Goal: Information Seeking & Learning: Learn about a topic

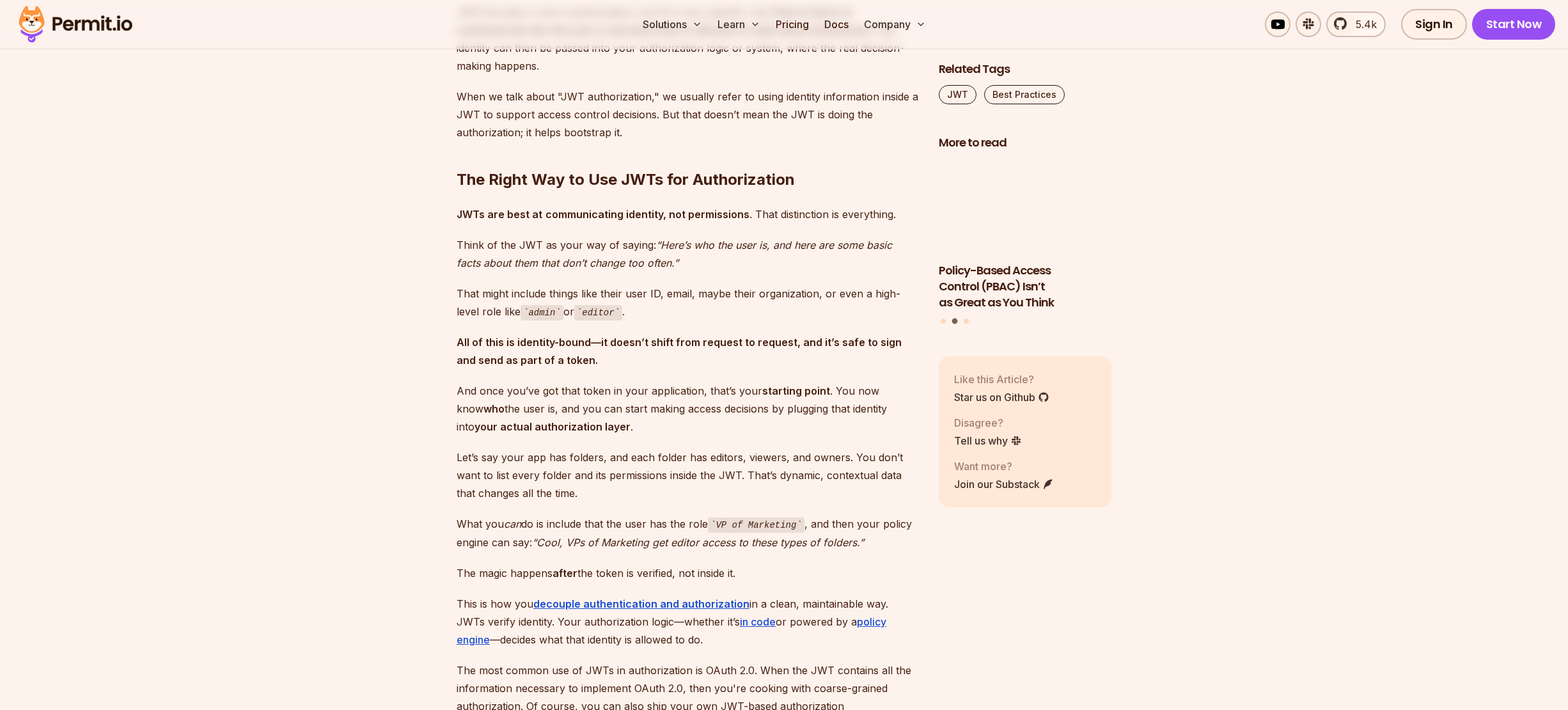
scroll to position [1619, 0]
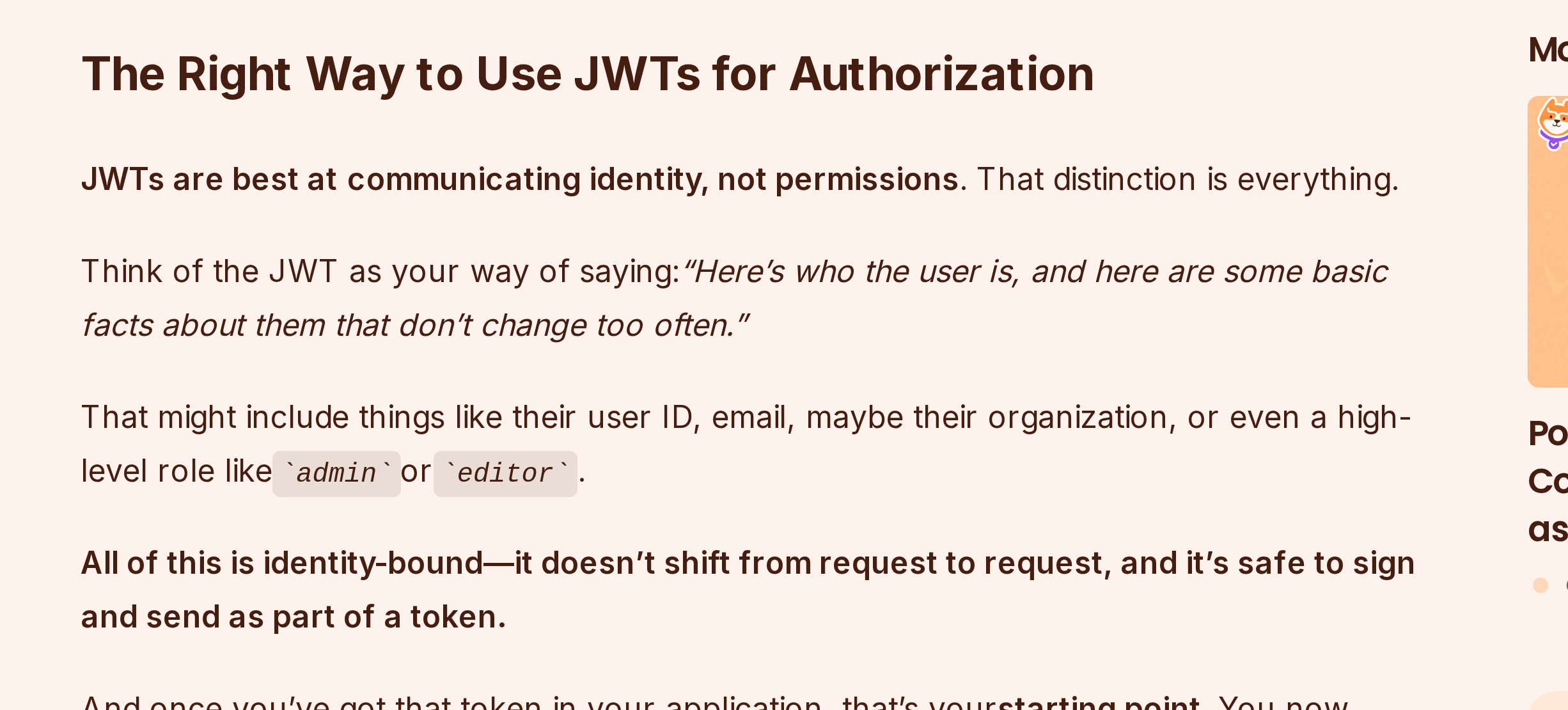
click at [593, 208] on p "Think of the JWT as your way of saying: “Here’s who the user is, and here are s…" at bounding box center [688, 225] width 462 height 36
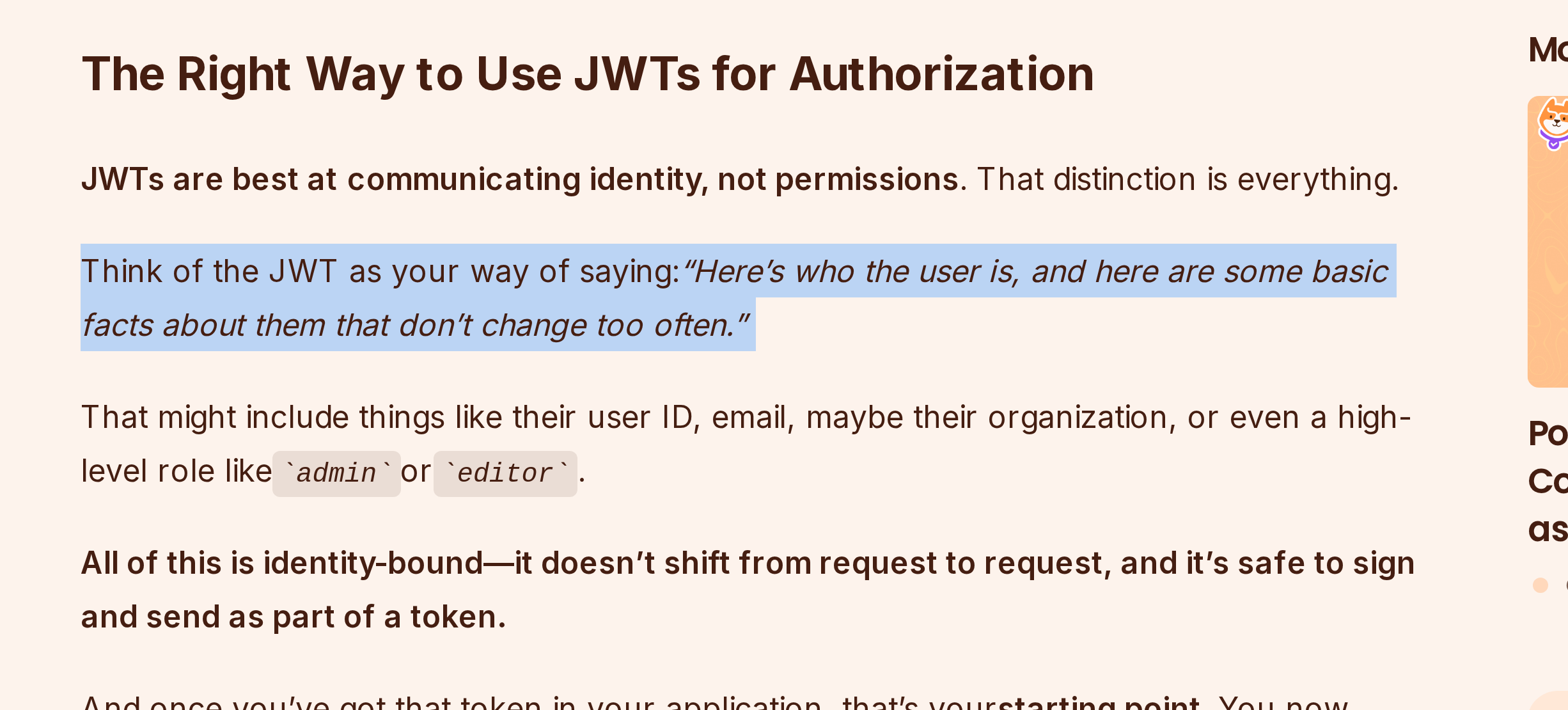
drag, startPoint x: 593, startPoint y: 202, endPoint x: 624, endPoint y: 204, distance: 31.1
click at [593, 208] on p "Think of the JWT as your way of saying: “Here’s who the user is, and here are s…" at bounding box center [688, 225] width 462 height 36
click at [631, 208] on p "Think of the JWT as your way of saying: “Here’s who the user is, and here are s…" at bounding box center [688, 225] width 462 height 36
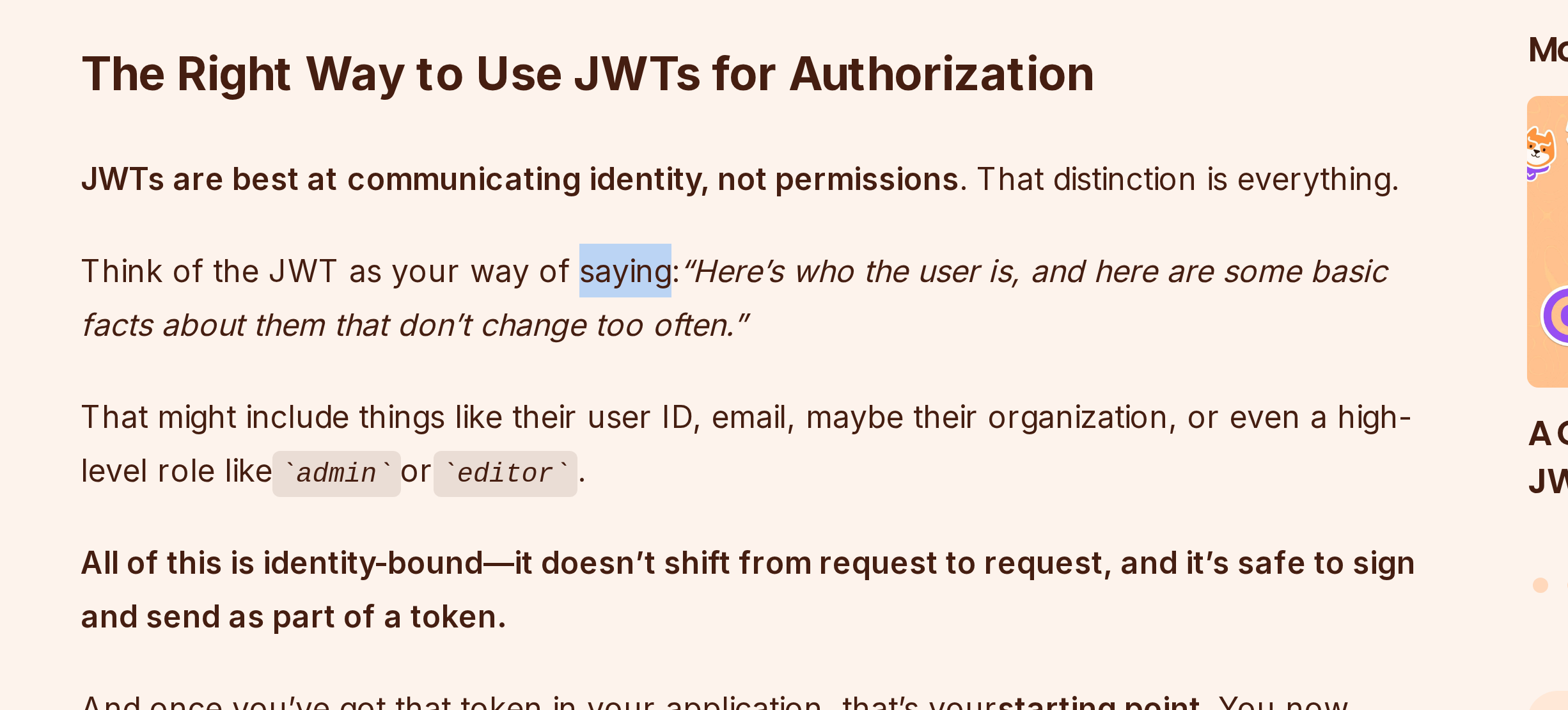
click at [631, 208] on p "Think of the JWT as your way of saying: “Here’s who the user is, and here are s…" at bounding box center [688, 225] width 462 height 36
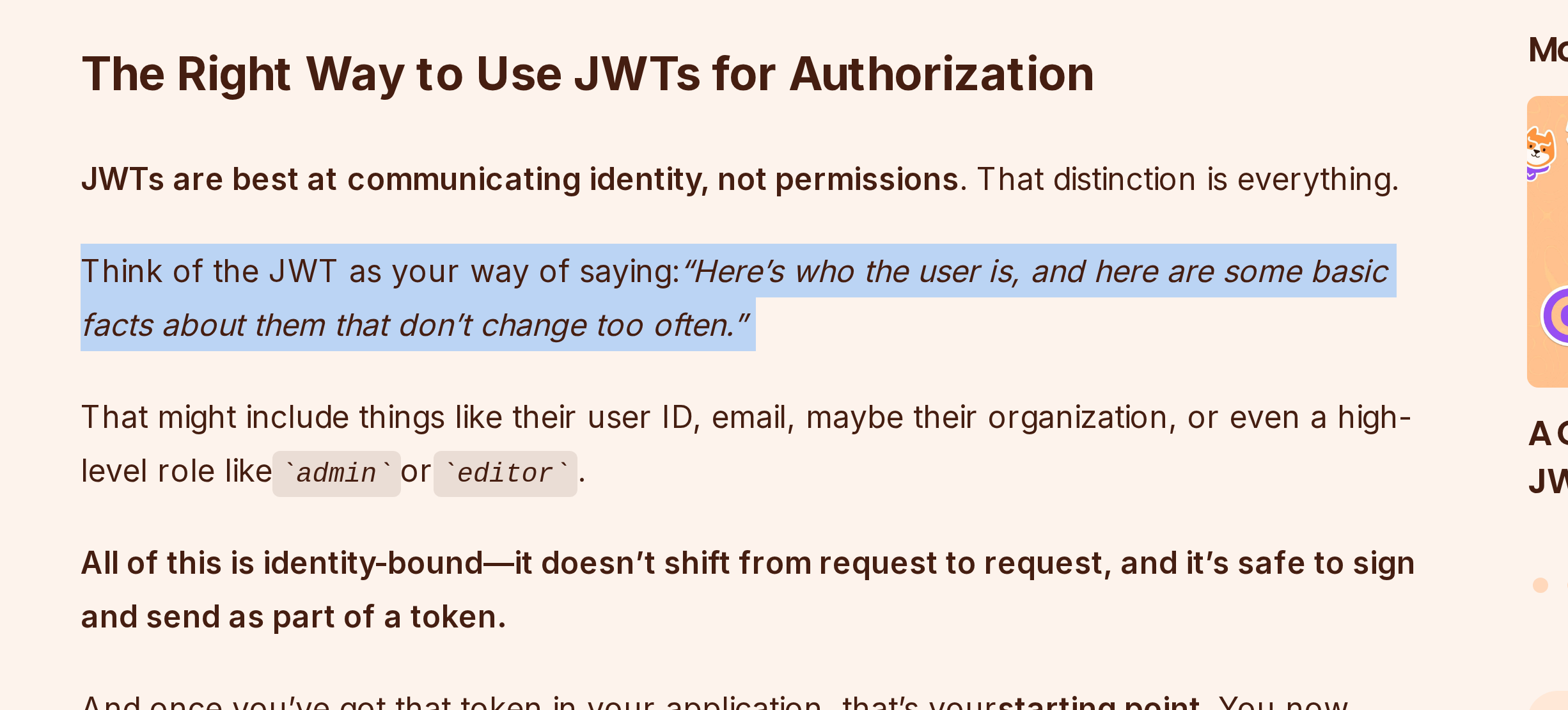
click at [631, 208] on p "Think of the JWT as your way of saying: “Here’s who the user is, and here are s…" at bounding box center [688, 225] width 462 height 36
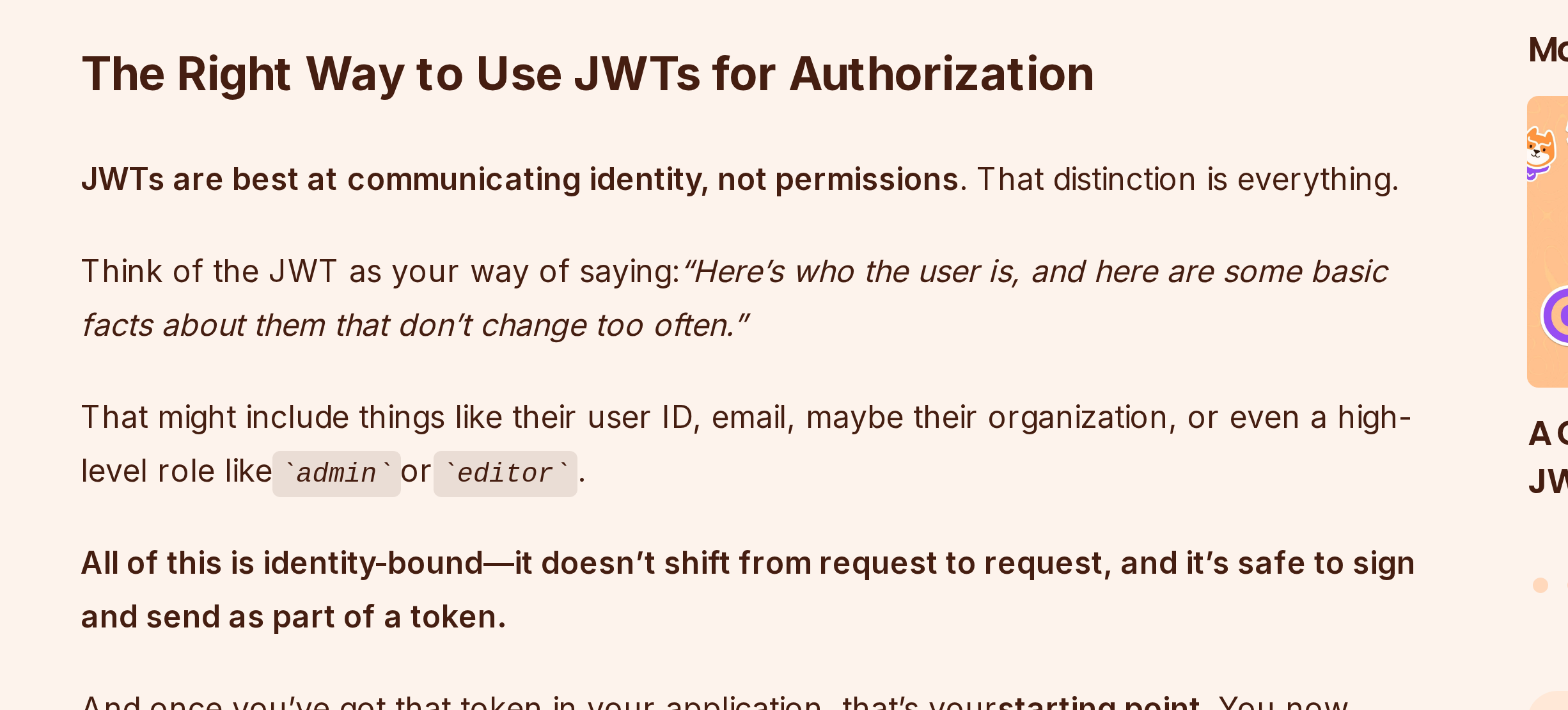
click at [619, 256] on p "That might include things like their user ID, email, maybe their organization, …" at bounding box center [688, 274] width 462 height 37
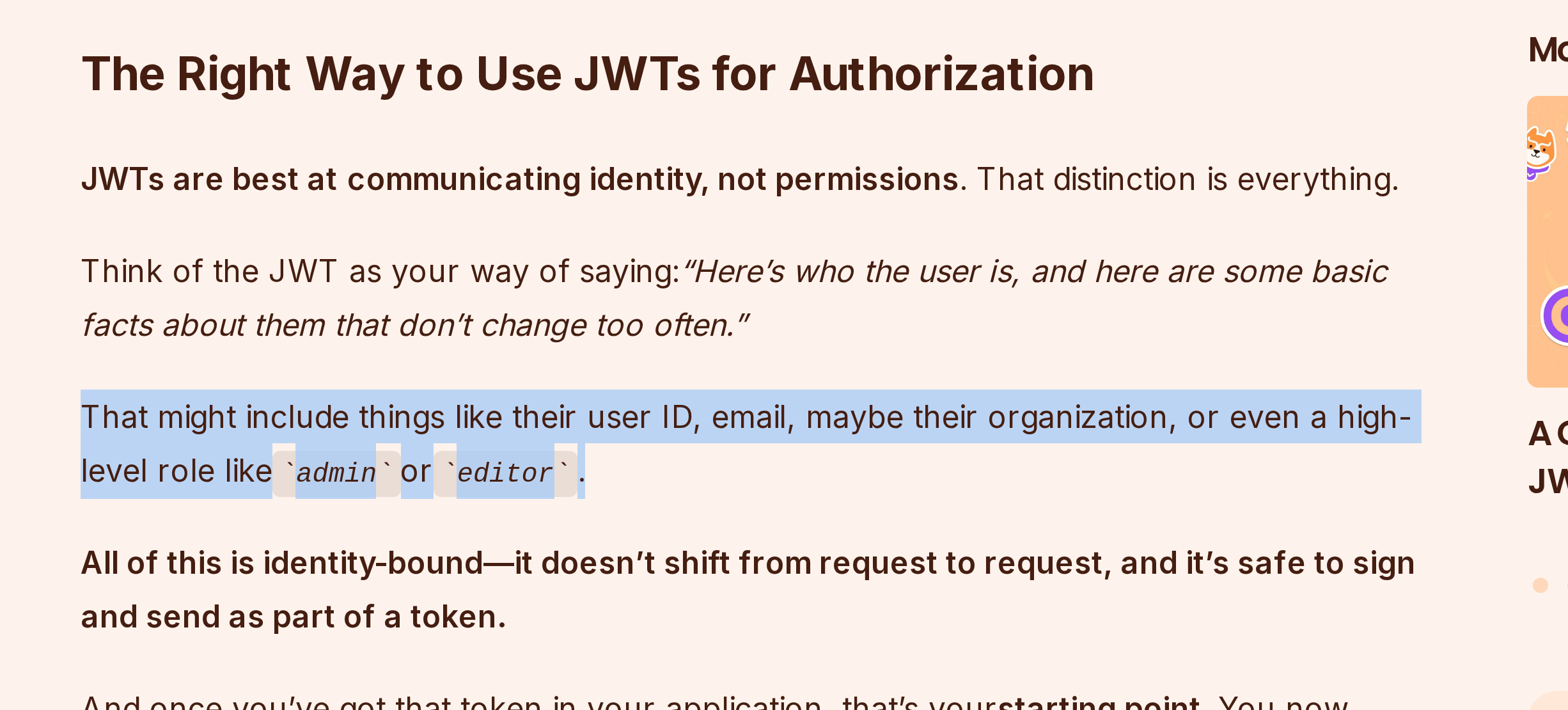
click at [619, 256] on p "That might include things like their user ID, email, maybe their organization, …" at bounding box center [688, 274] width 462 height 37
click at [656, 256] on p "That might include things like their user ID, email, maybe their organization, …" at bounding box center [688, 274] width 462 height 37
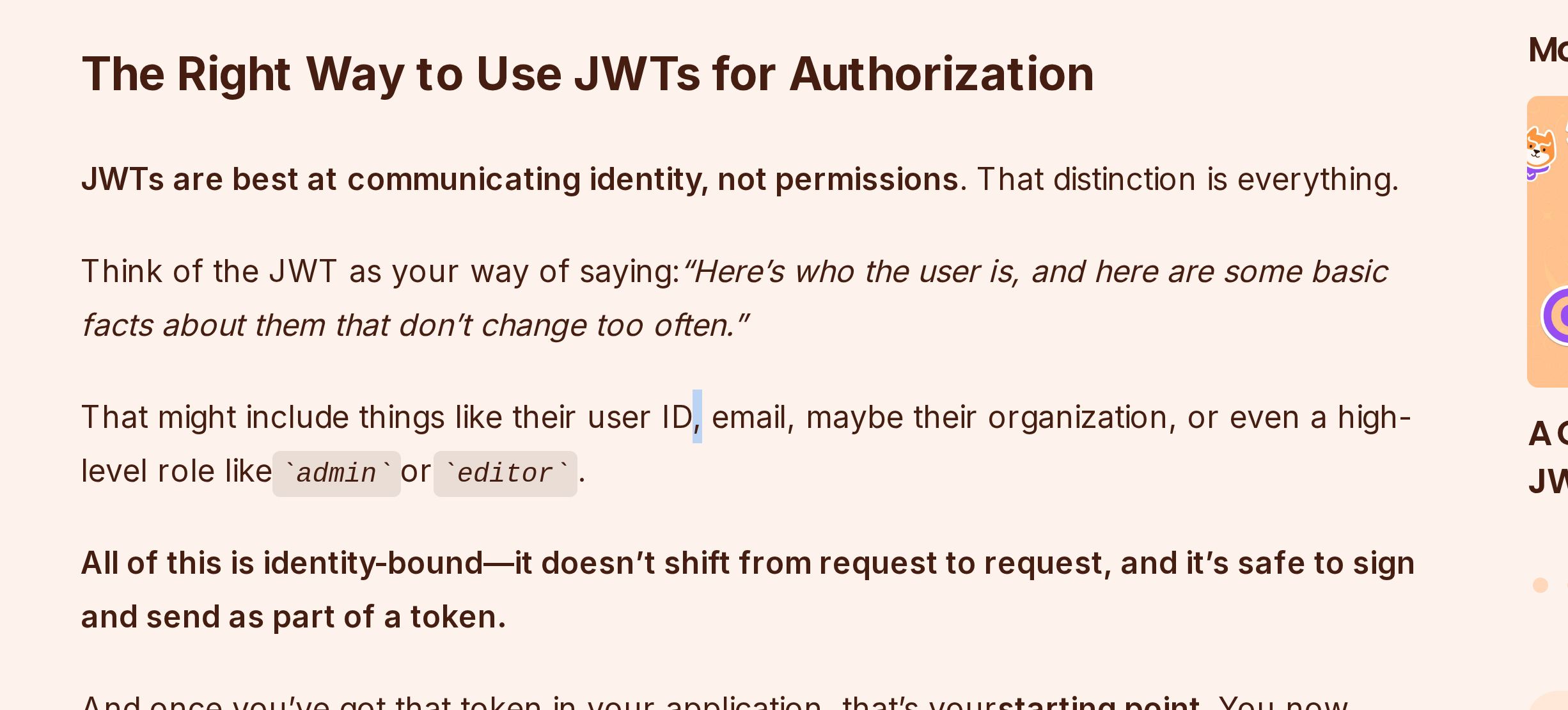
click at [656, 256] on p "That might include things like their user ID, email, maybe their organization, …" at bounding box center [688, 274] width 462 height 37
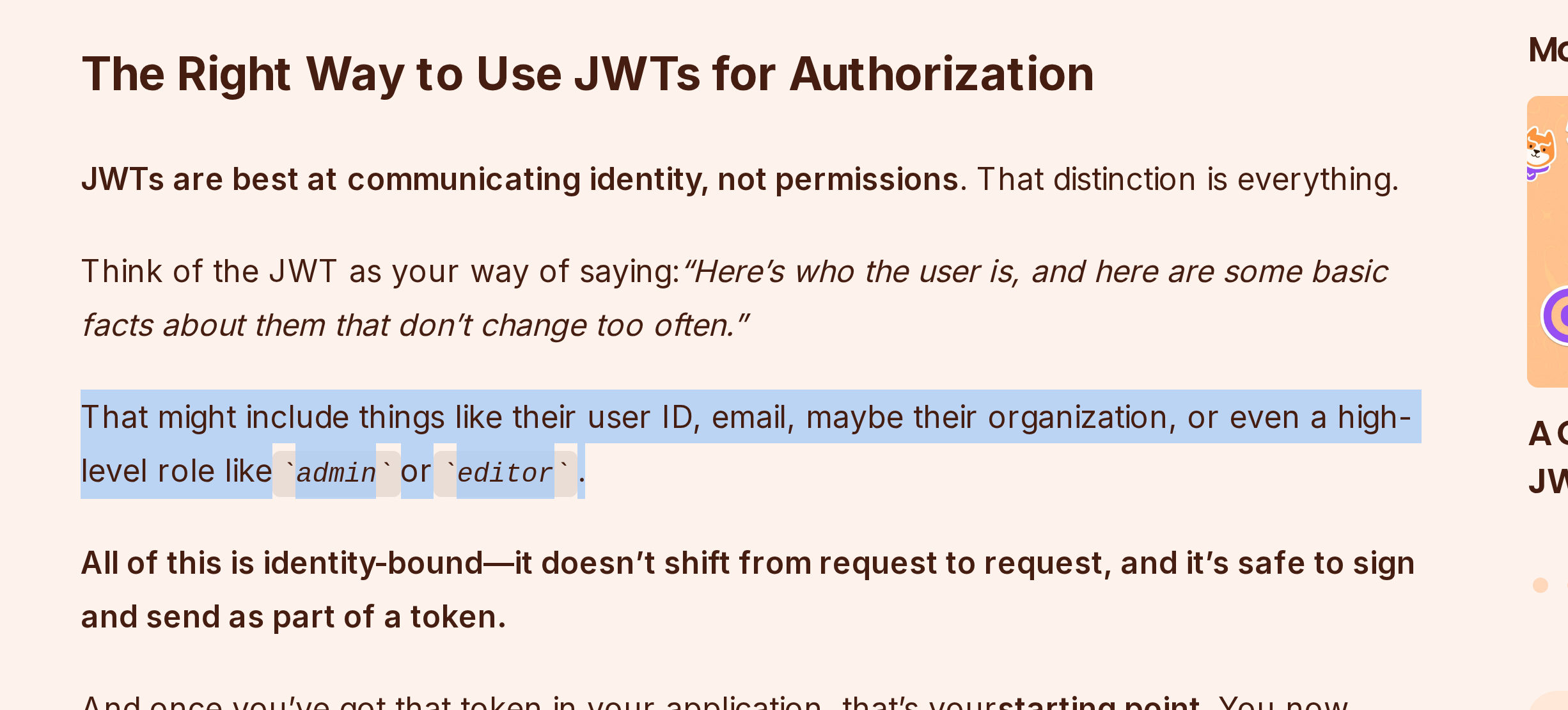
click at [656, 256] on p "That might include things like their user ID, email, maybe their organization, …" at bounding box center [688, 274] width 462 height 37
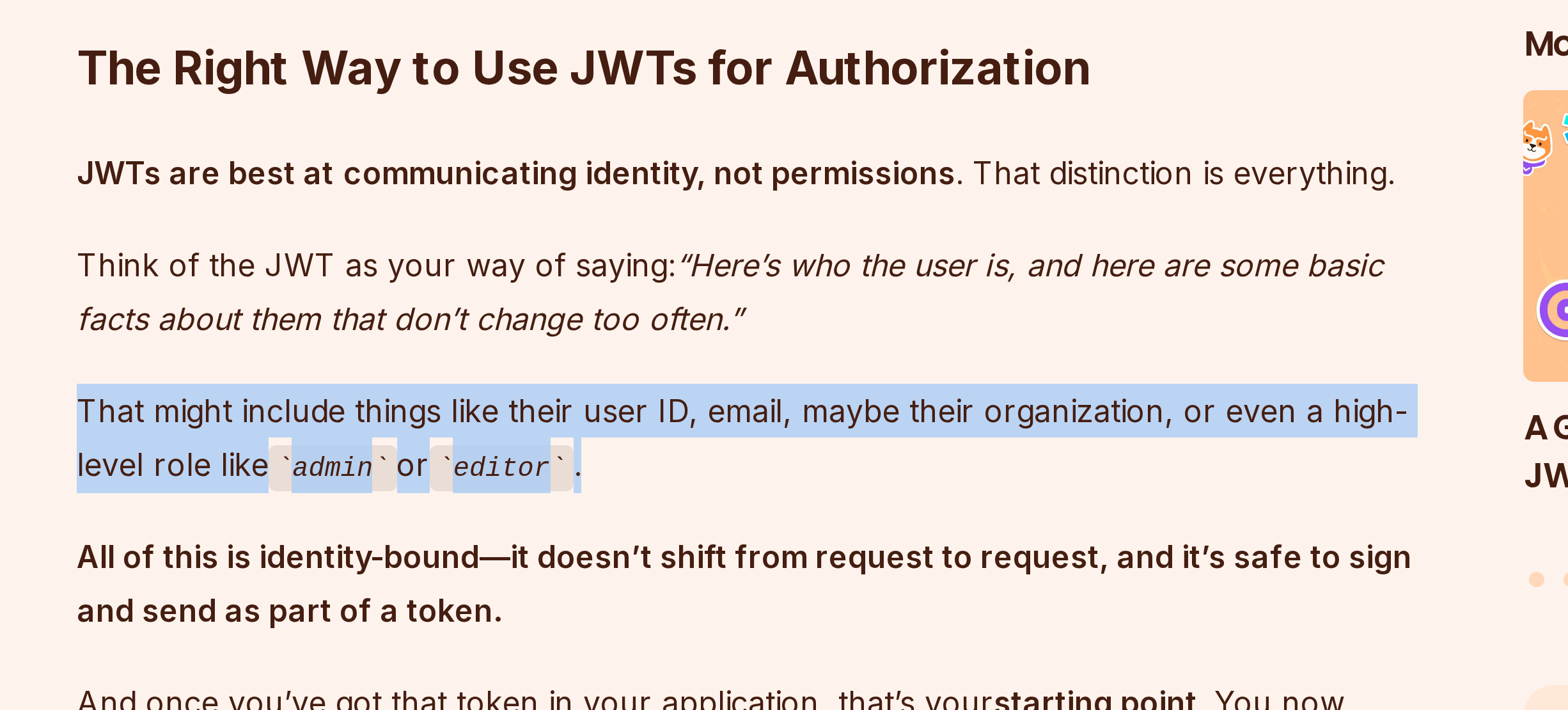
click at [657, 256] on p "That might include things like their user ID, email, maybe their organization, …" at bounding box center [688, 274] width 462 height 37
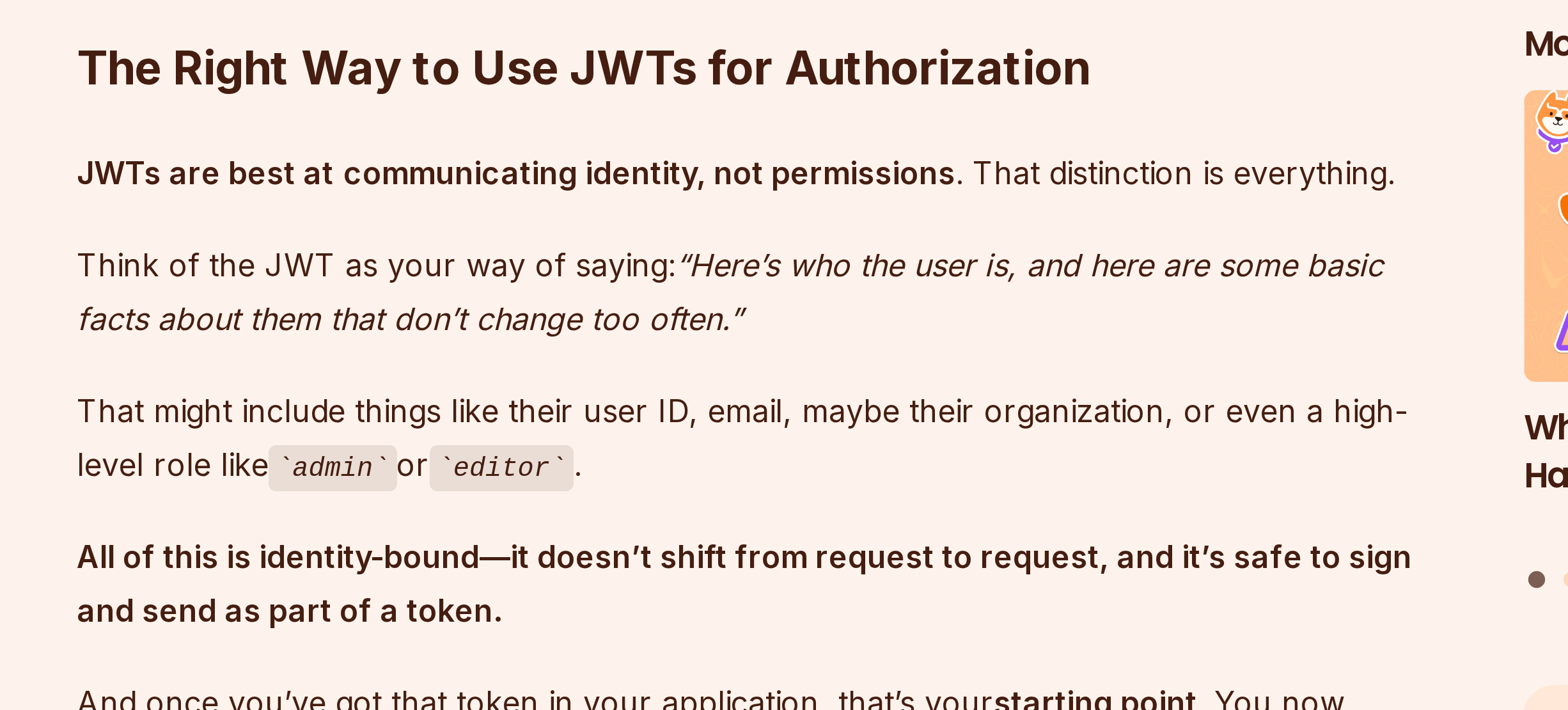
click at [657, 256] on p "That might include things like their user ID, email, maybe their organization, …" at bounding box center [688, 274] width 462 height 37
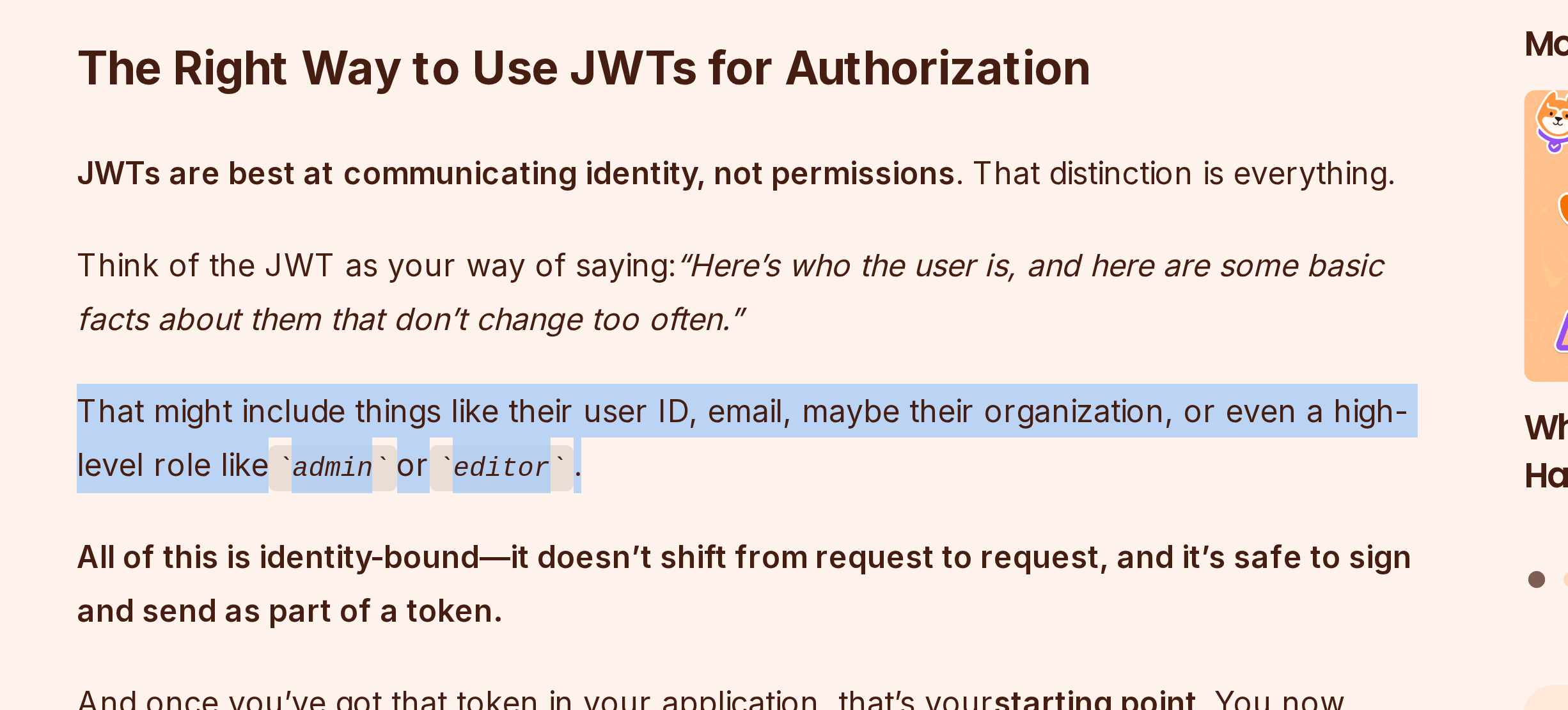
click at [657, 256] on p "That might include things like their user ID, email, maybe their organization, …" at bounding box center [688, 274] width 462 height 37
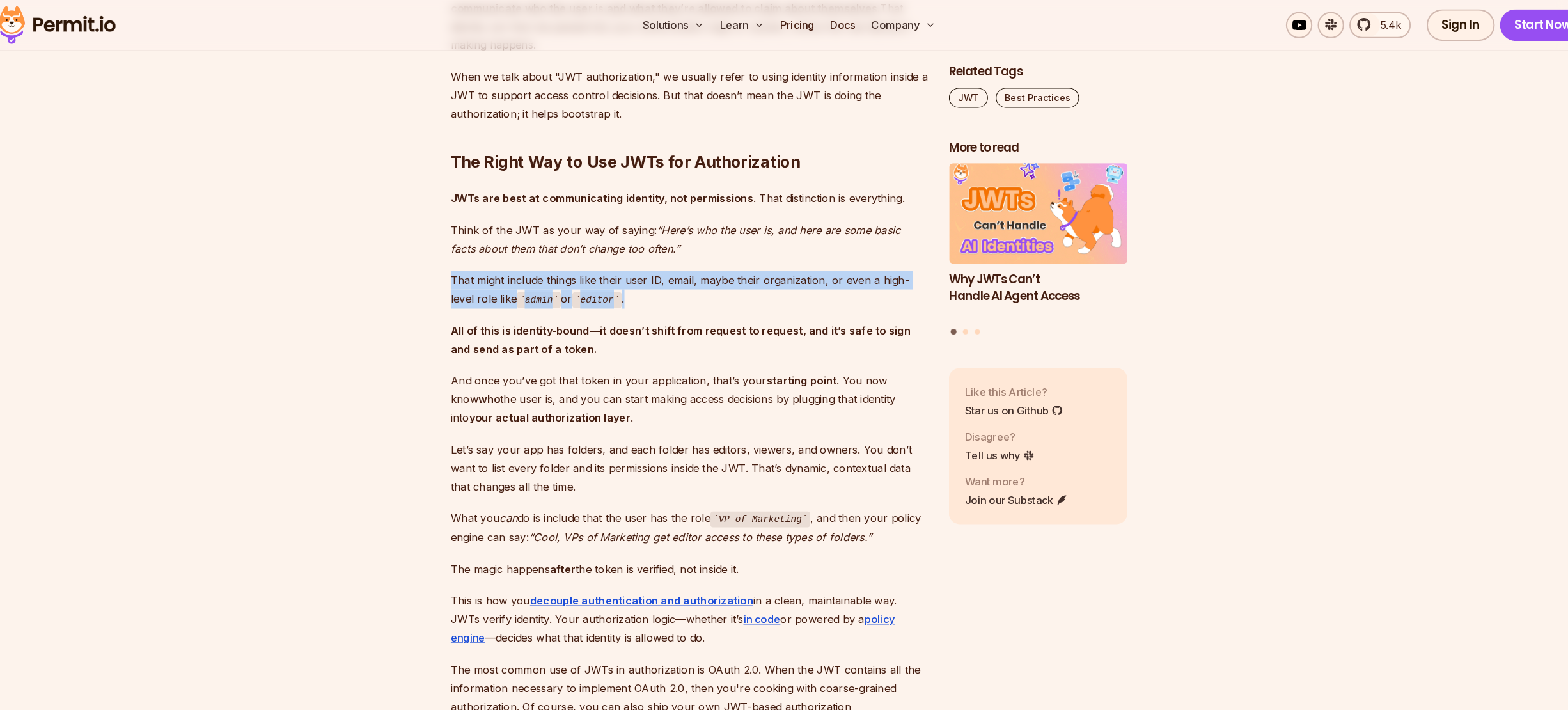
scroll to position [1601, 0]
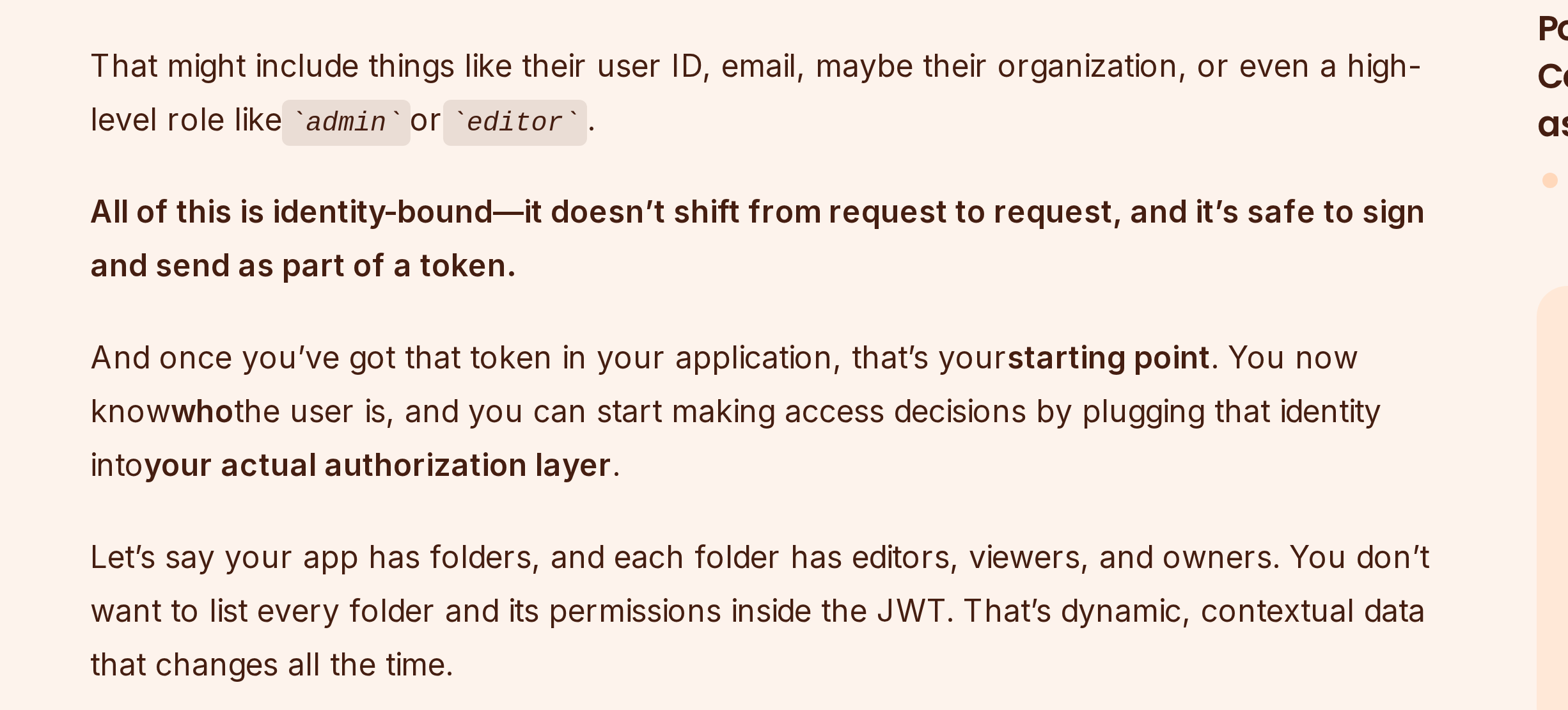
click at [653, 383] on p "And once you’ve got that token in your application, that’s your starting point …" at bounding box center [688, 397] width 462 height 53
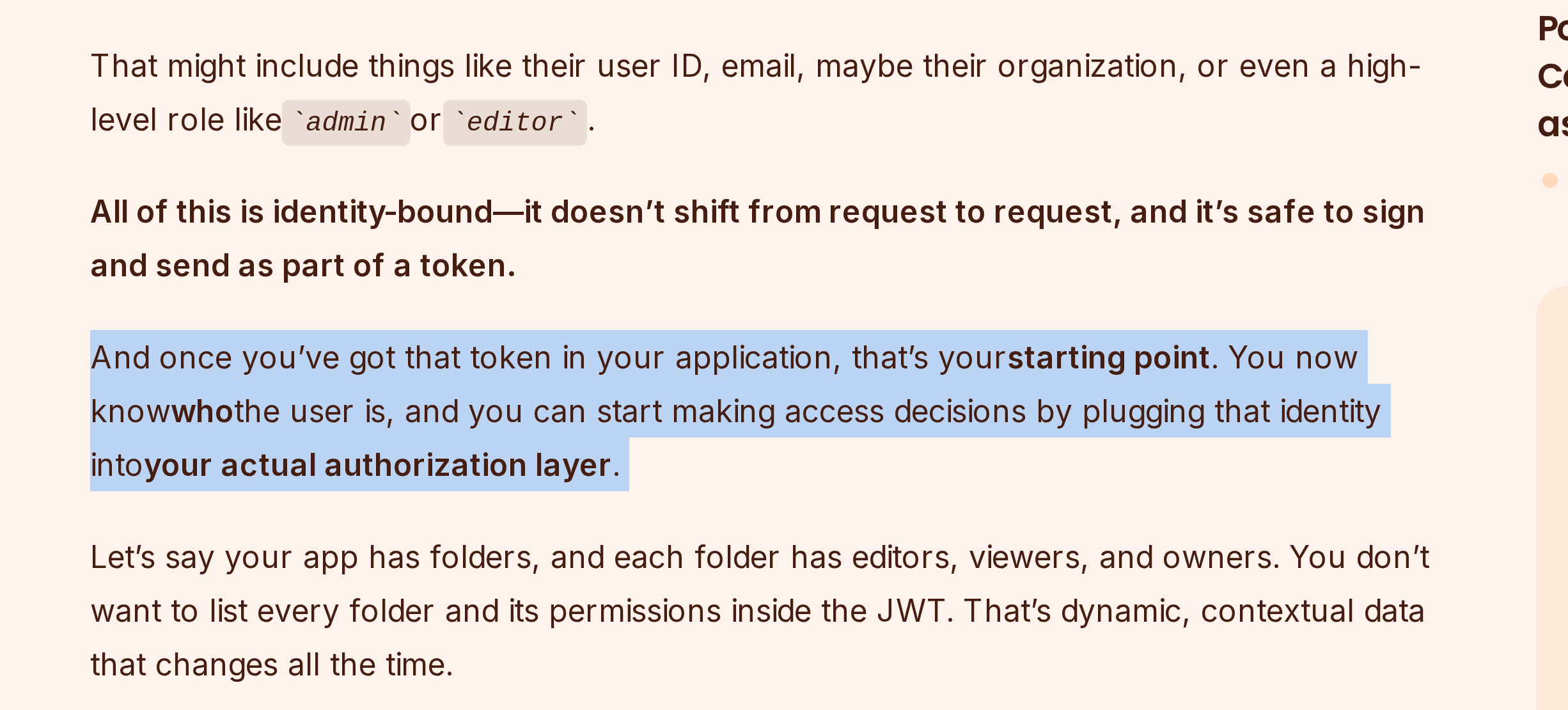
click at [653, 383] on p "And once you’ve got that token in your application, that’s your starting point …" at bounding box center [688, 397] width 462 height 53
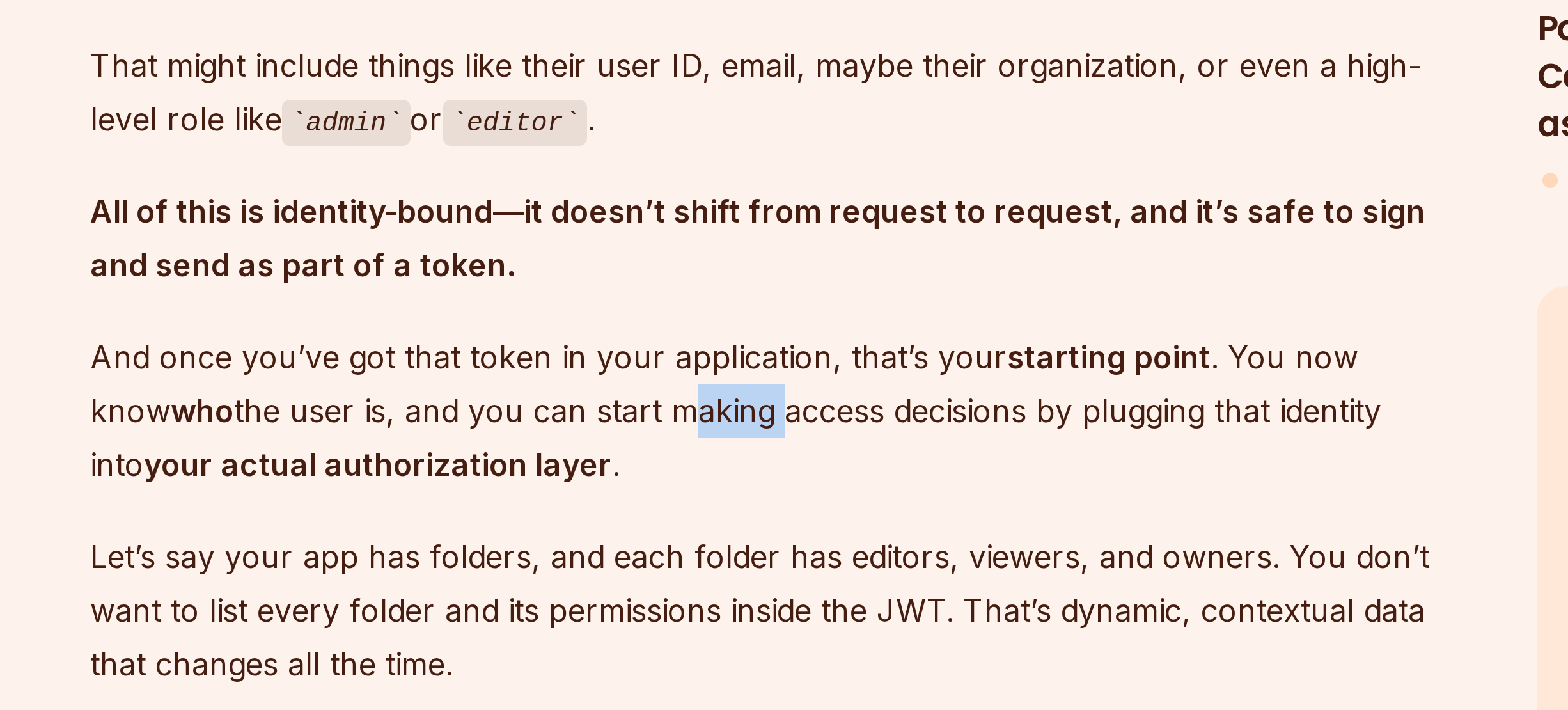
click at [653, 383] on p "And once you’ve got that token in your application, that’s your starting point …" at bounding box center [688, 397] width 462 height 53
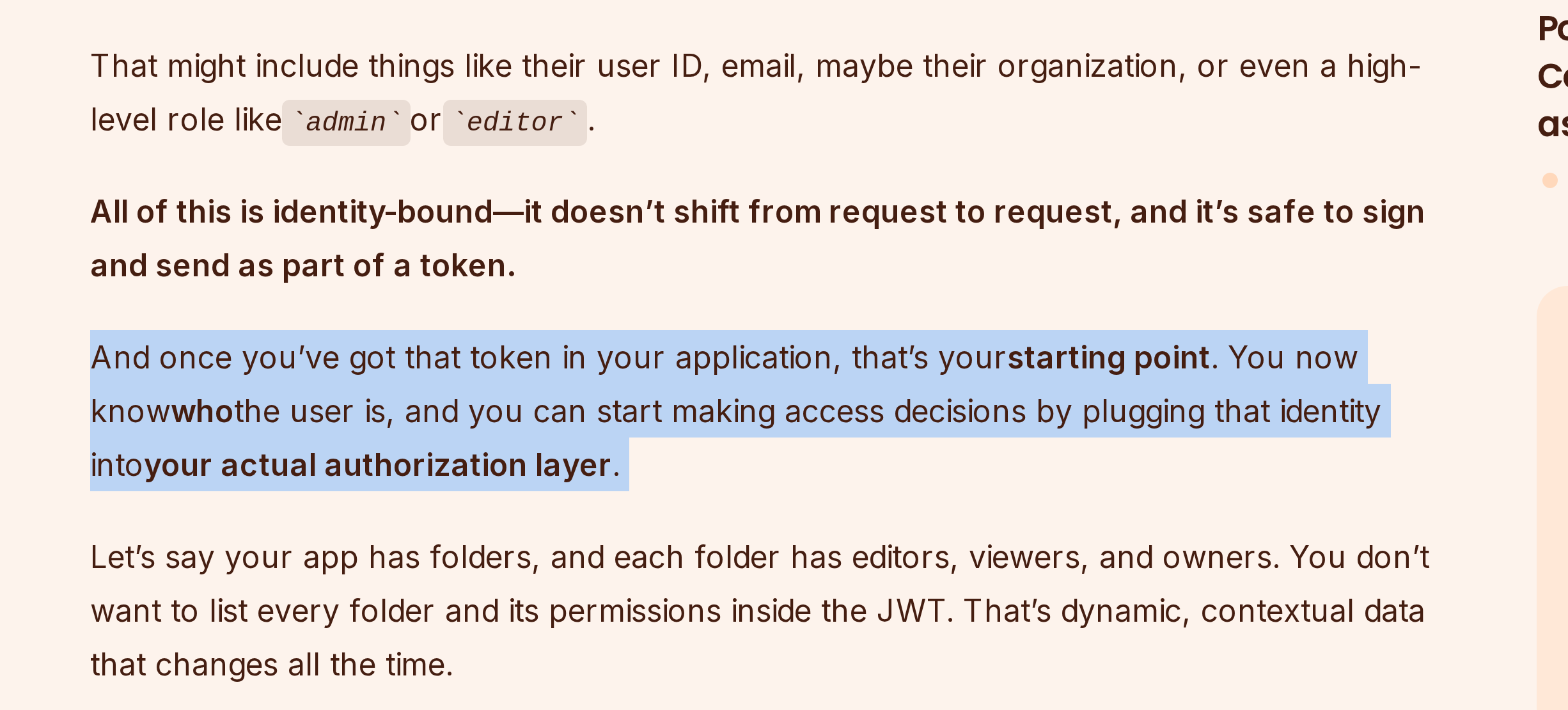
click at [653, 383] on p "And once you’ve got that token in your application, that’s your starting point …" at bounding box center [688, 397] width 462 height 53
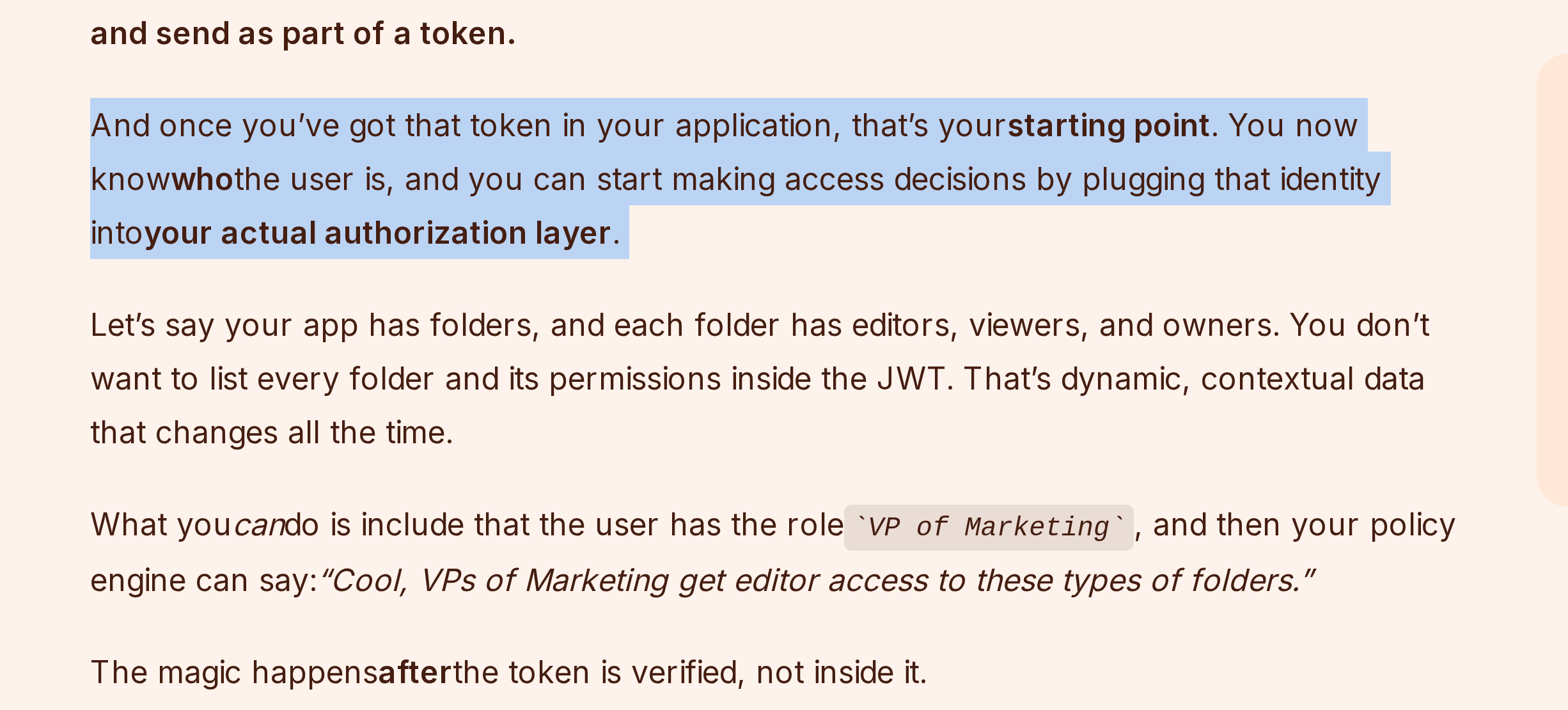
click at [607, 373] on p "And once you’ve got that token in your application, that’s your starting point …" at bounding box center [688, 397] width 462 height 53
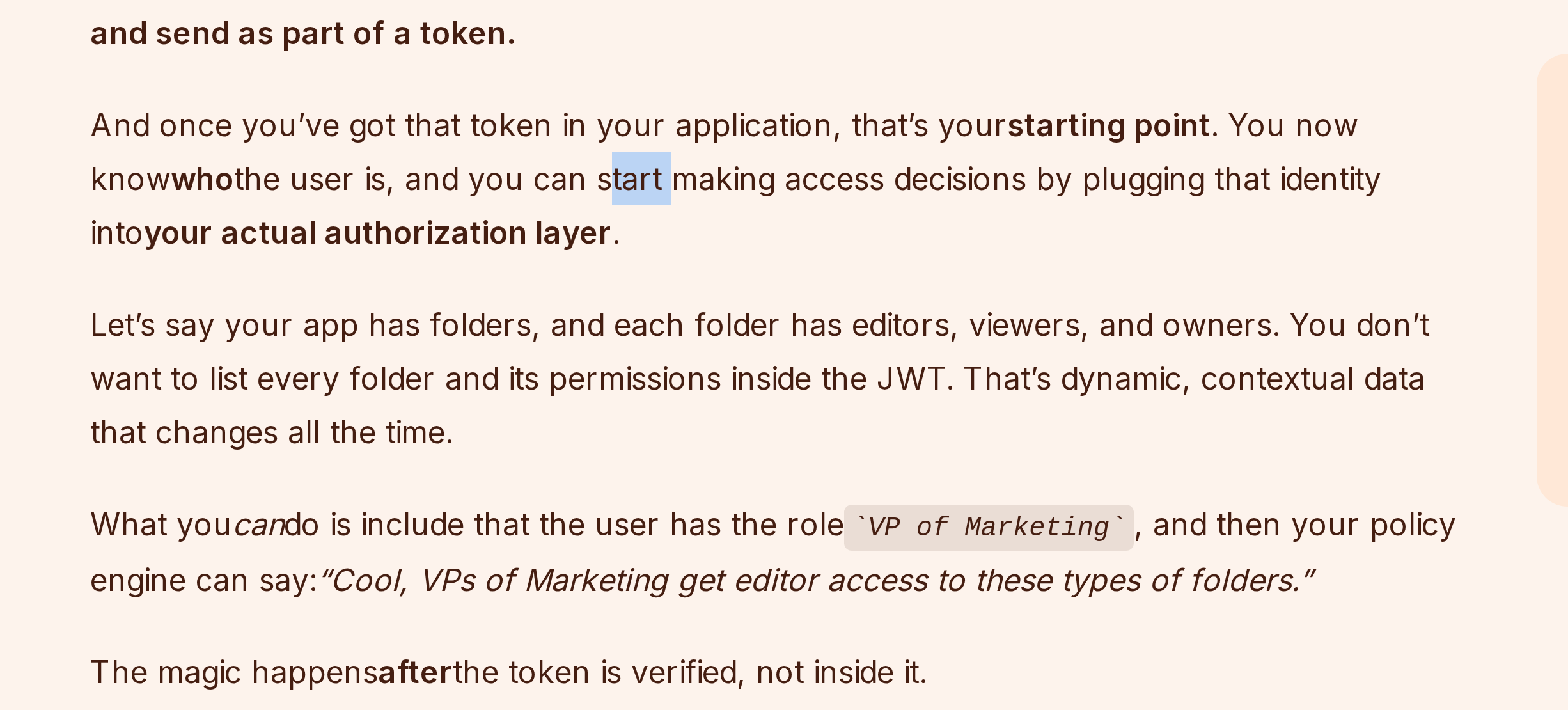
click at [607, 373] on p "And once you’ve got that token in your application, that’s your starting point …" at bounding box center [688, 397] width 462 height 53
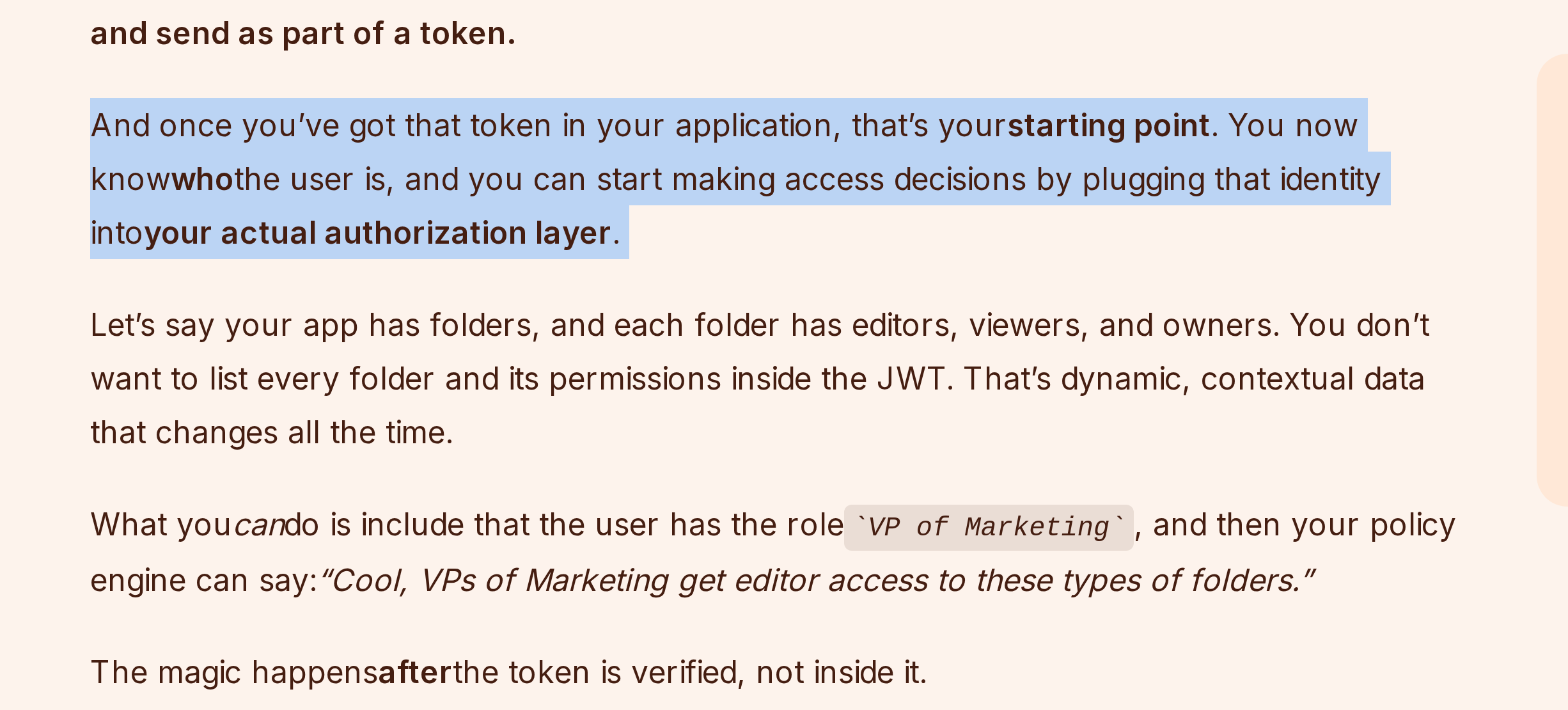
click at [607, 373] on p "And once you’ve got that token in your application, that’s your starting point …" at bounding box center [688, 397] width 462 height 53
click at [691, 373] on p "And once you’ve got that token in your application, that’s your starting point …" at bounding box center [688, 397] width 462 height 53
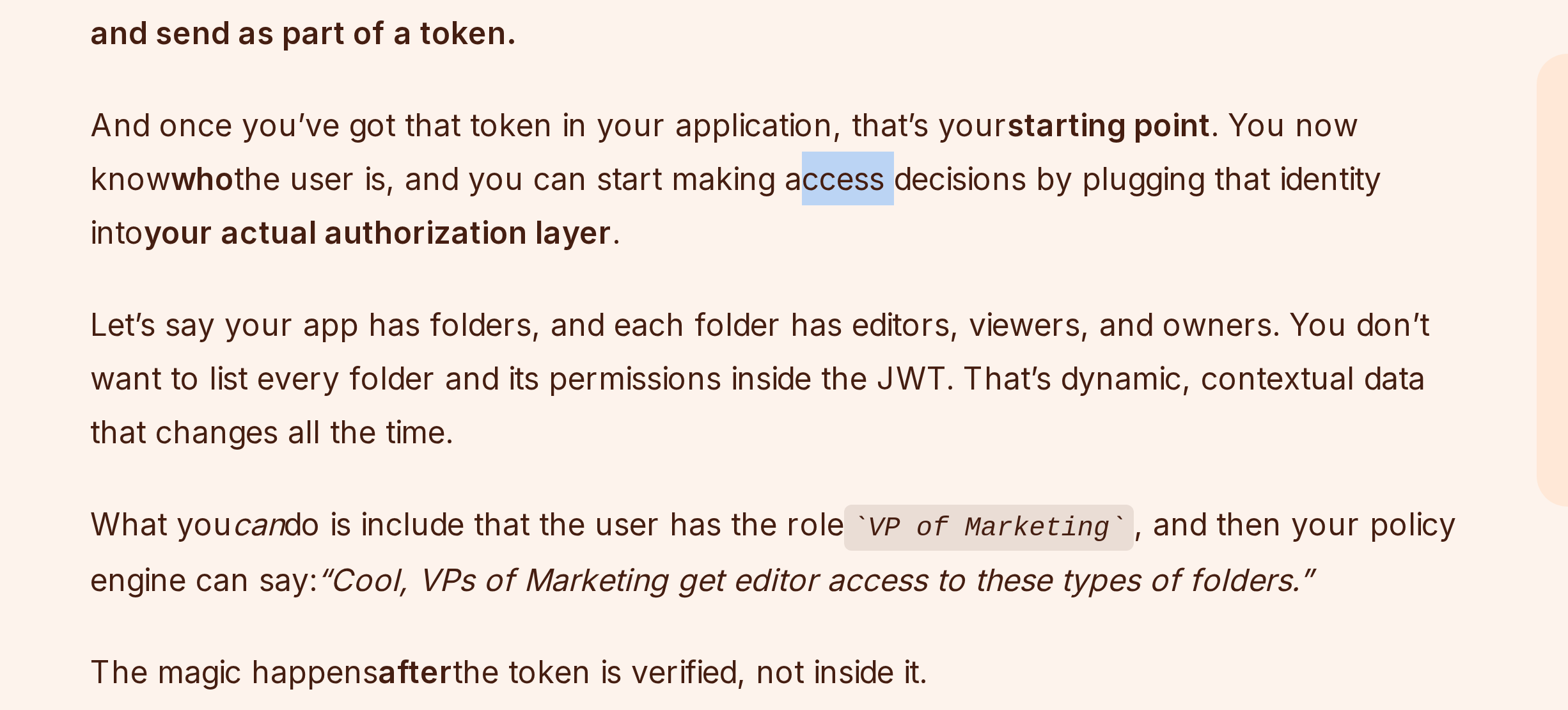
click at [691, 373] on p "And once you’ve got that token in your application, that’s your starting point …" at bounding box center [688, 397] width 462 height 53
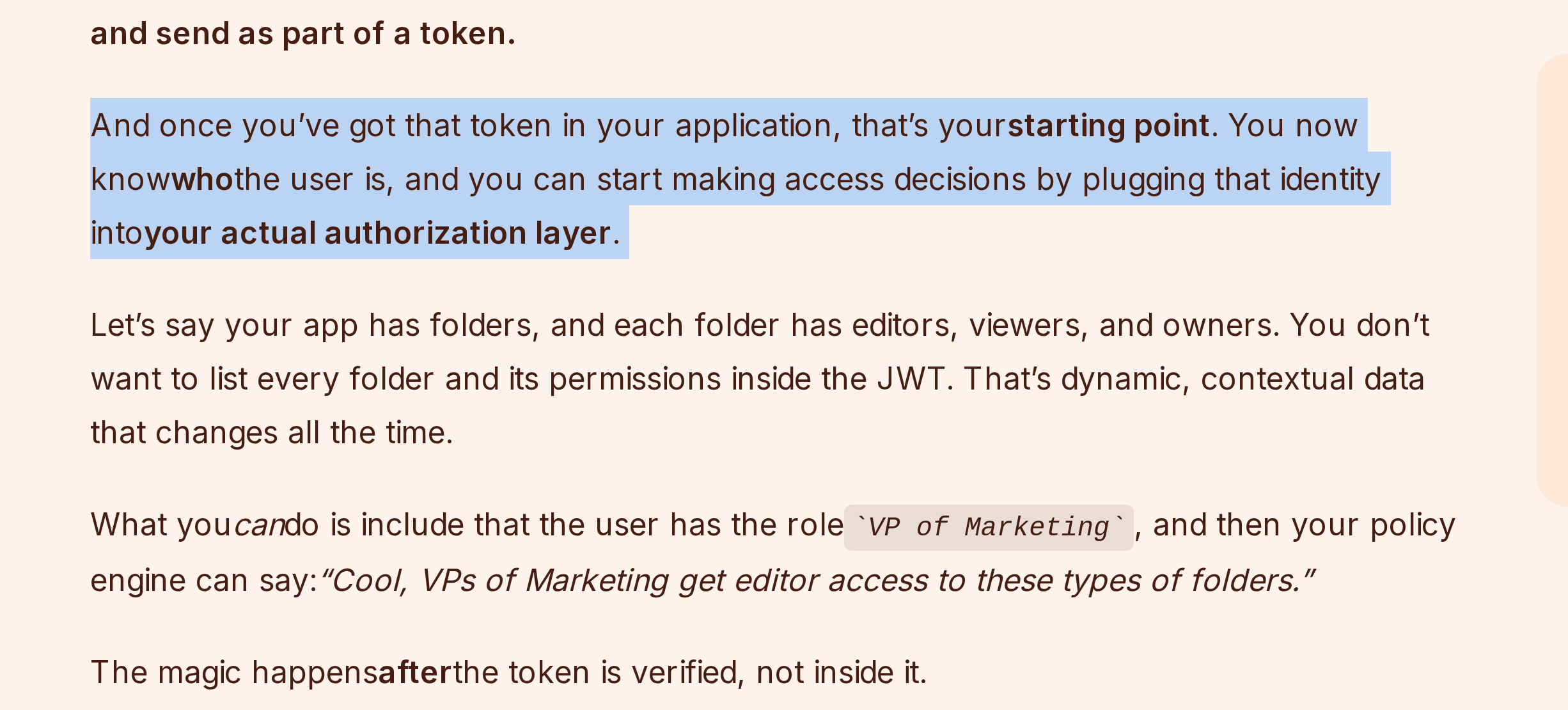
click at [691, 373] on p "And once you’ve got that token in your application, that’s your starting point …" at bounding box center [688, 397] width 462 height 53
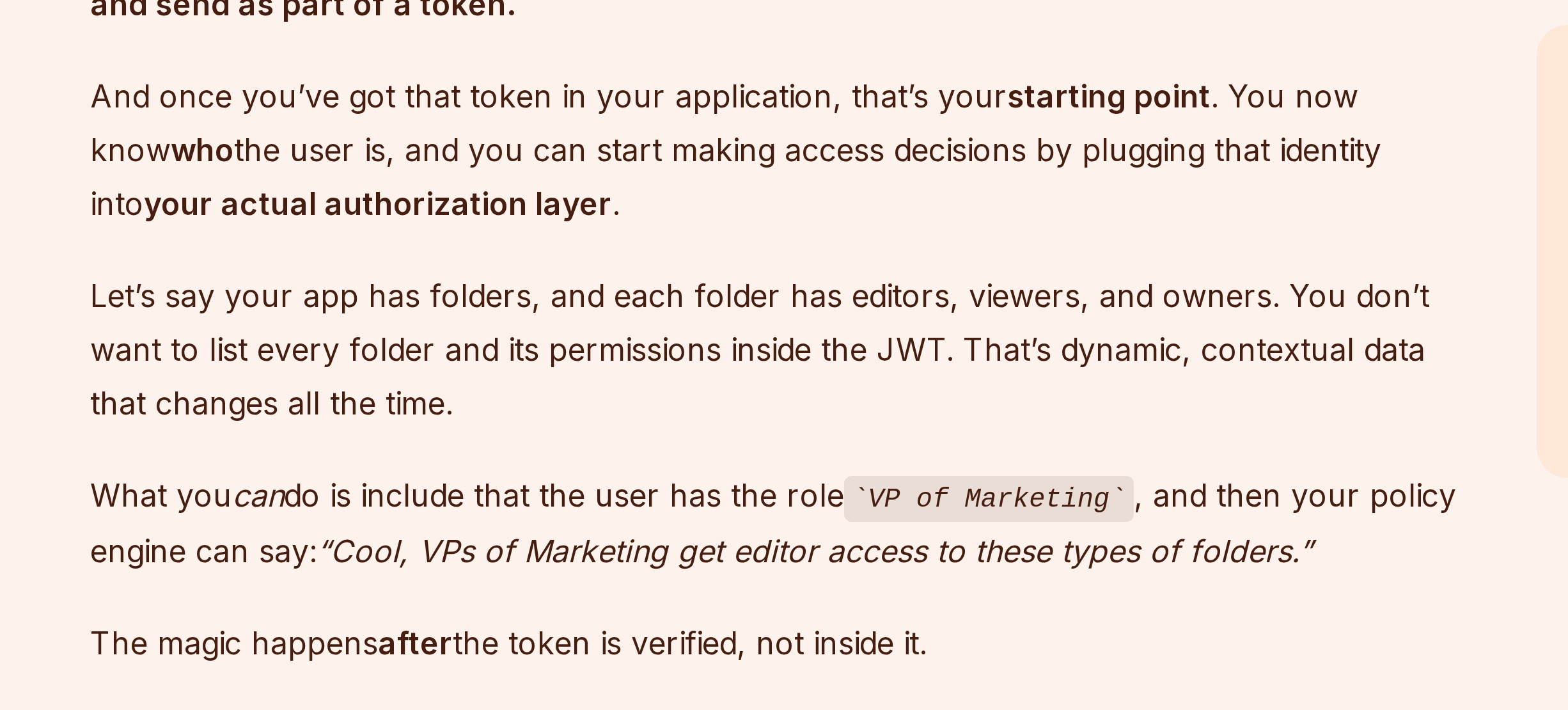
click at [662, 437] on p "Let’s say your app has folders, and each folder has editors, viewers, and owner…" at bounding box center [688, 464] width 462 height 53
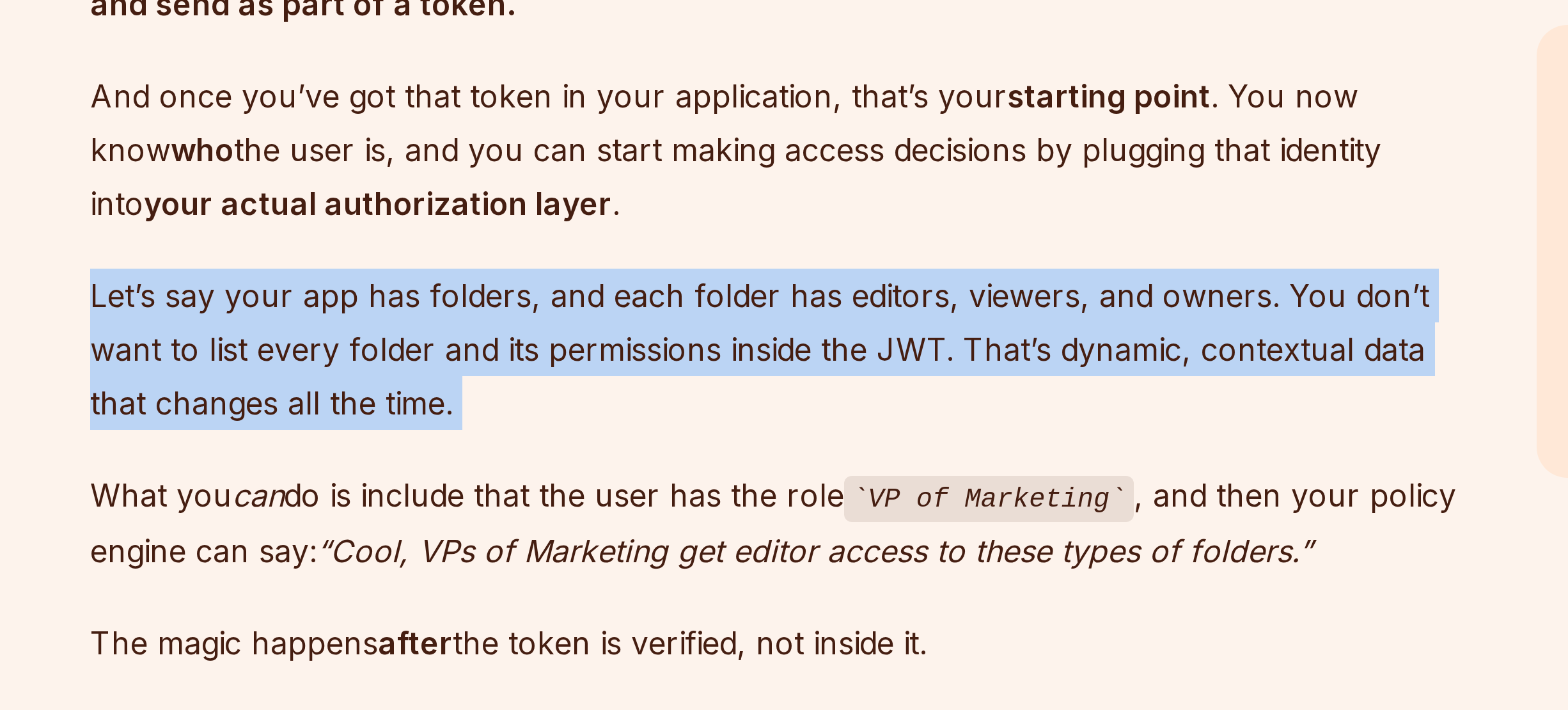
click at [662, 437] on p "Let’s say your app has folders, and each folder has editors, viewers, and owner…" at bounding box center [688, 464] width 462 height 53
click at [681, 437] on p "Let’s say your app has folders, and each folder has editors, viewers, and owner…" at bounding box center [688, 464] width 462 height 53
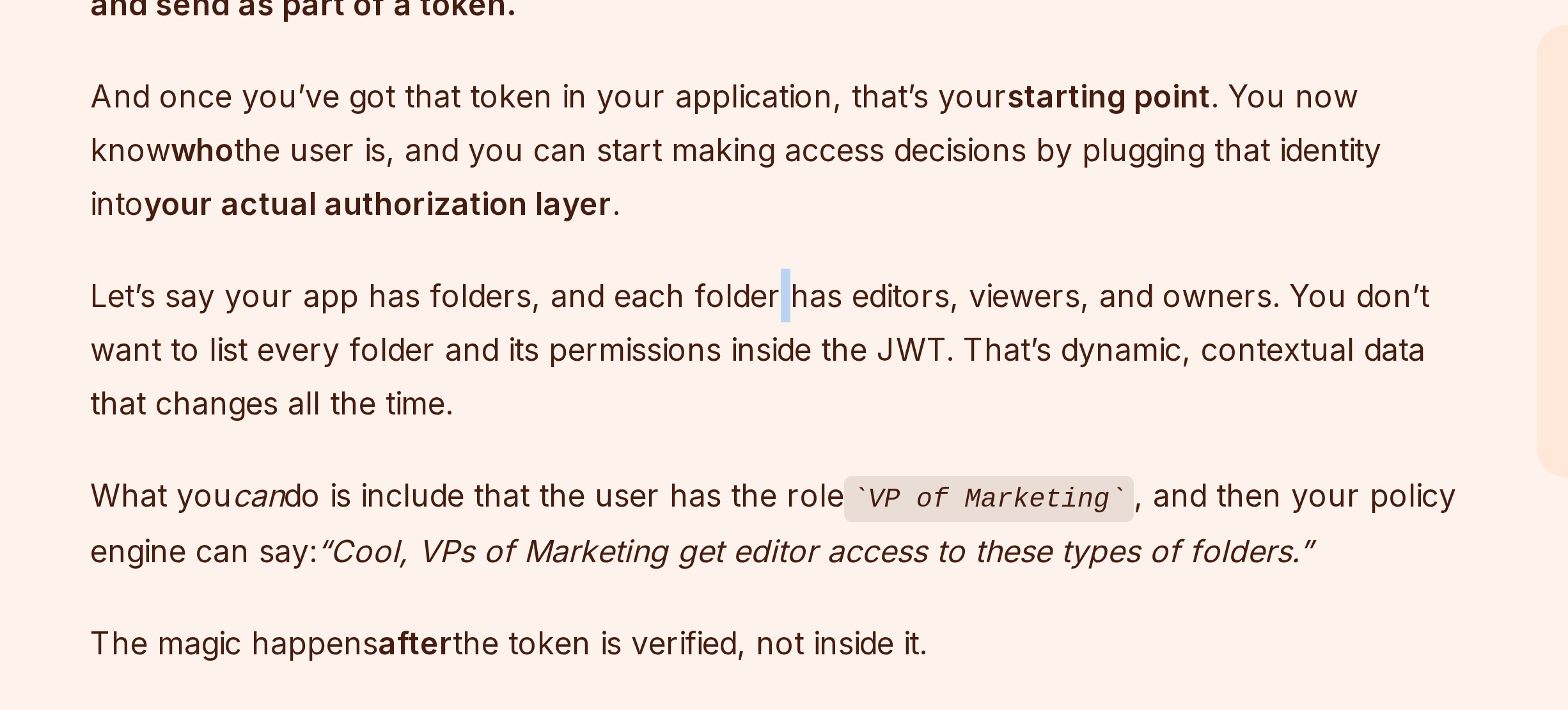
click at [681, 437] on p "Let’s say your app has folders, and each folder has editors, viewers, and owner…" at bounding box center [688, 464] width 462 height 53
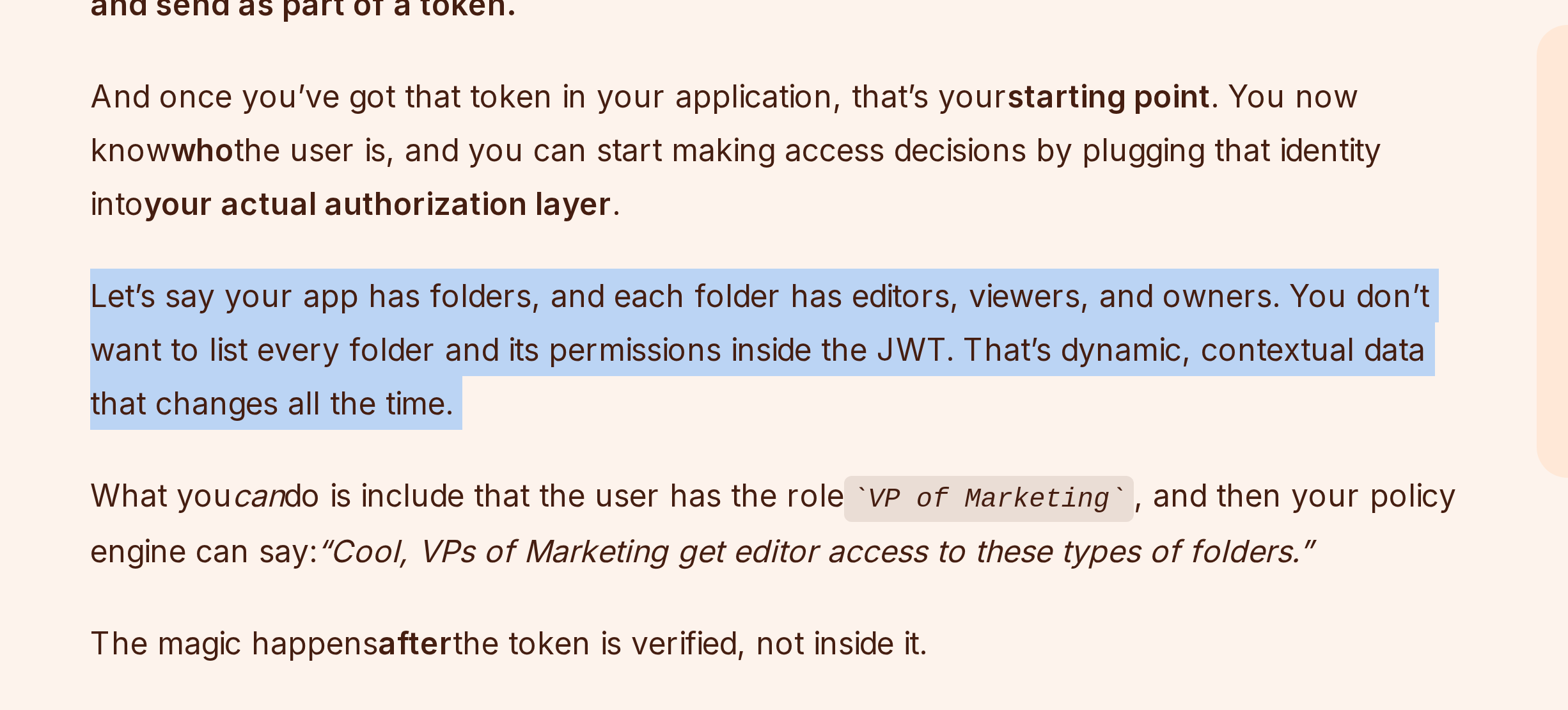
click at [607, 442] on p "Let’s say your app has folders, and each folder has editors, viewers, and owner…" at bounding box center [688, 464] width 462 height 53
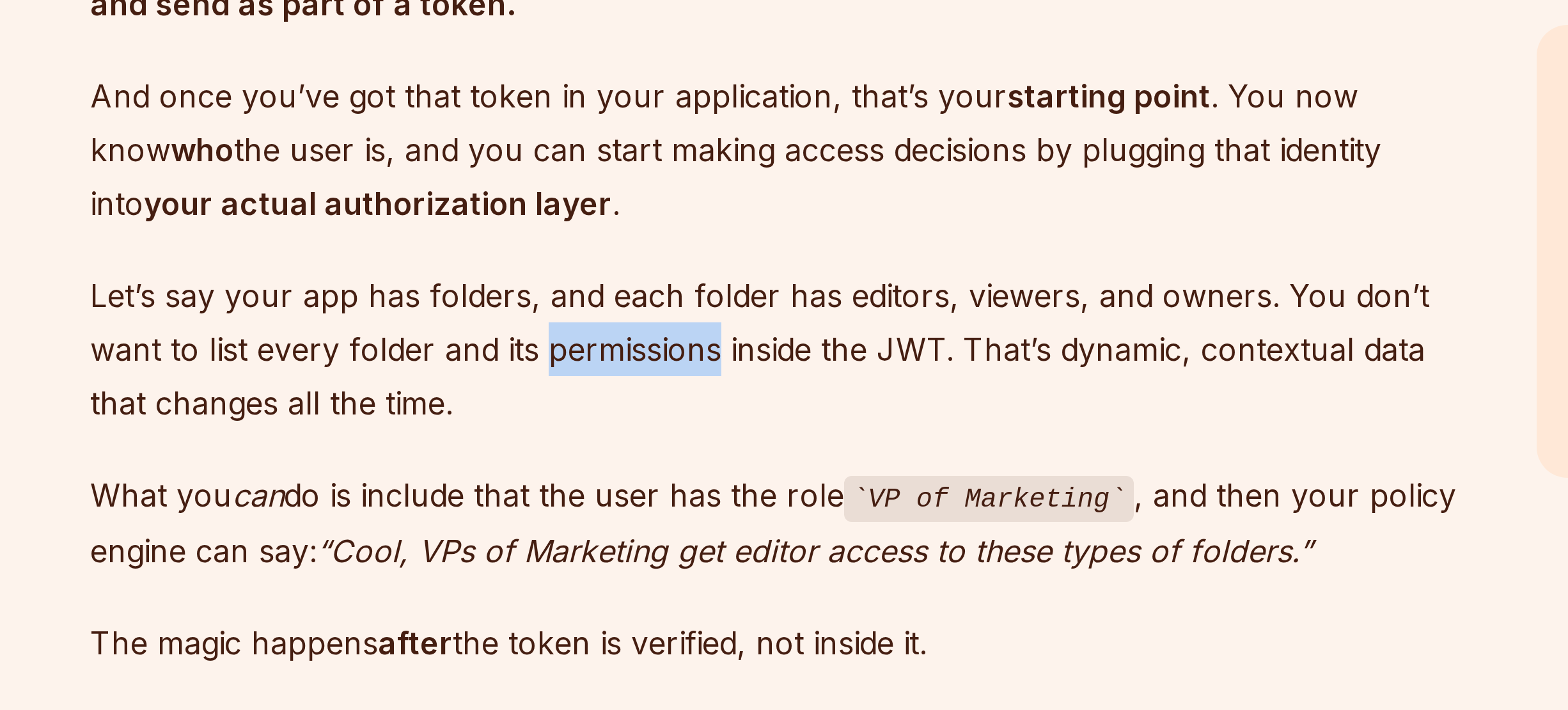
click at [607, 442] on p "Let’s say your app has folders, and each folder has editors, viewers, and owner…" at bounding box center [688, 464] width 462 height 53
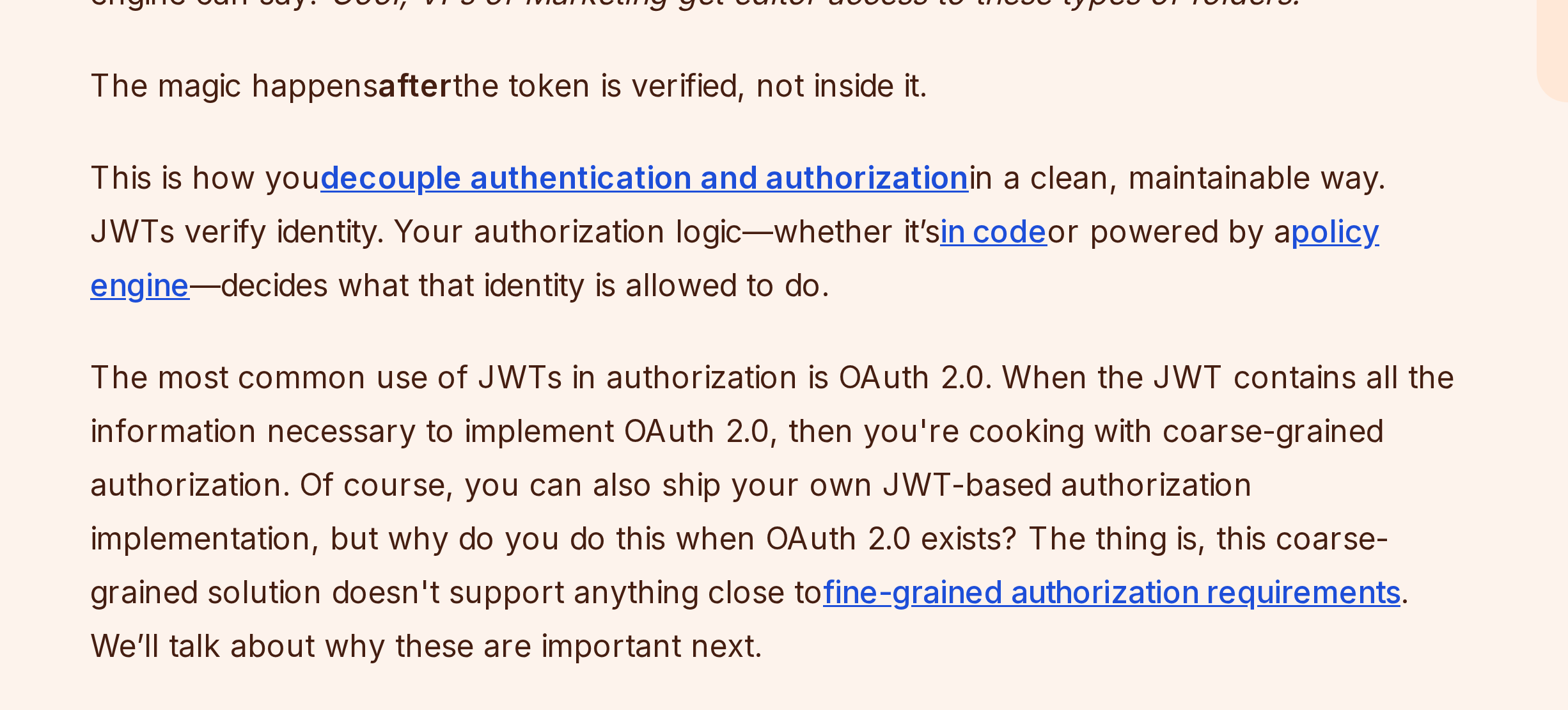
scroll to position [1665, 0]
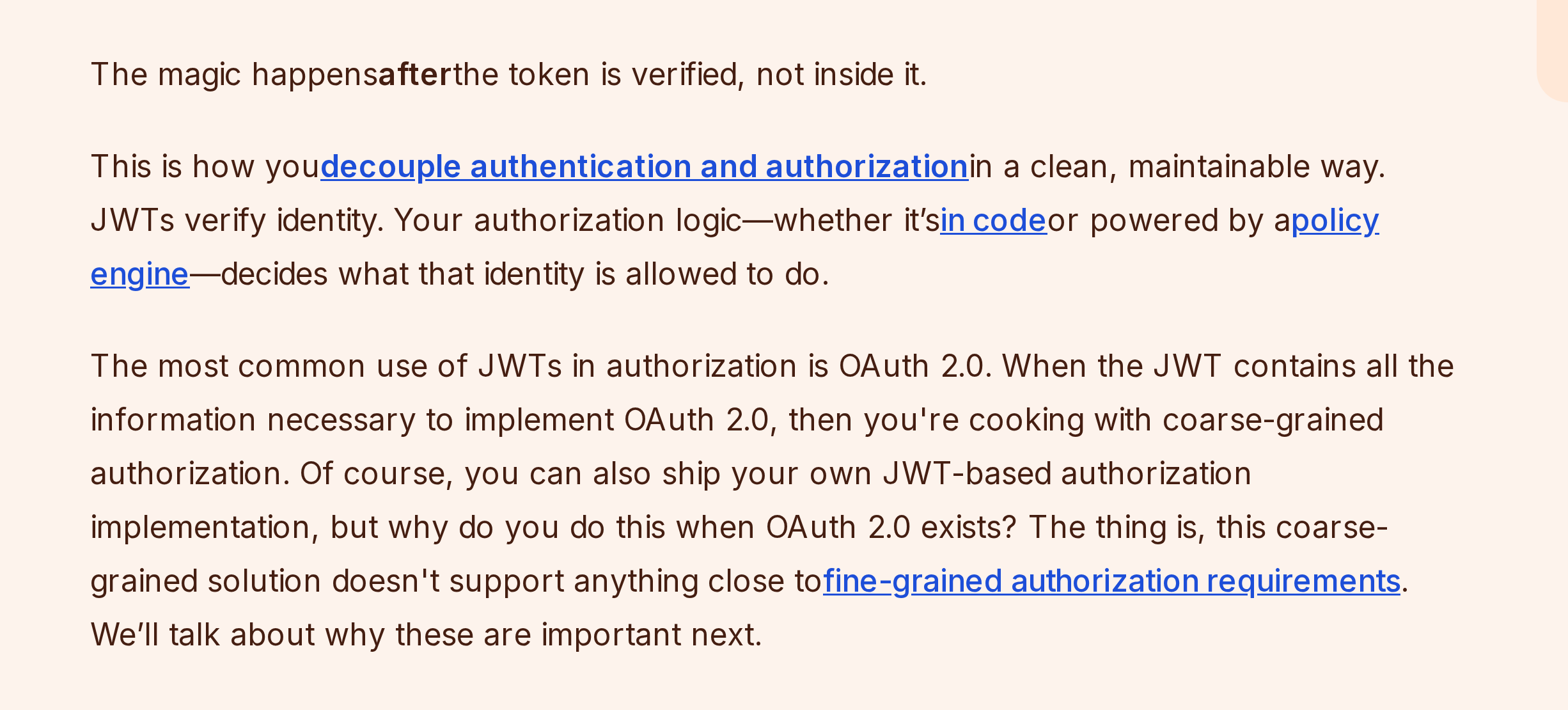
click at [588, 530] on p "This is how you decouple authentication and authorization in a clean, maintaina…" at bounding box center [688, 545] width 462 height 53
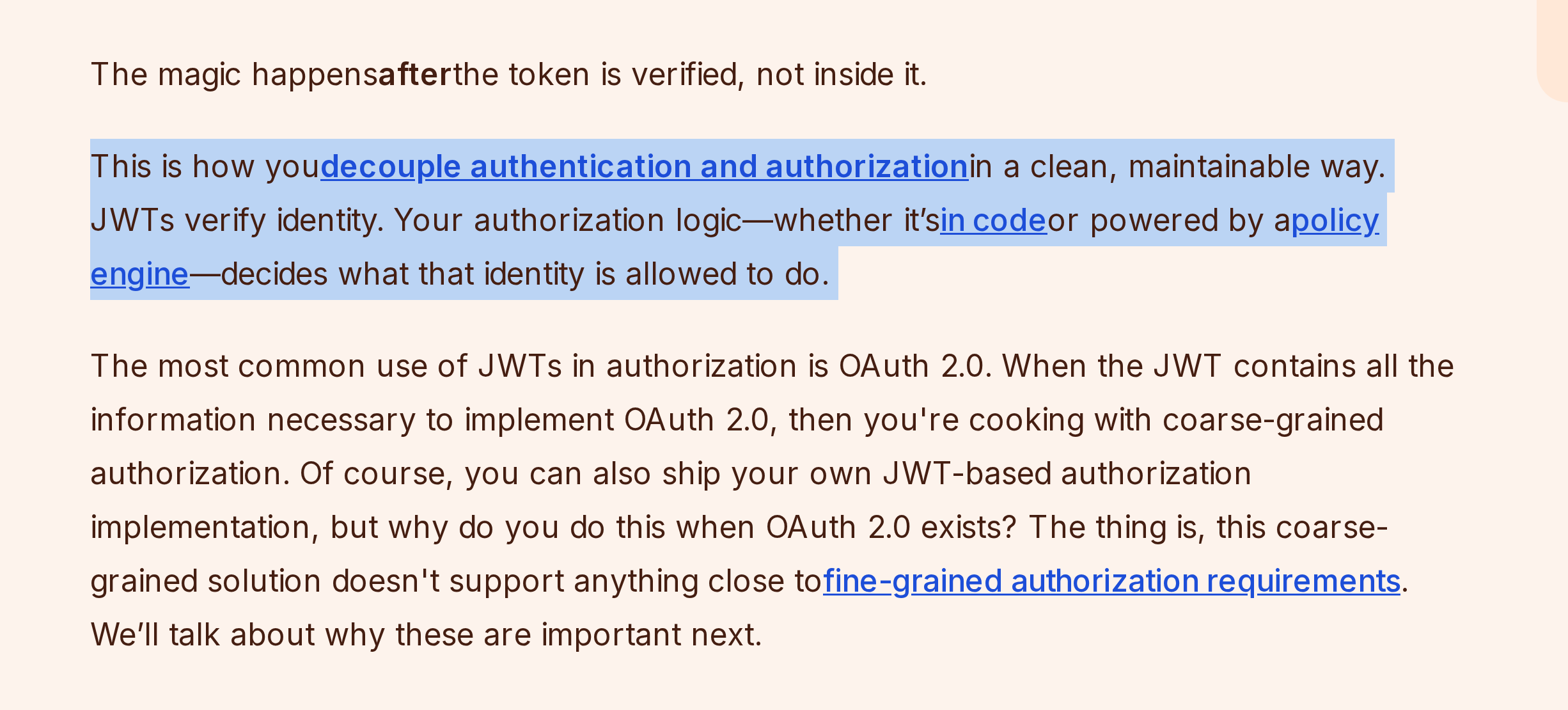
click at [633, 529] on p "This is how you decouple authentication and authorization in a clean, maintaina…" at bounding box center [688, 545] width 462 height 53
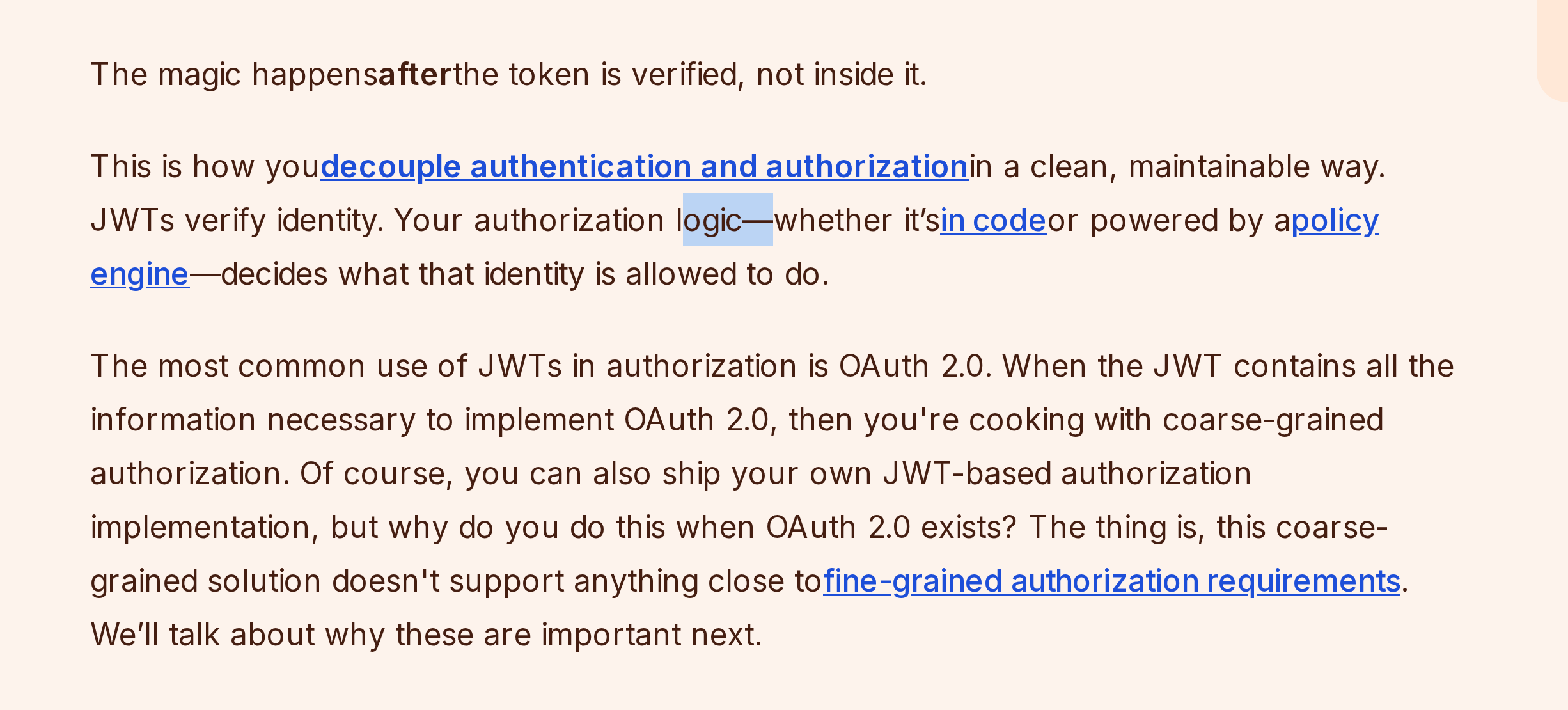
click at [633, 529] on p "This is how you decouple authentication and authorization in a clean, maintaina…" at bounding box center [688, 545] width 462 height 53
click at [663, 529] on p "This is how you decouple authentication and authorization in a clean, maintaina…" at bounding box center [688, 545] width 462 height 53
click at [606, 537] on p "This is how you decouple authentication and authorization in a clean, maintaina…" at bounding box center [688, 545] width 462 height 53
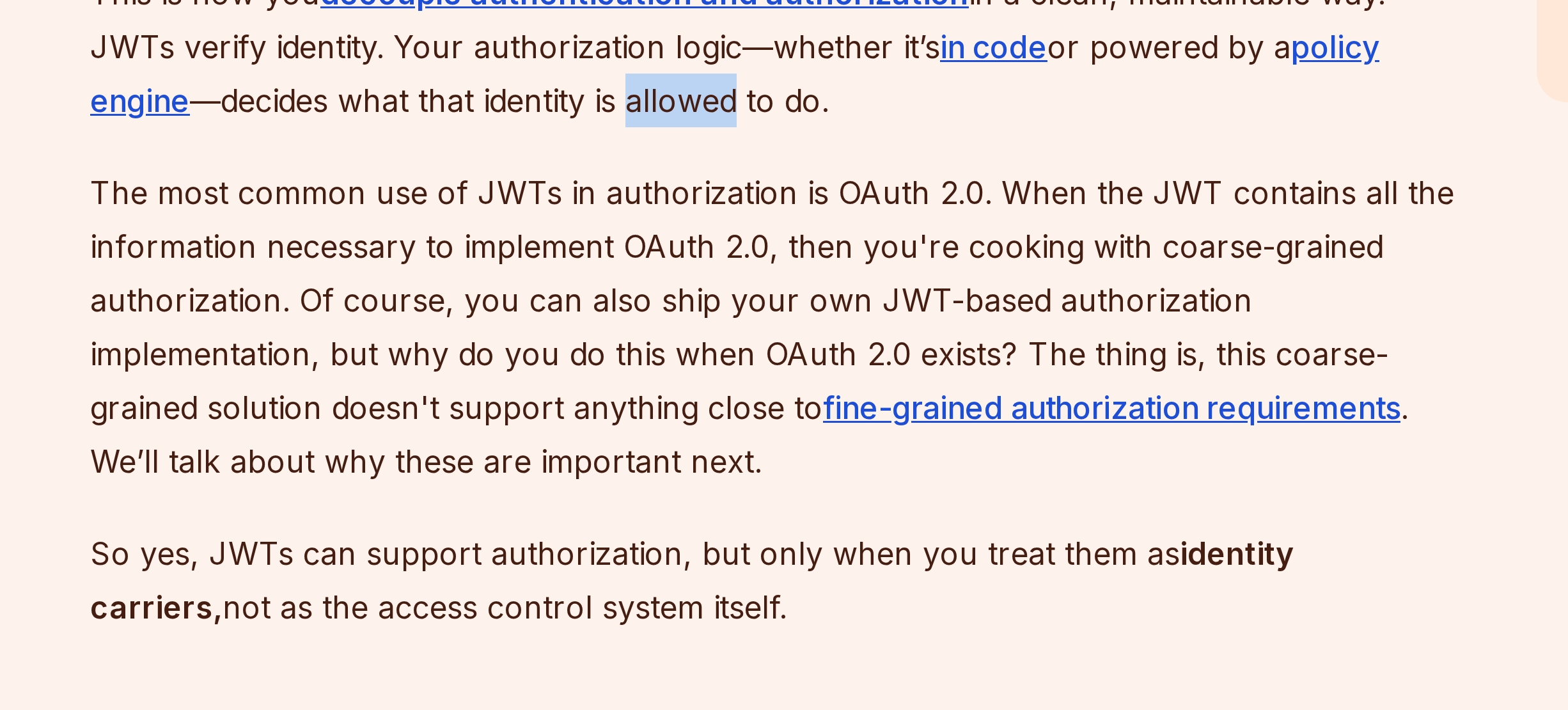
scroll to position [1721, 0]
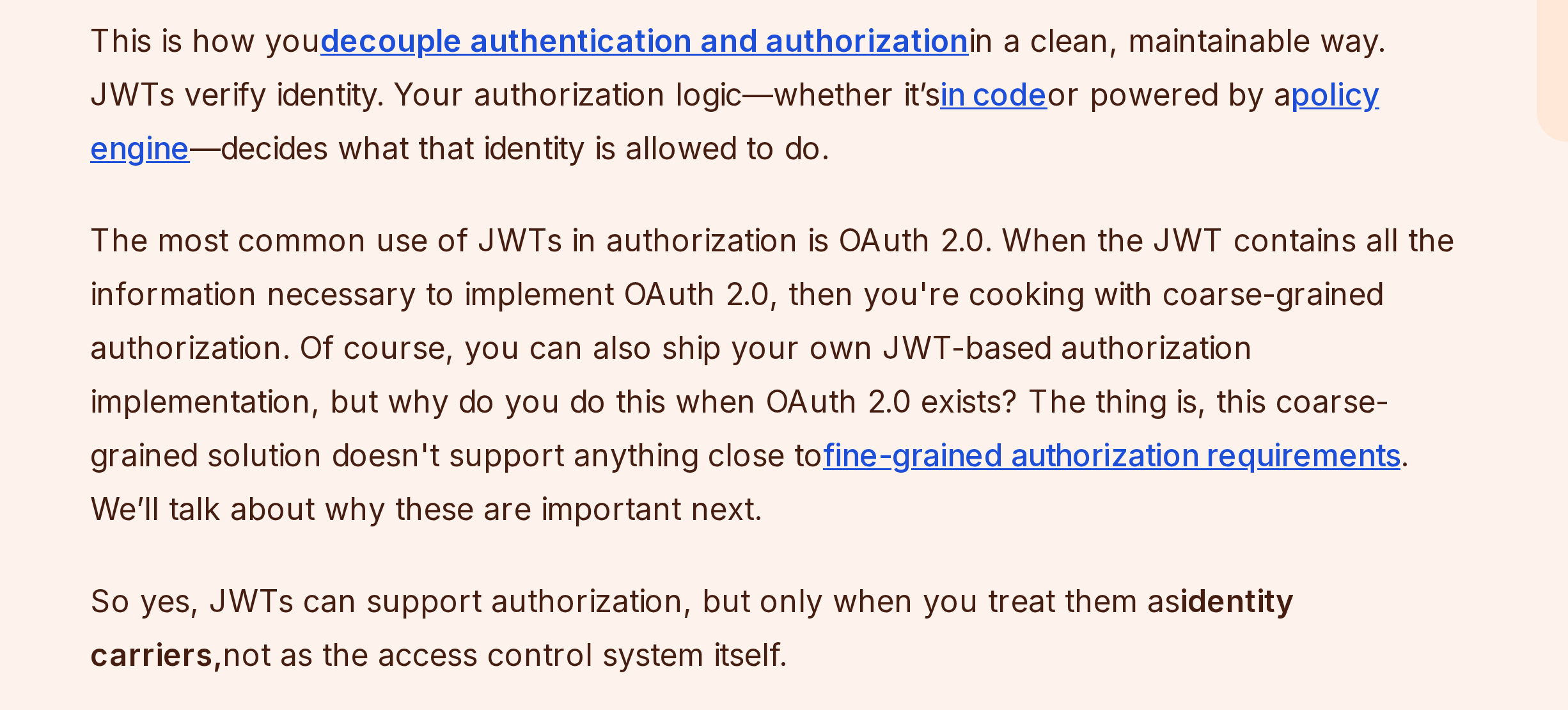
click at [718, 536] on p "The most common use of JWTs in authorization is OAuth 2.0. When the JWT contain…" at bounding box center [688, 584] width 462 height 108
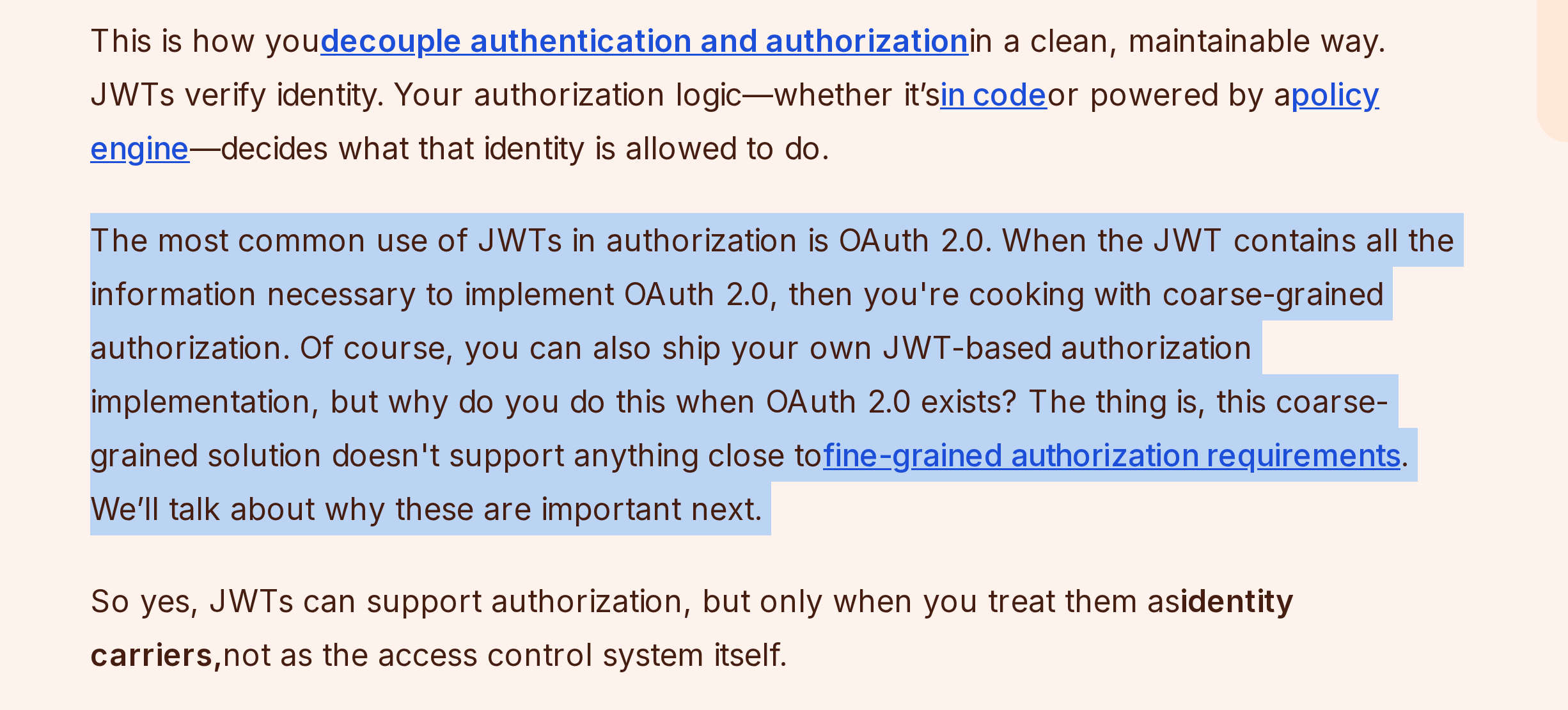
click at [718, 536] on p "The most common use of JWTs in authorization is OAuth 2.0. When the JWT contain…" at bounding box center [688, 584] width 462 height 108
click at [705, 537] on p "The most common use of JWTs in authorization is OAuth 2.0. When the JWT contain…" at bounding box center [688, 584] width 462 height 108
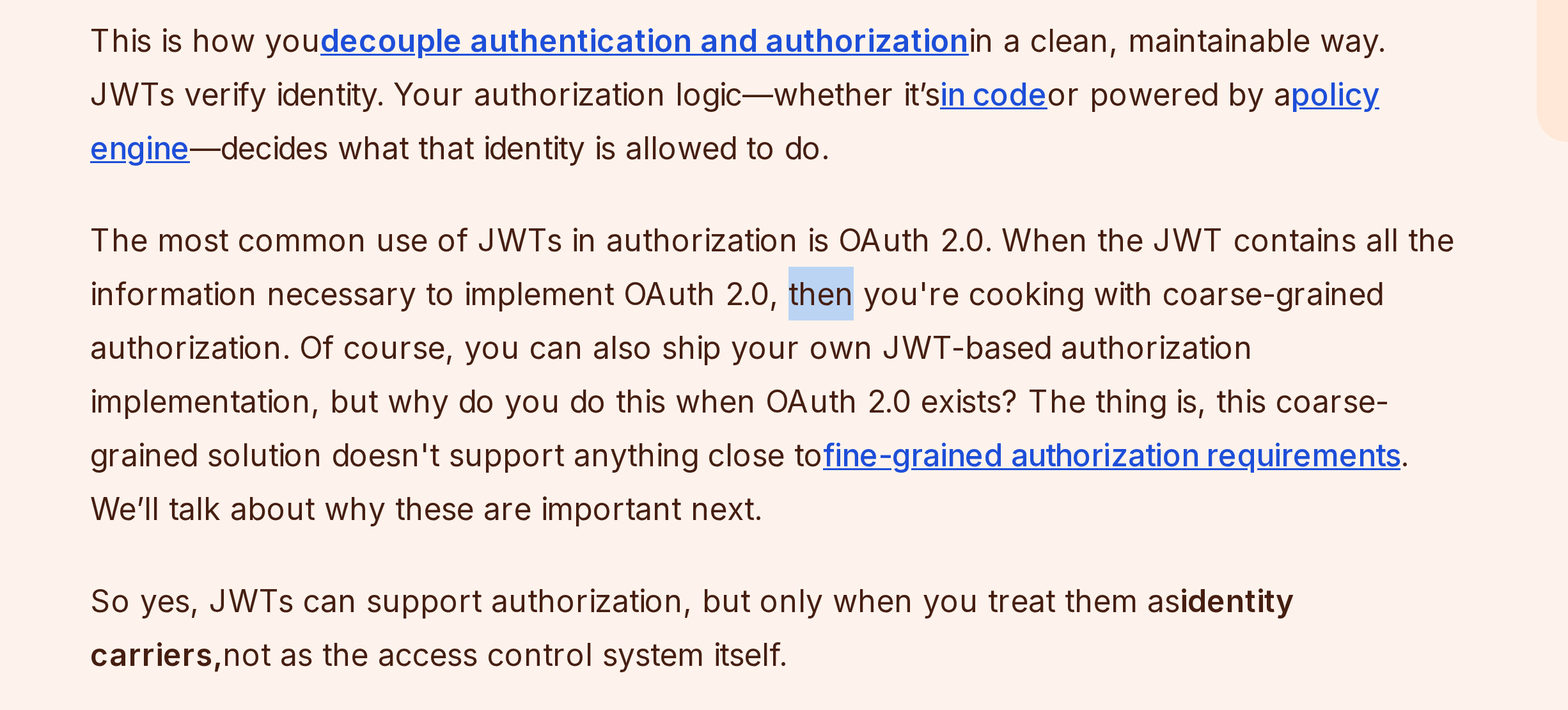
click at [705, 537] on p "The most common use of JWTs in authorization is OAuth 2.0. When the JWT contain…" at bounding box center [688, 584] width 462 height 108
click at [668, 531] on p "The most common use of JWTs in authorization is OAuth 2.0. When the JWT contain…" at bounding box center [688, 584] width 462 height 108
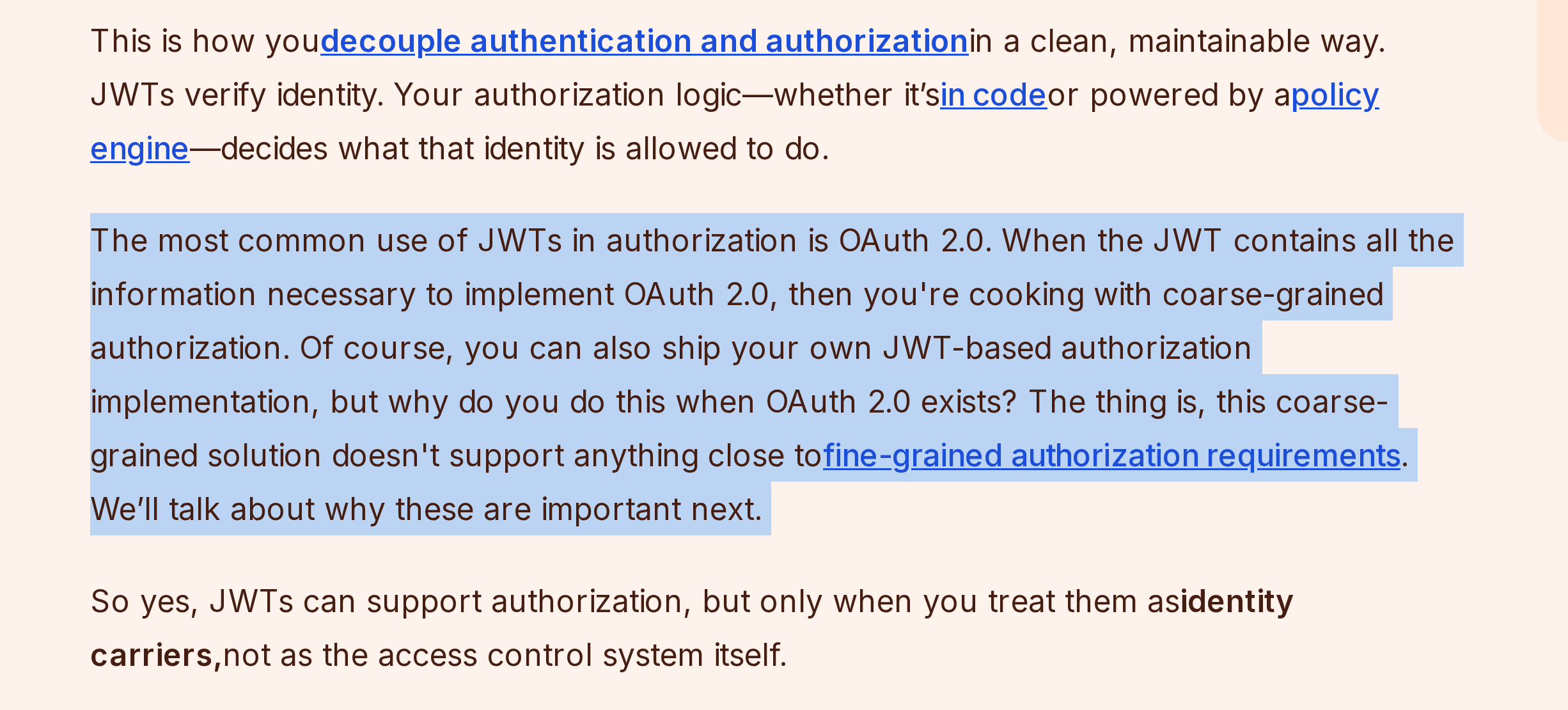
click at [668, 531] on p "The most common use of JWTs in authorization is OAuth 2.0. When the JWT contain…" at bounding box center [688, 584] width 462 height 108
click at [730, 531] on p "The most common use of JWTs in authorization is OAuth 2.0. When the JWT contain…" at bounding box center [688, 584] width 462 height 108
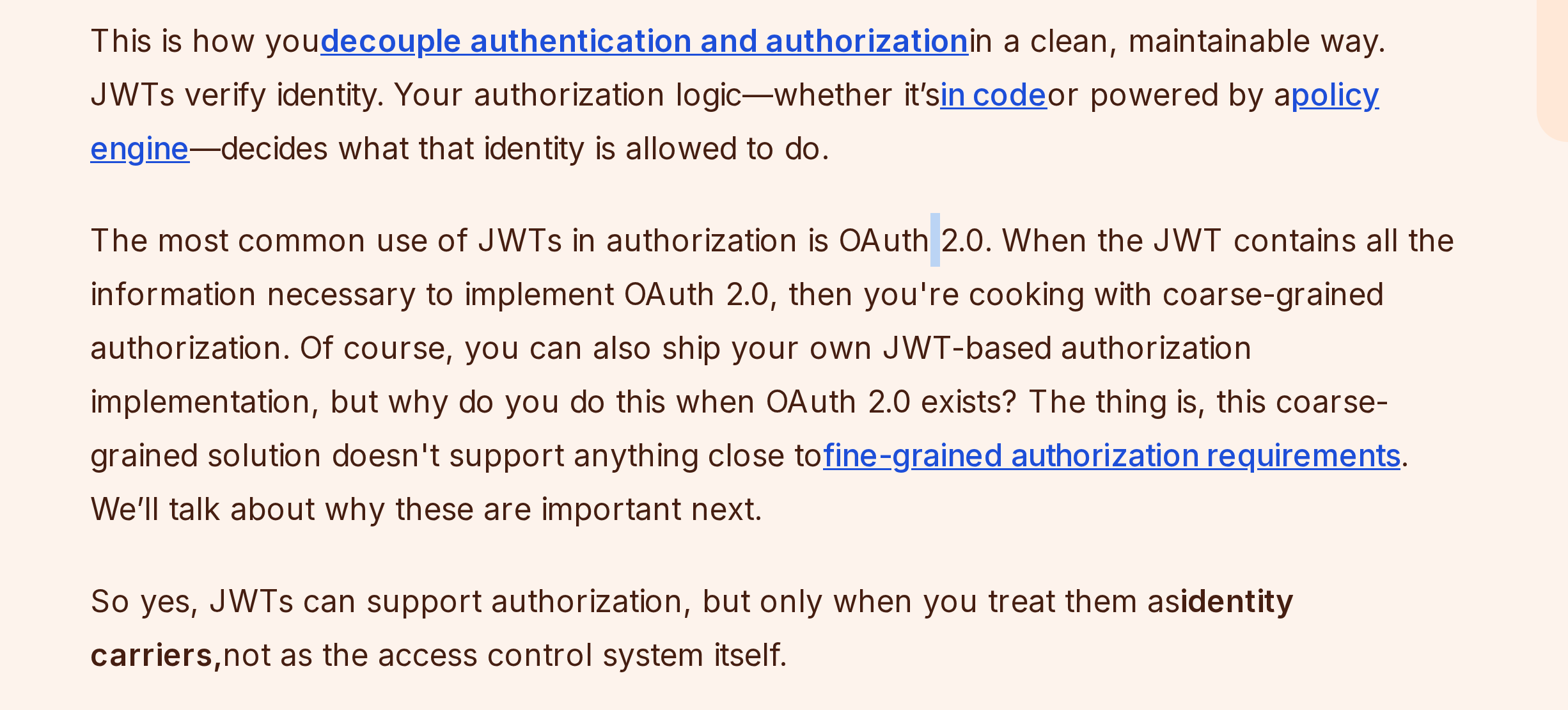
click at [730, 531] on p "The most common use of JWTs in authorization is OAuth 2.0. When the JWT contain…" at bounding box center [688, 584] width 462 height 108
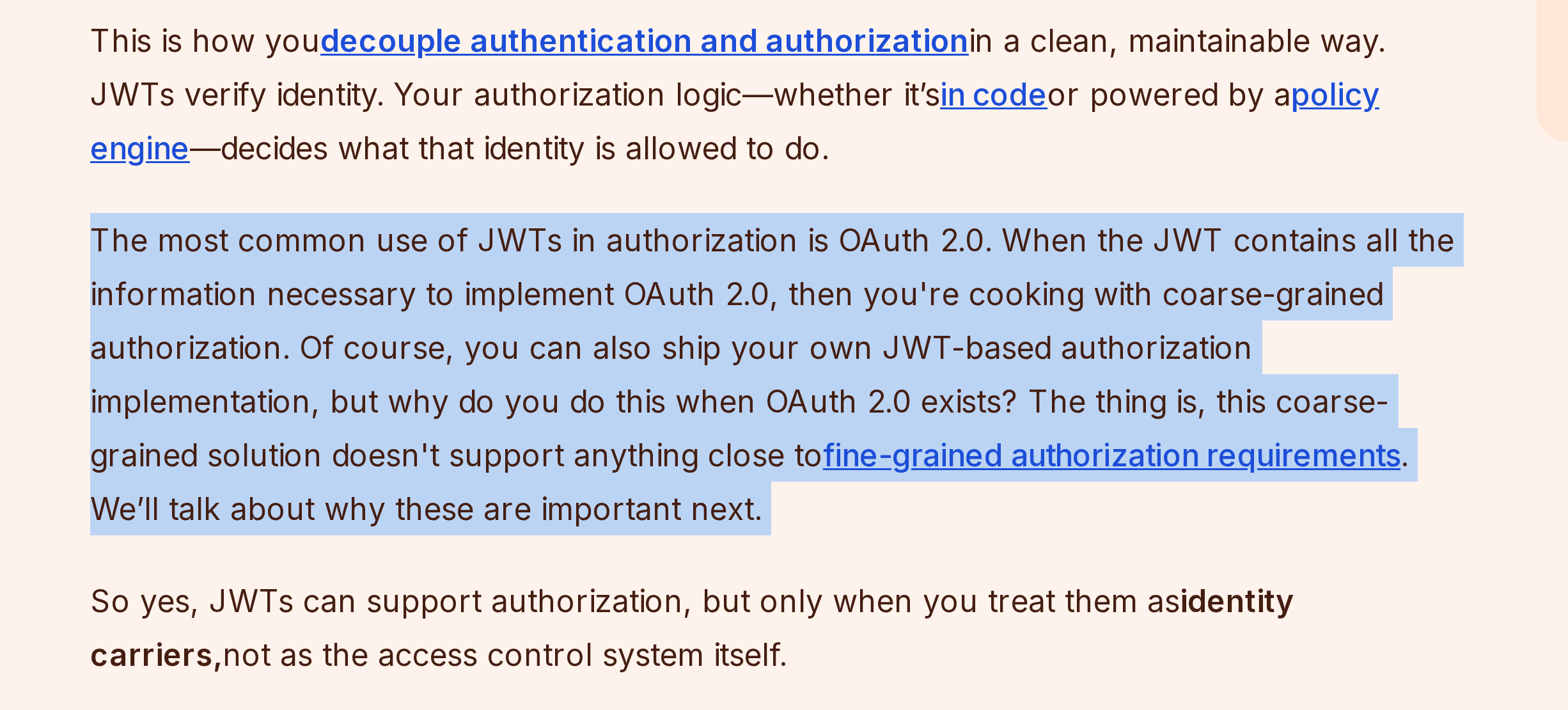
click at [730, 531] on p "The most common use of JWTs in authorization is OAuth 2.0. When the JWT contain…" at bounding box center [688, 584] width 462 height 108
click at [765, 531] on p "The most common use of JWTs in authorization is OAuth 2.0. When the JWT contain…" at bounding box center [688, 584] width 462 height 108
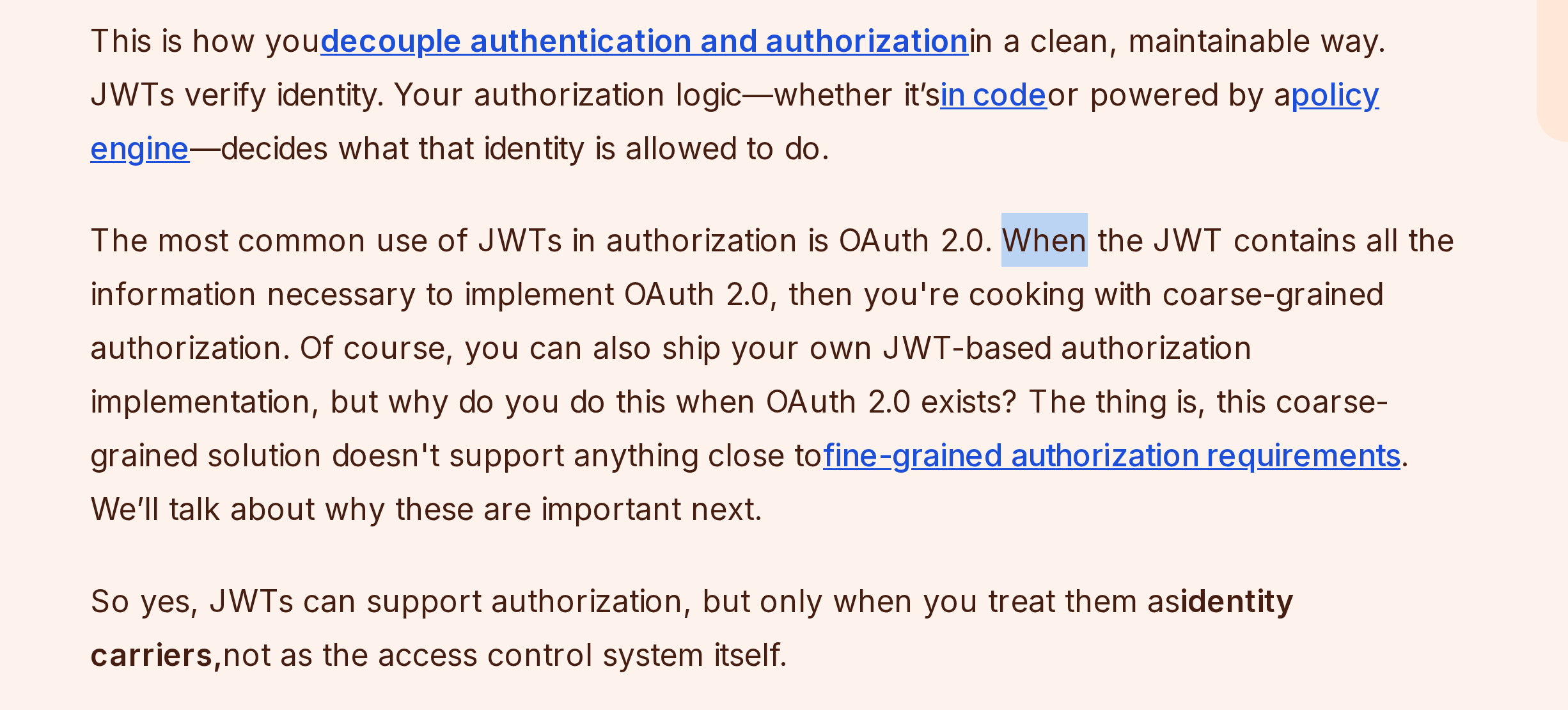
click at [765, 531] on p "The most common use of JWTs in authorization is OAuth 2.0. When the JWT contain…" at bounding box center [688, 584] width 462 height 108
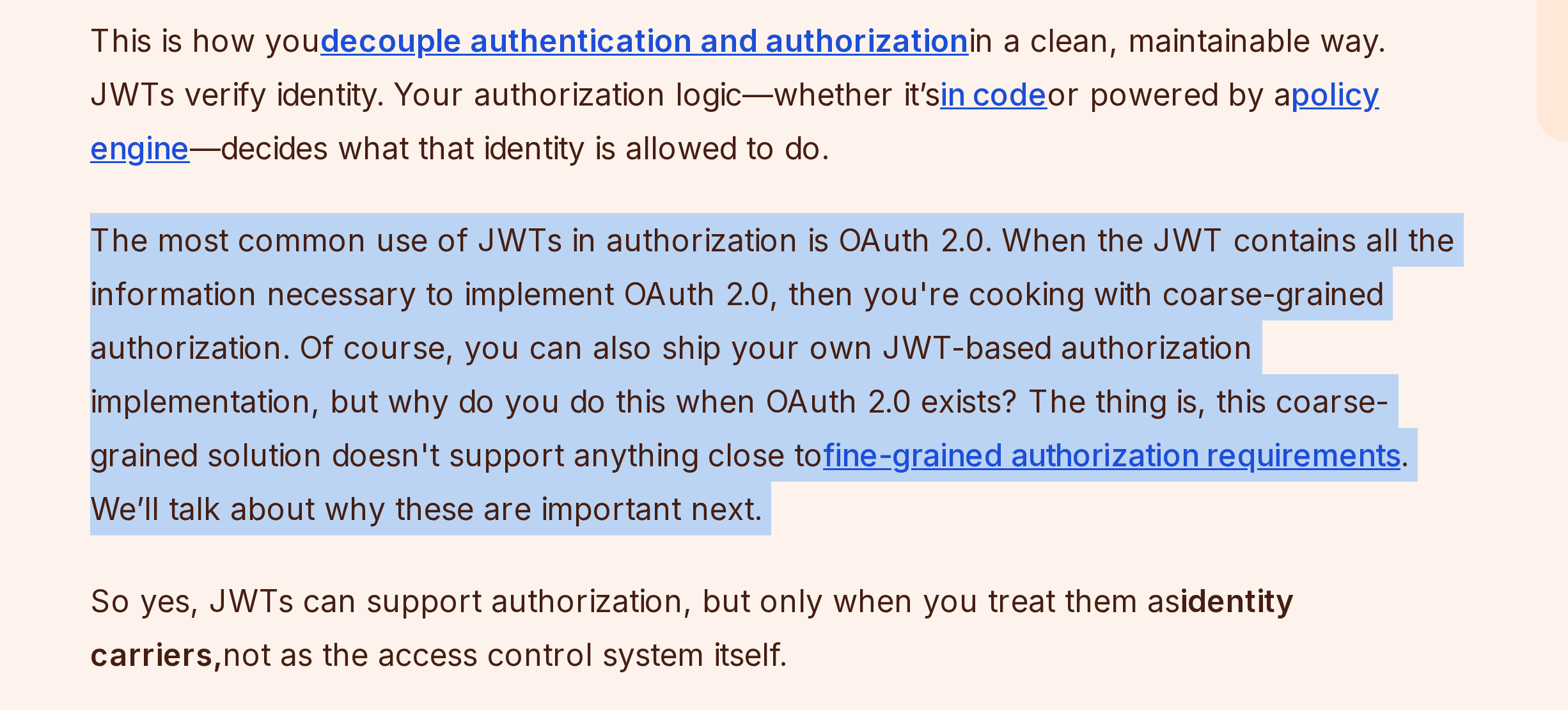
drag, startPoint x: 765, startPoint y: 525, endPoint x: 755, endPoint y: 533, distance: 12.8
click at [765, 531] on p "The most common use of JWTs in authorization is OAuth 2.0. When the JWT contain…" at bounding box center [688, 584] width 462 height 108
click at [740, 542] on p "The most common use of JWTs in authorization is OAuth 2.0. When the JWT contain…" at bounding box center [688, 584] width 462 height 108
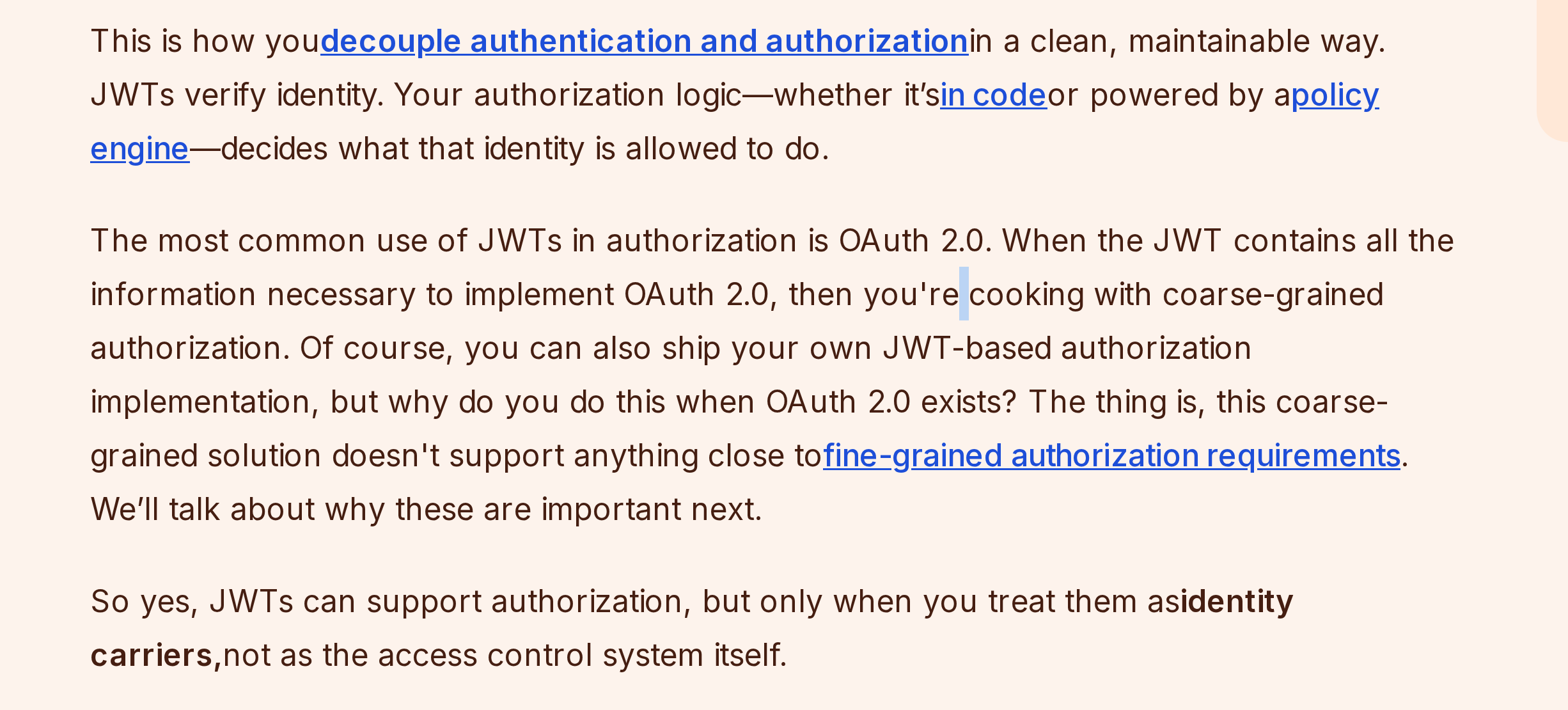
click at [740, 542] on p "The most common use of JWTs in authorization is OAuth 2.0. When the JWT contain…" at bounding box center [688, 584] width 462 height 108
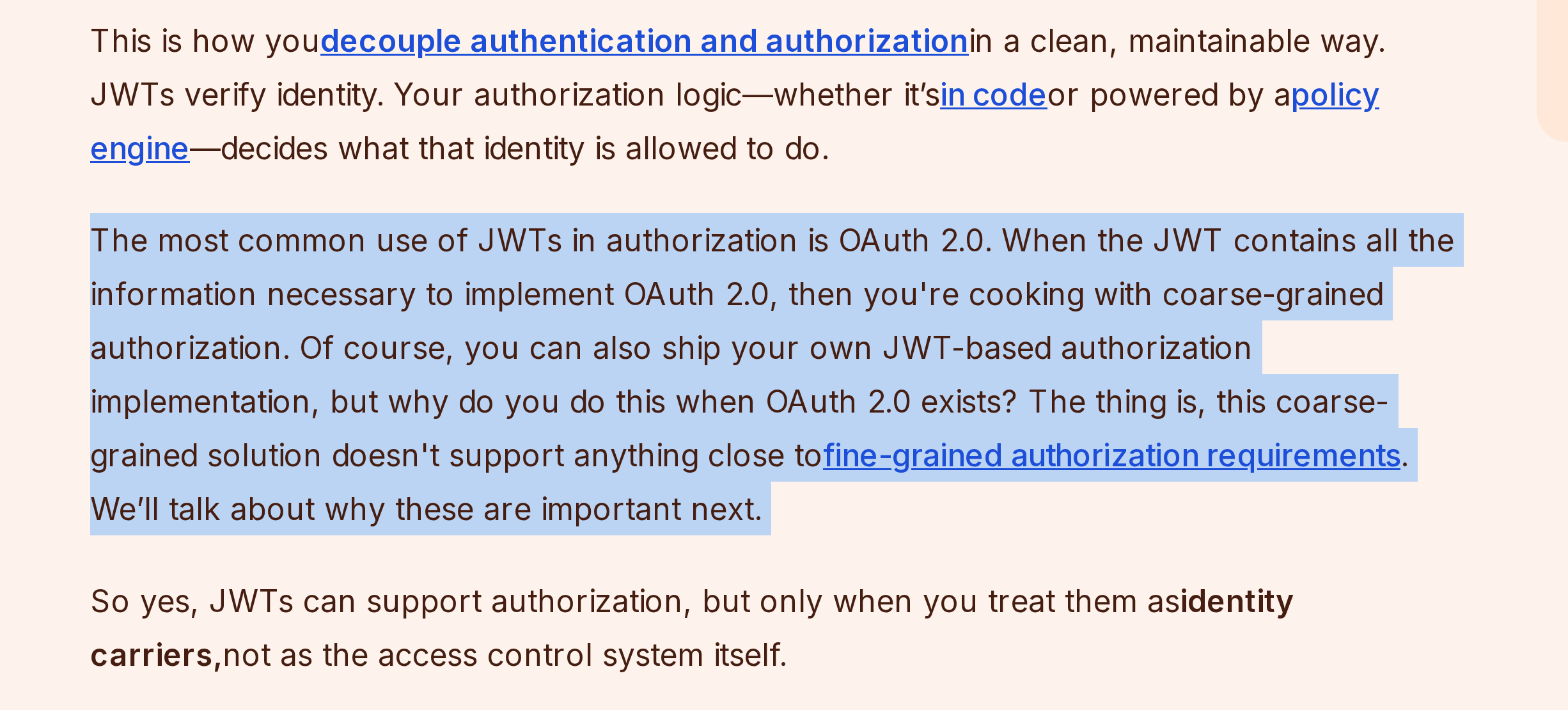
click at [740, 542] on p "The most common use of JWTs in authorization is OAuth 2.0. When the JWT contain…" at bounding box center [688, 584] width 462 height 108
click at [698, 546] on p "The most common use of JWTs in authorization is OAuth 2.0. When the JWT contain…" at bounding box center [688, 584] width 462 height 108
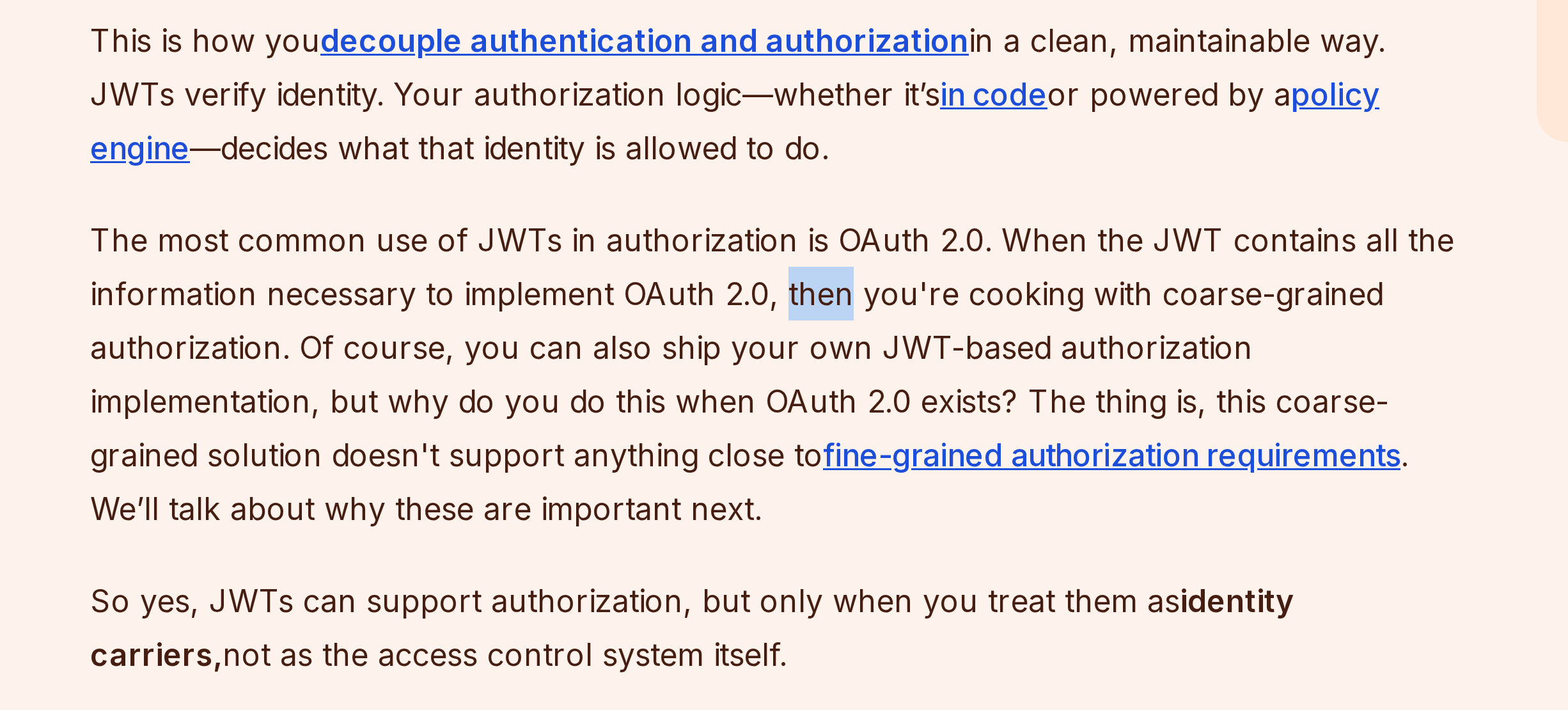
click at [698, 546] on p "The most common use of JWTs in authorization is OAuth 2.0. When the JWT contain…" at bounding box center [688, 584] width 462 height 108
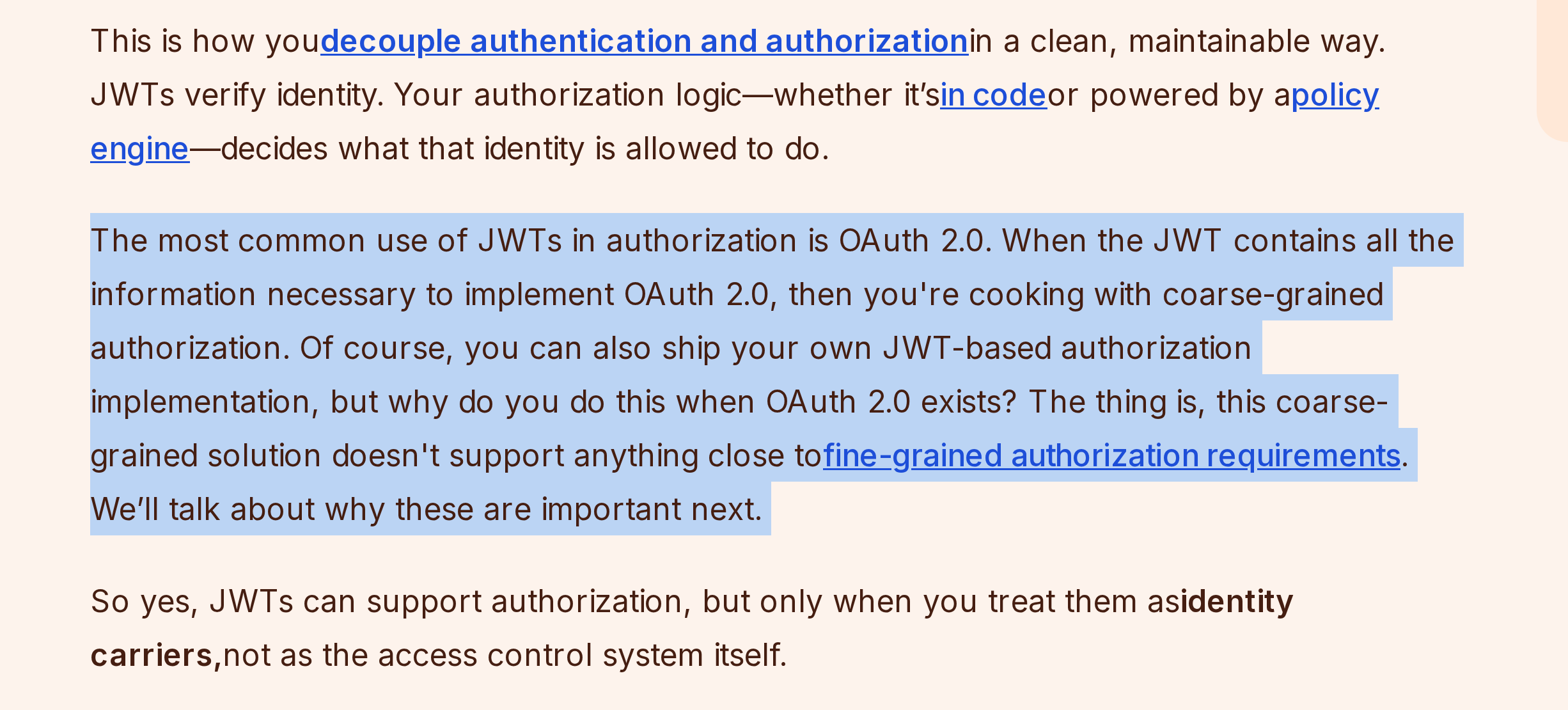
click at [698, 546] on p "The most common use of JWTs in authorization is OAuth 2.0. When the JWT contain…" at bounding box center [688, 584] width 462 height 108
click at [739, 547] on p "The most common use of JWTs in authorization is OAuth 2.0. When the JWT contain…" at bounding box center [688, 584] width 462 height 108
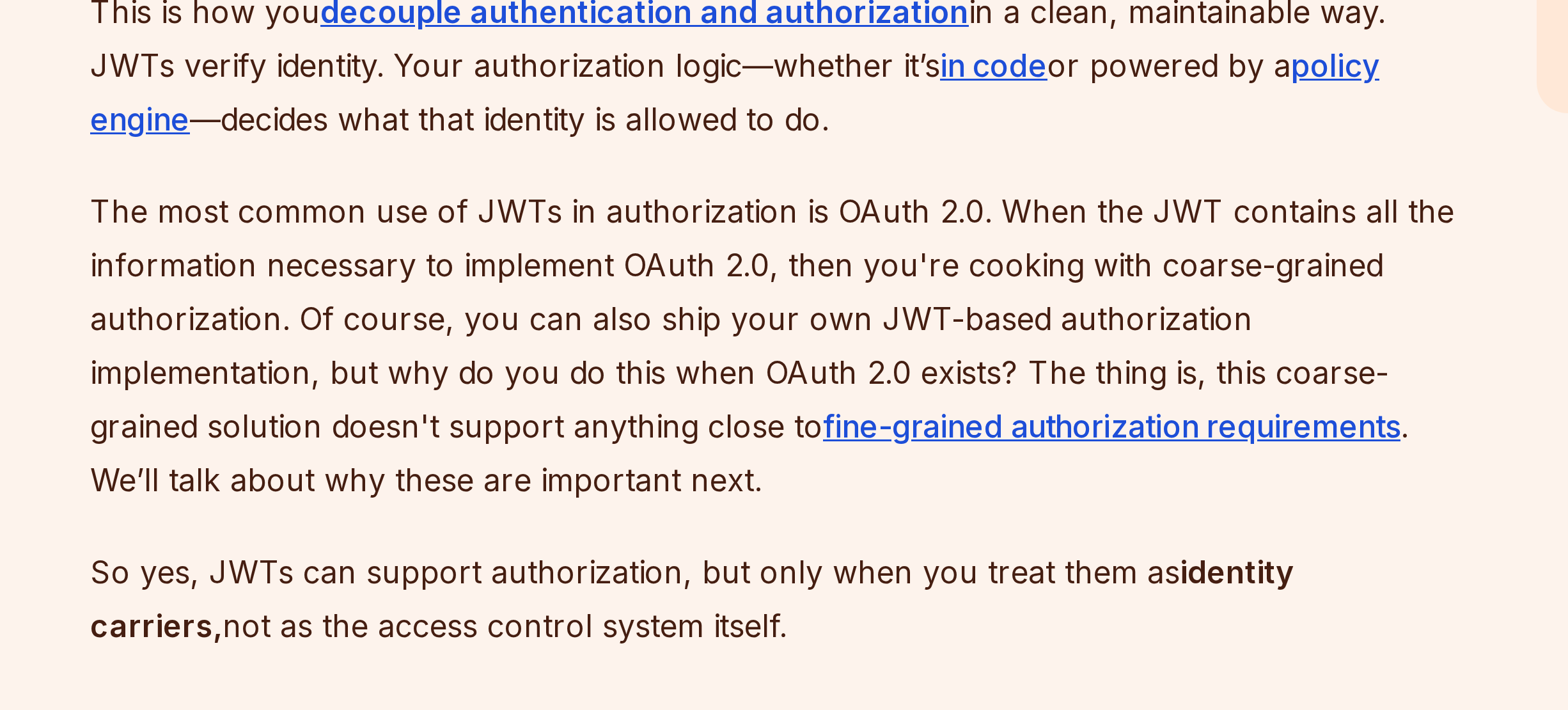
click at [557, 558] on p "The most common use of JWTs in authorization is OAuth 2.0. When the JWT contain…" at bounding box center [688, 584] width 462 height 108
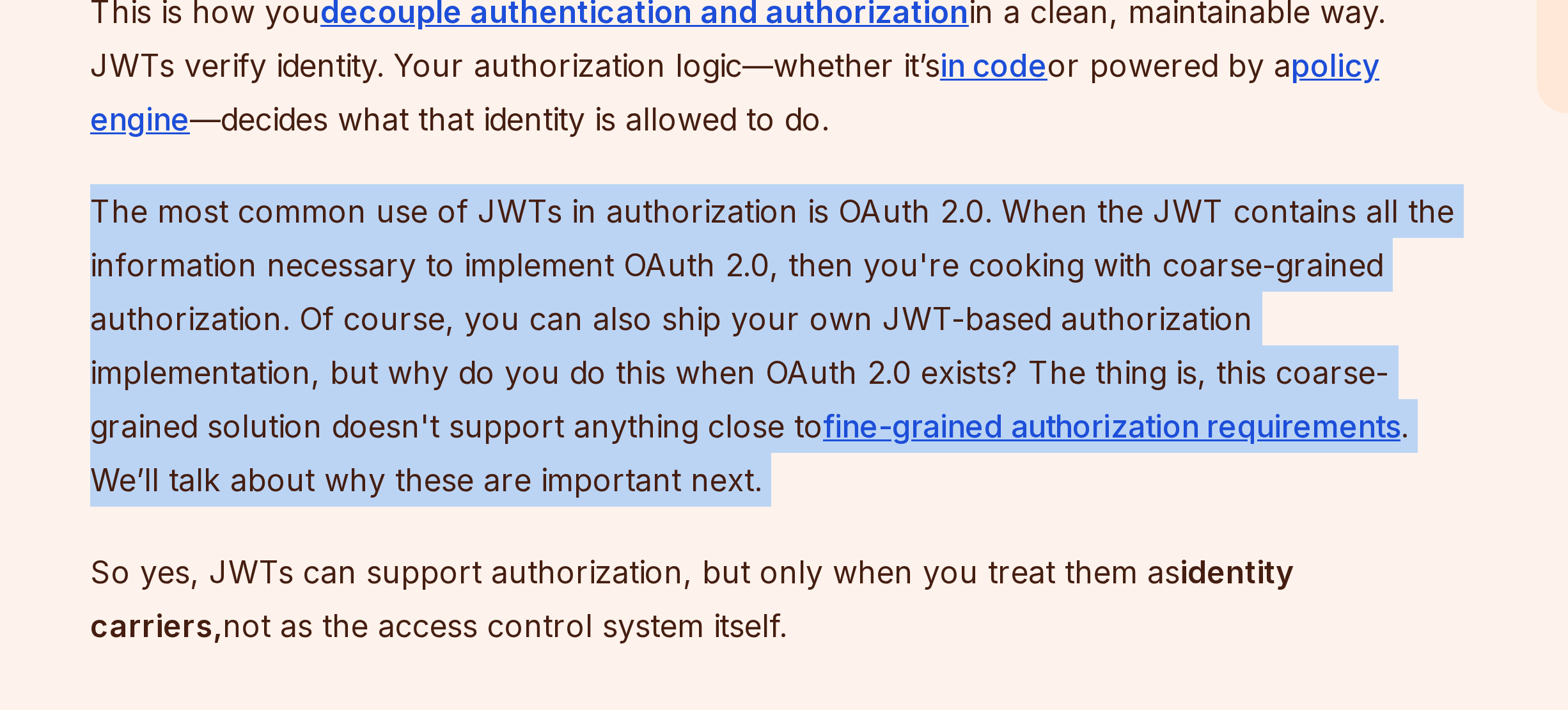
click at [557, 558] on p "The most common use of JWTs in authorization is OAuth 2.0. When the JWT contain…" at bounding box center [688, 584] width 462 height 108
click at [619, 561] on p "The most common use of JWTs in authorization is OAuth 2.0. When the JWT contain…" at bounding box center [688, 584] width 462 height 108
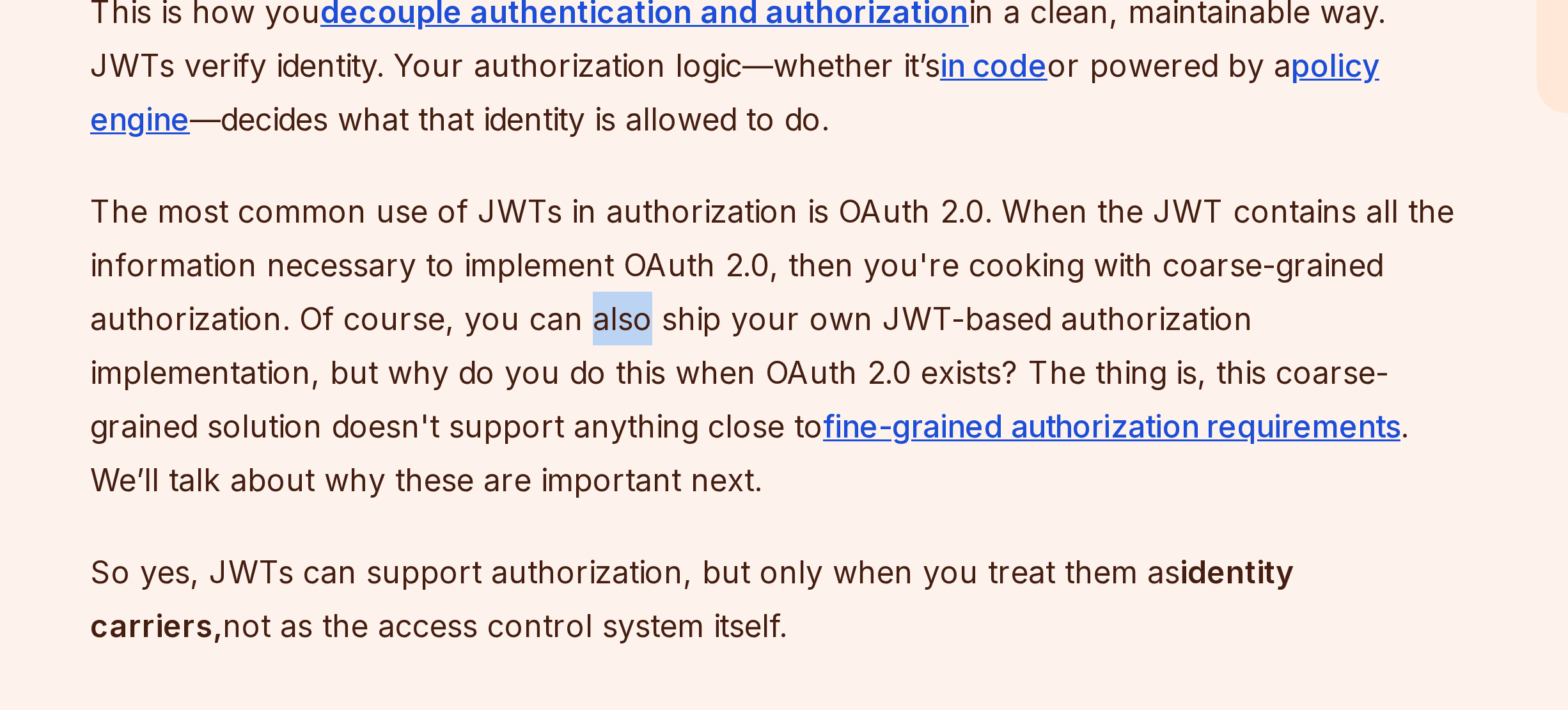
click at [619, 561] on p "The most common use of JWTs in authorization is OAuth 2.0. When the JWT contain…" at bounding box center [688, 584] width 462 height 108
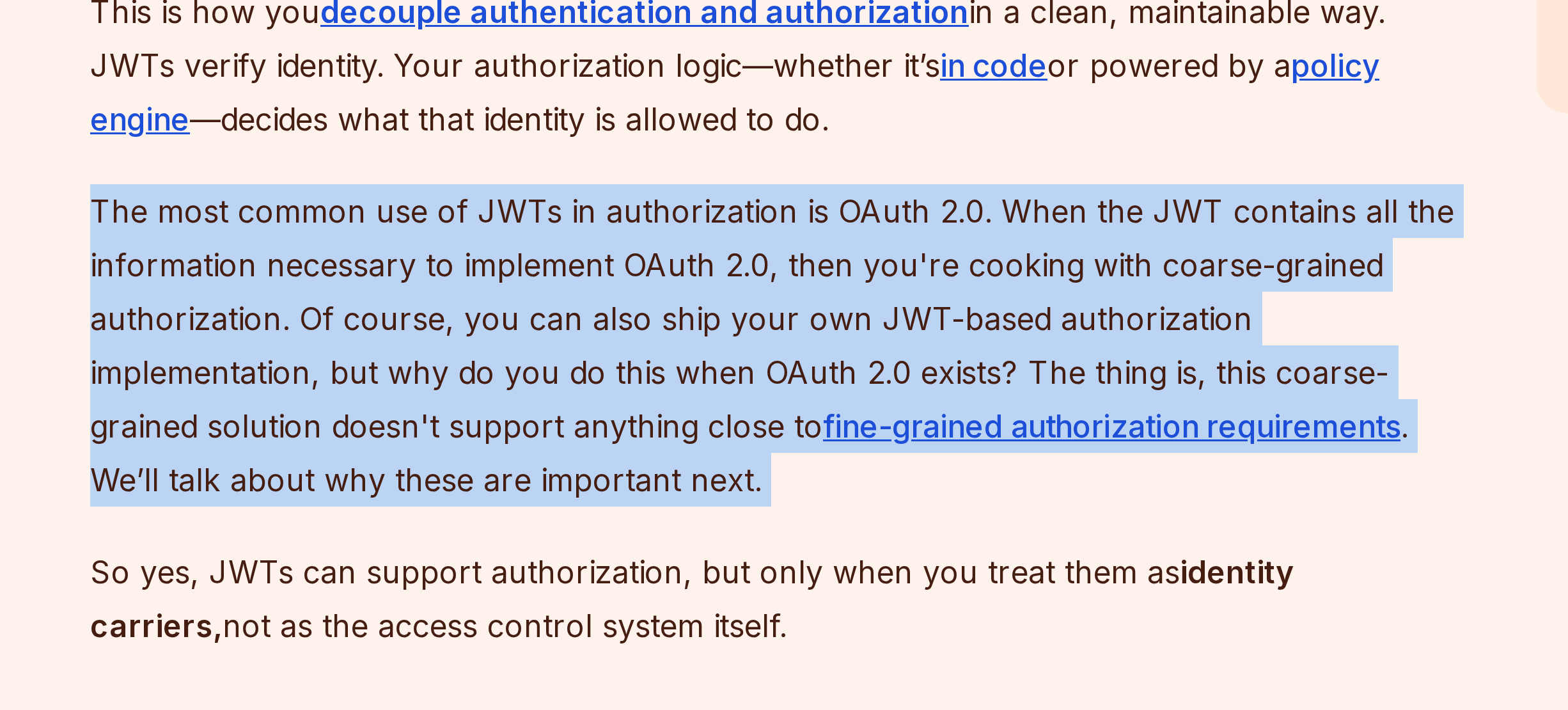
drag, startPoint x: 619, startPoint y: 561, endPoint x: 636, endPoint y: 563, distance: 17.1
click at [620, 561] on p "The most common use of JWTs in authorization is OAuth 2.0. When the JWT contain…" at bounding box center [688, 584] width 462 height 108
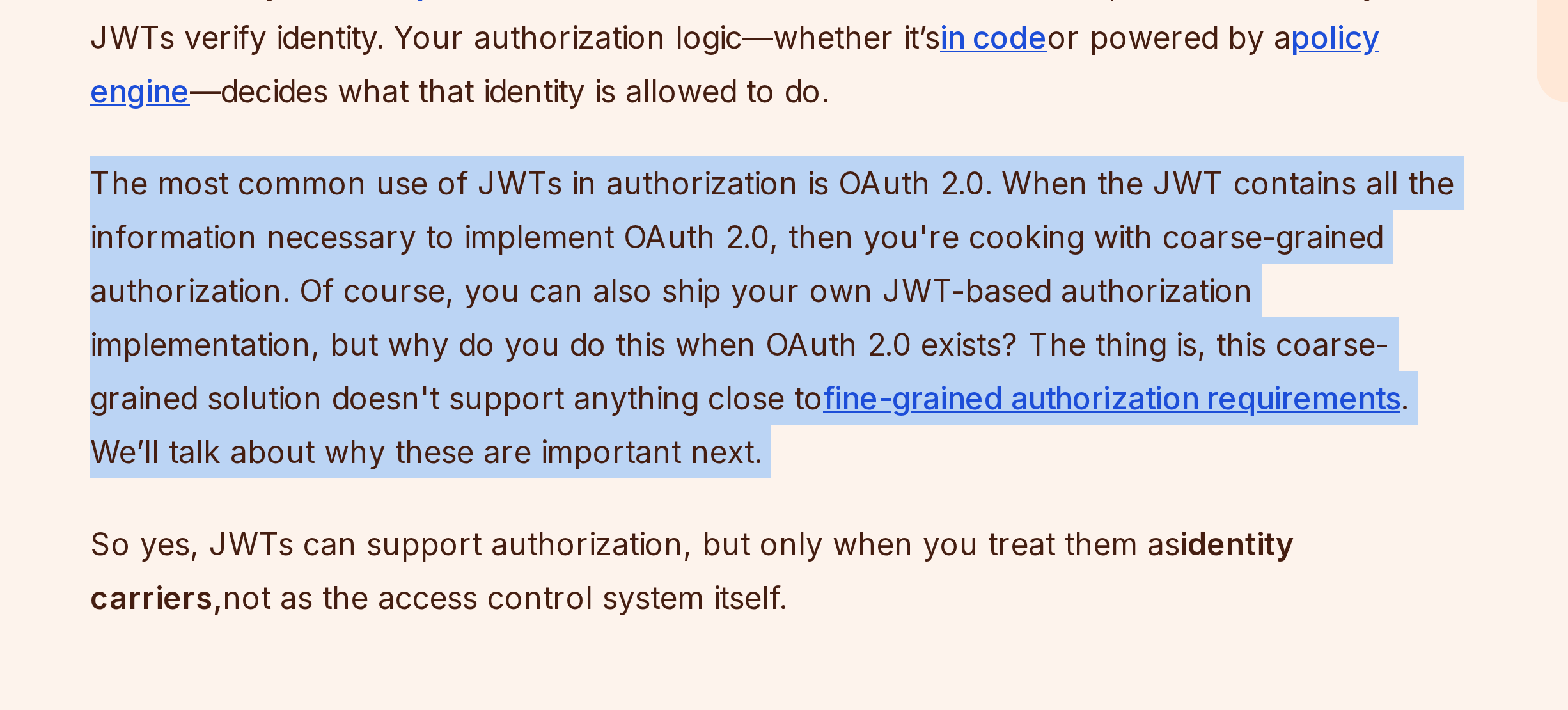
scroll to position [1727, 0]
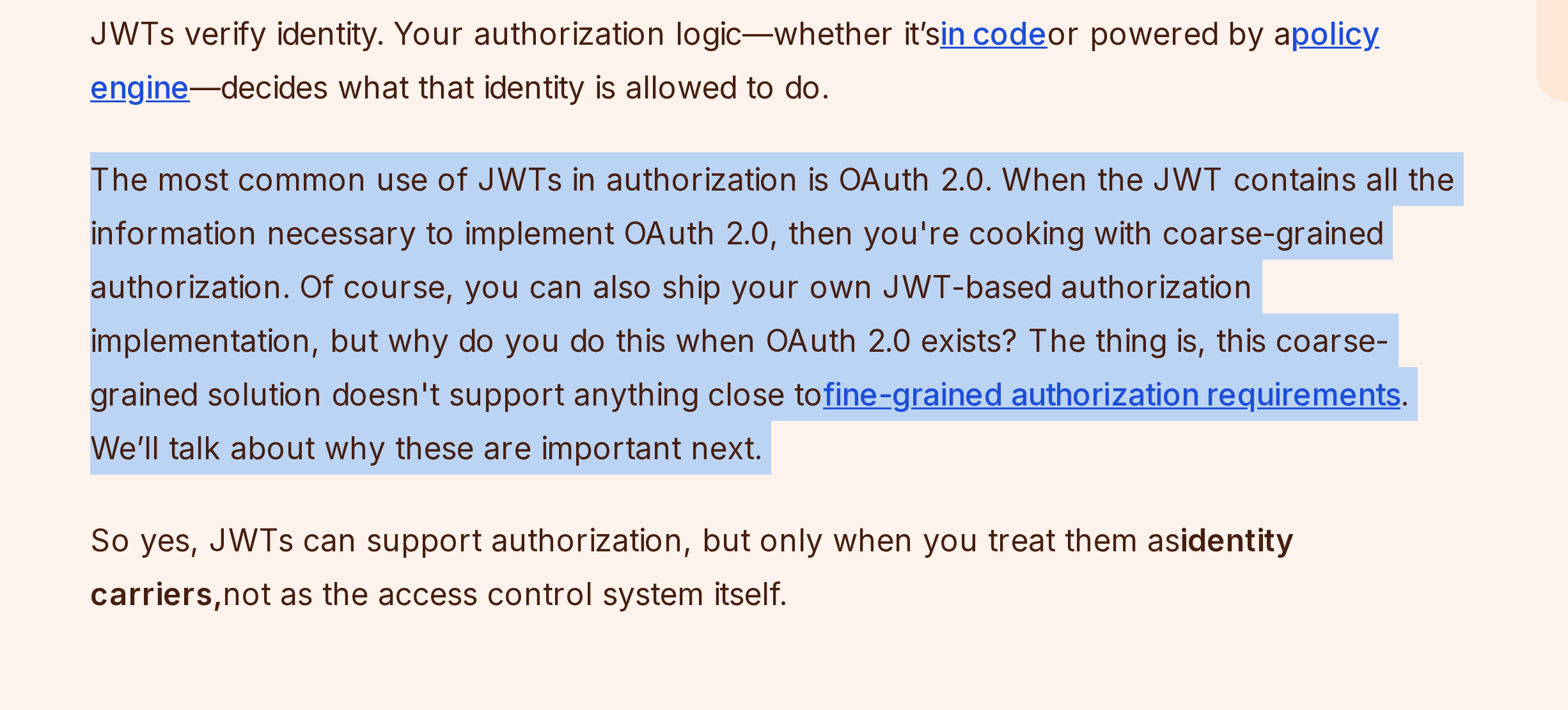
click at [652, 565] on p "The most common use of JWTs in authorization is OAuth 2.0. When the JWT contain…" at bounding box center [688, 577] width 462 height 108
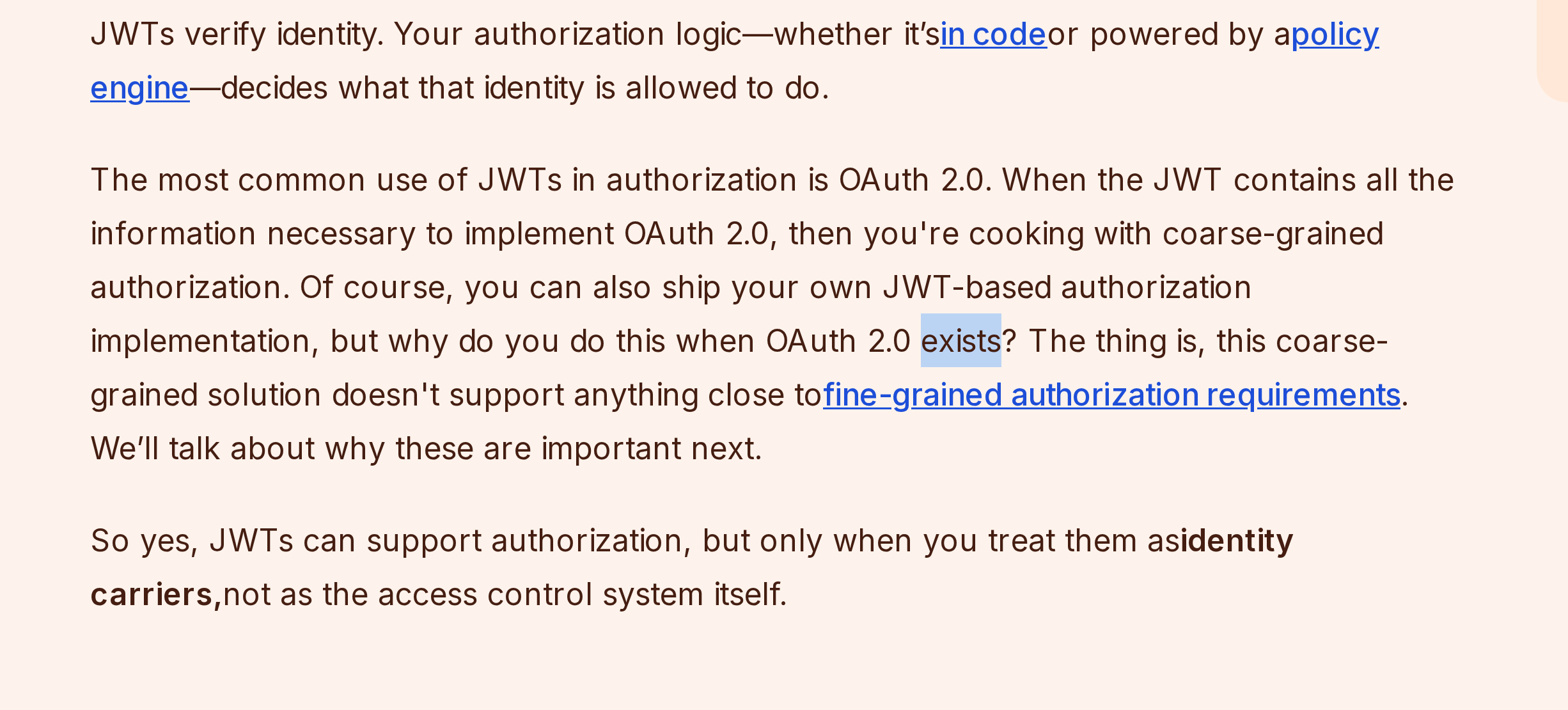
click at [652, 565] on p "The most common use of JWTs in authorization is OAuth 2.0. When the JWT contain…" at bounding box center [688, 577] width 462 height 108
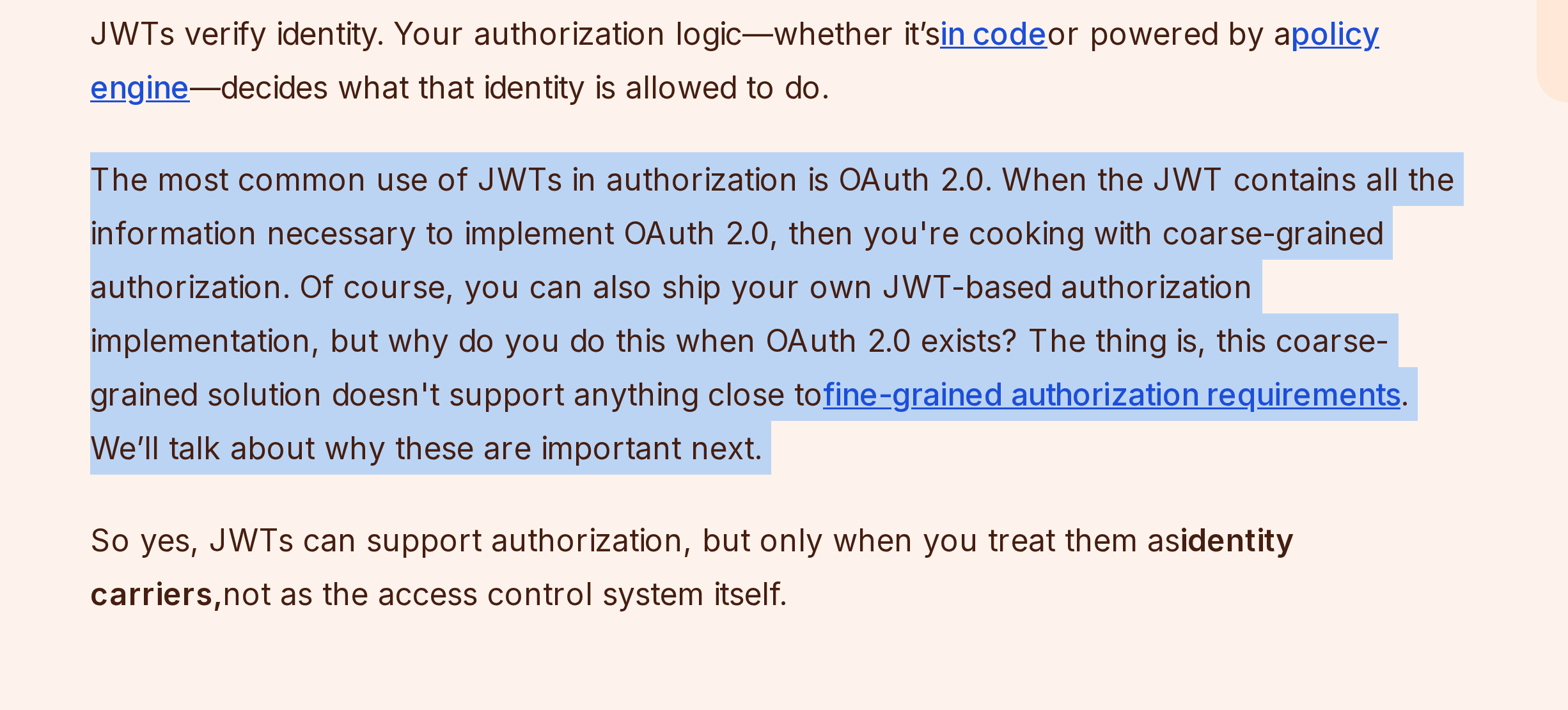
click at [652, 565] on p "The most common use of JWTs in authorization is OAuth 2.0. When the JWT contain…" at bounding box center [688, 577] width 462 height 108
click at [585, 567] on p "The most common use of JWTs in authorization is OAuth 2.0. When the JWT contain…" at bounding box center [688, 577] width 462 height 108
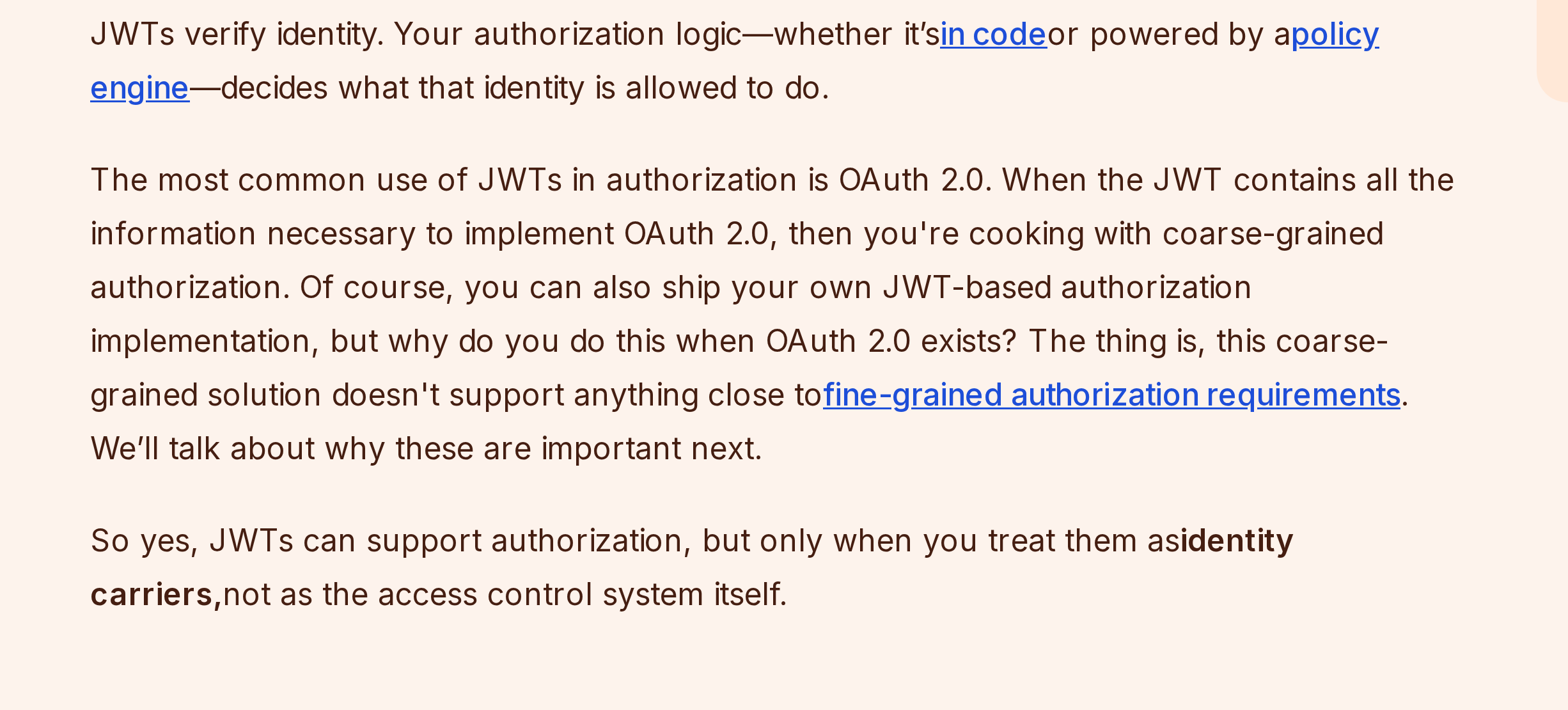
click at [585, 567] on p "The most common use of JWTs in authorization is OAuth 2.0. When the JWT contain…" at bounding box center [688, 577] width 462 height 108
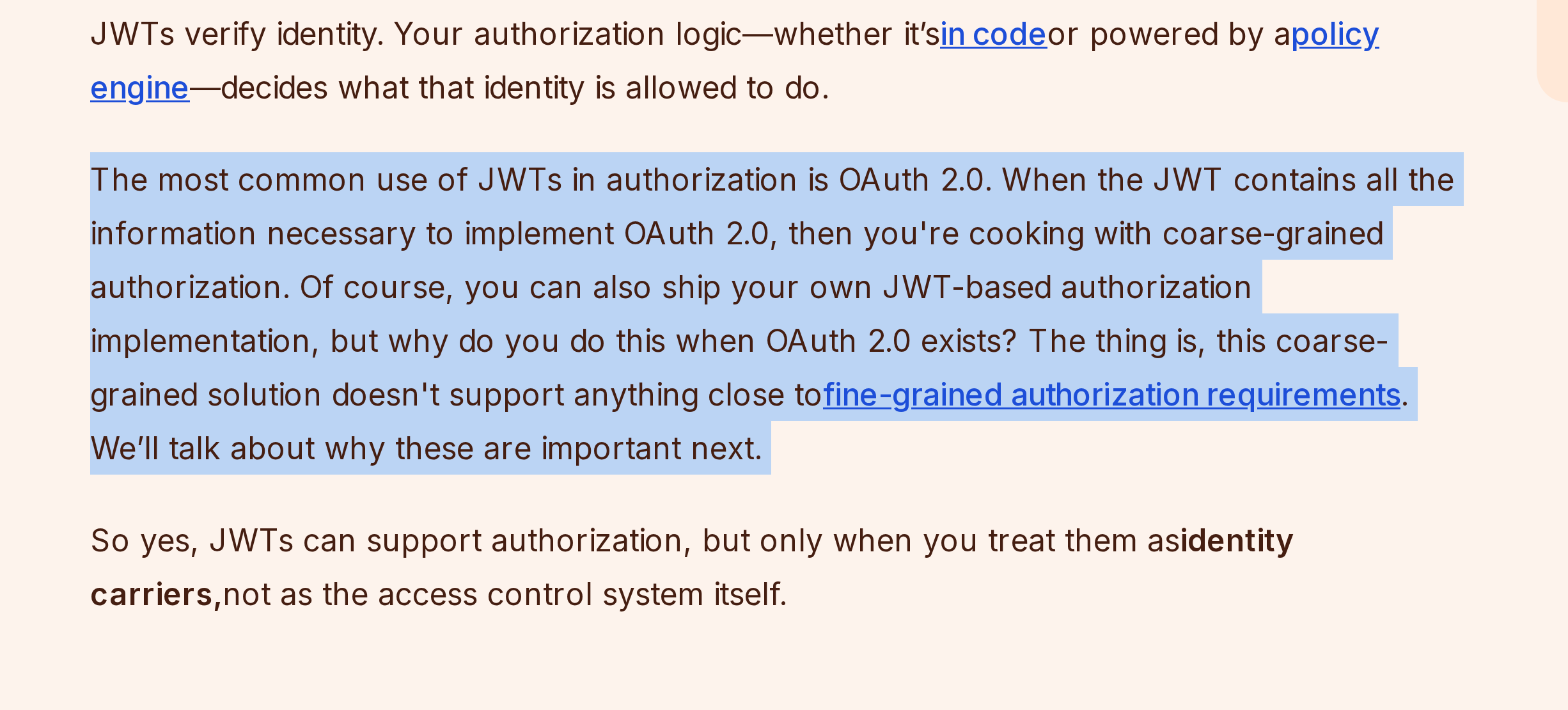
click at [585, 567] on p "The most common use of JWTs in authorization is OAuth 2.0. When the JWT contain…" at bounding box center [688, 577] width 462 height 108
click at [651, 565] on p "The most common use of JWTs in authorization is OAuth 2.0. When the JWT contain…" at bounding box center [688, 577] width 462 height 108
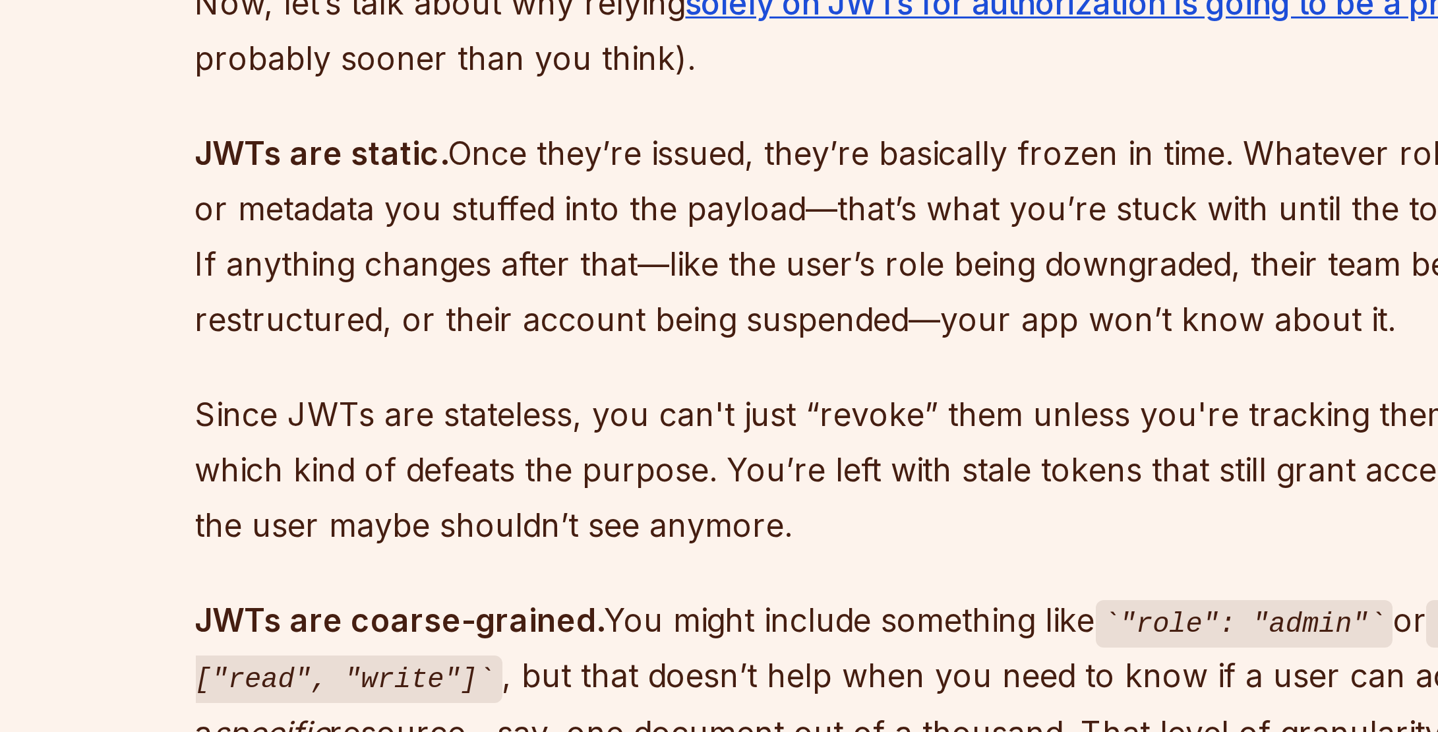
scroll to position [2486, 0]
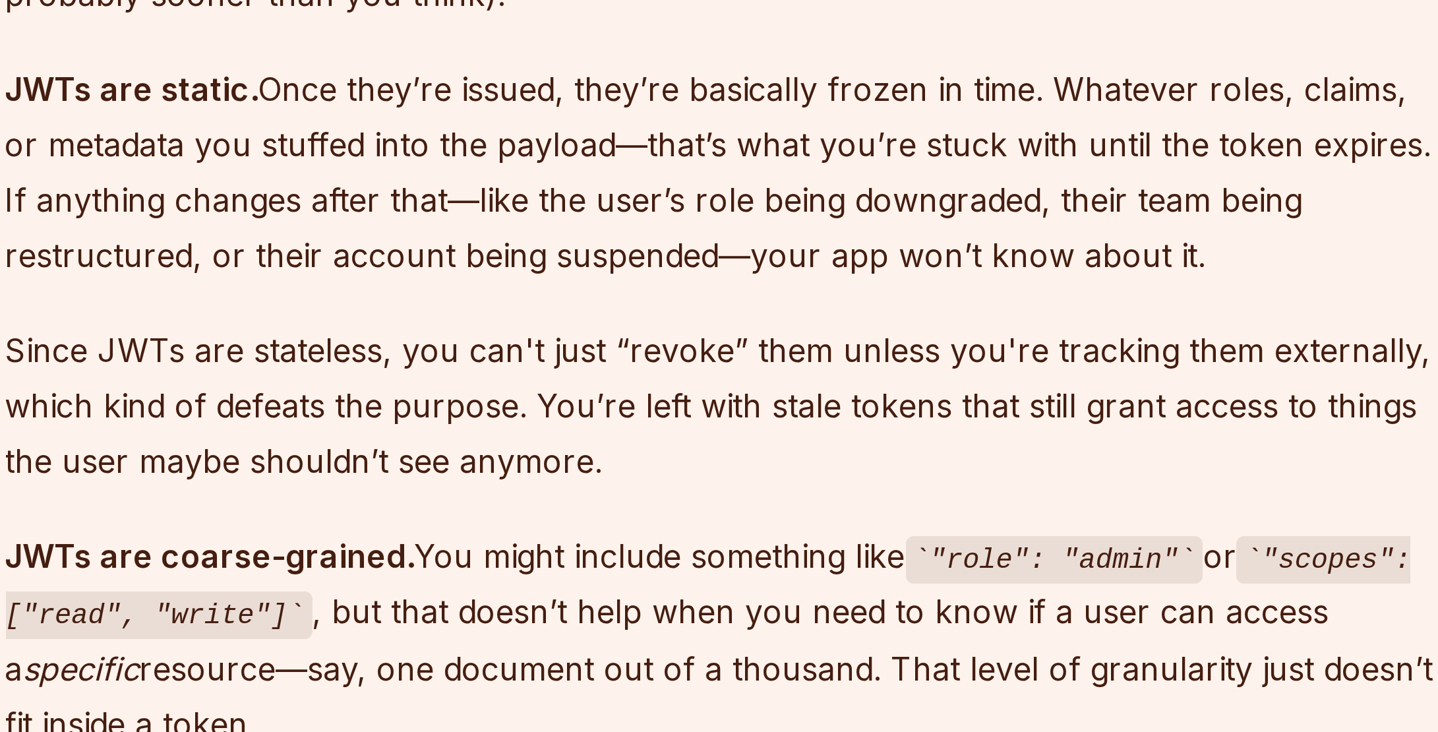
click at [703, 140] on p "JWTs are static. Once they’re issued, they’re basically frozen in time. Whateve…" at bounding box center [620, 150] width 476 height 74
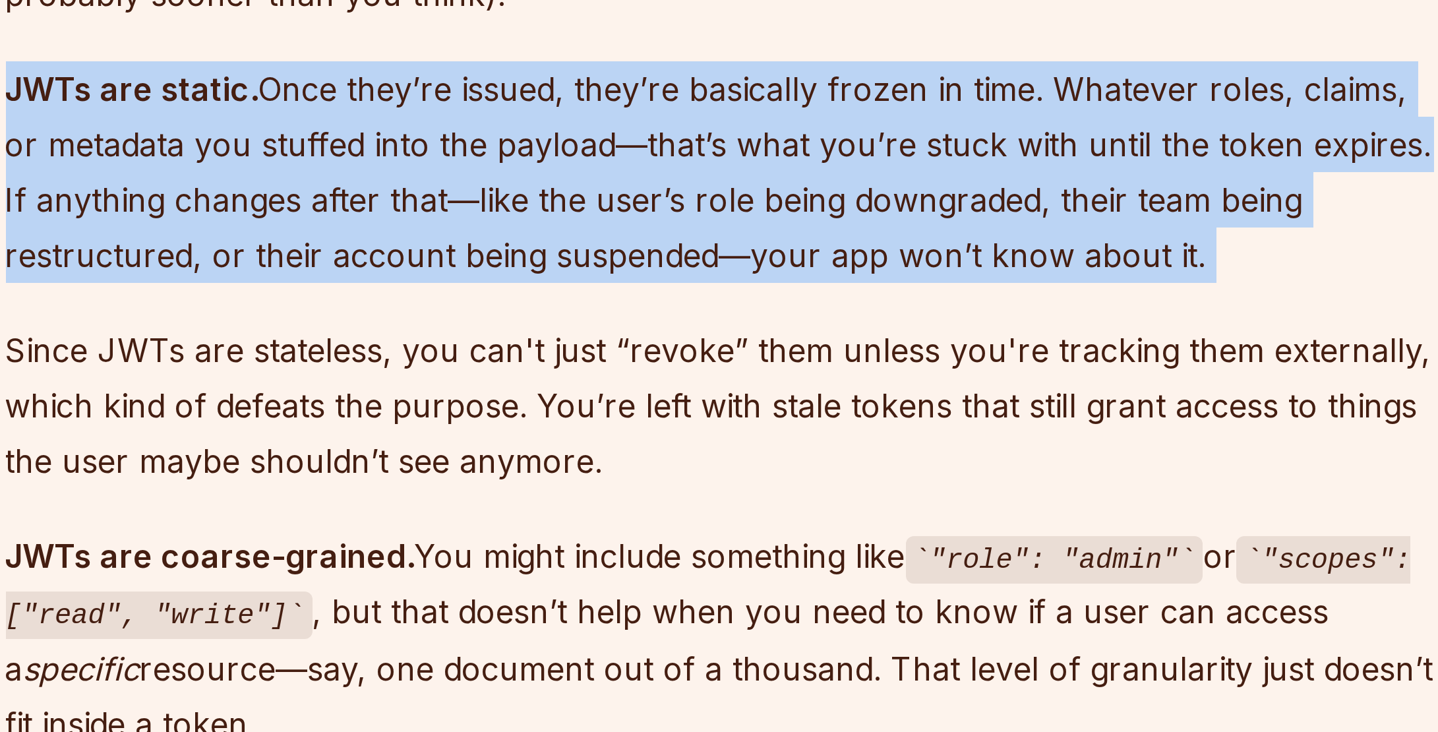
click at [569, 150] on p "JWTs are static. Once they’re issued, they’re basically frozen in time. Whateve…" at bounding box center [620, 150] width 476 height 74
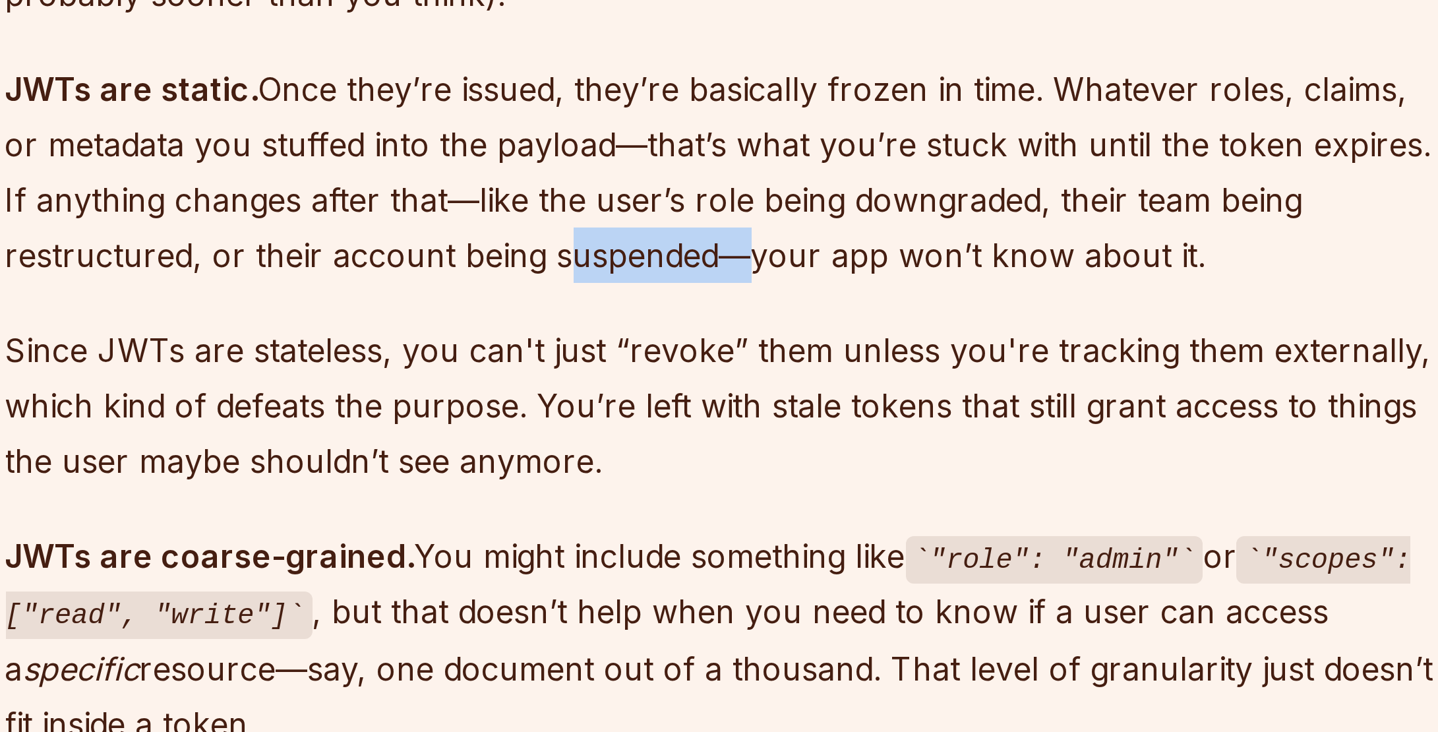
click at [569, 150] on p "JWTs are static. Once they’re issued, they’re basically frozen in time. Whateve…" at bounding box center [620, 150] width 476 height 74
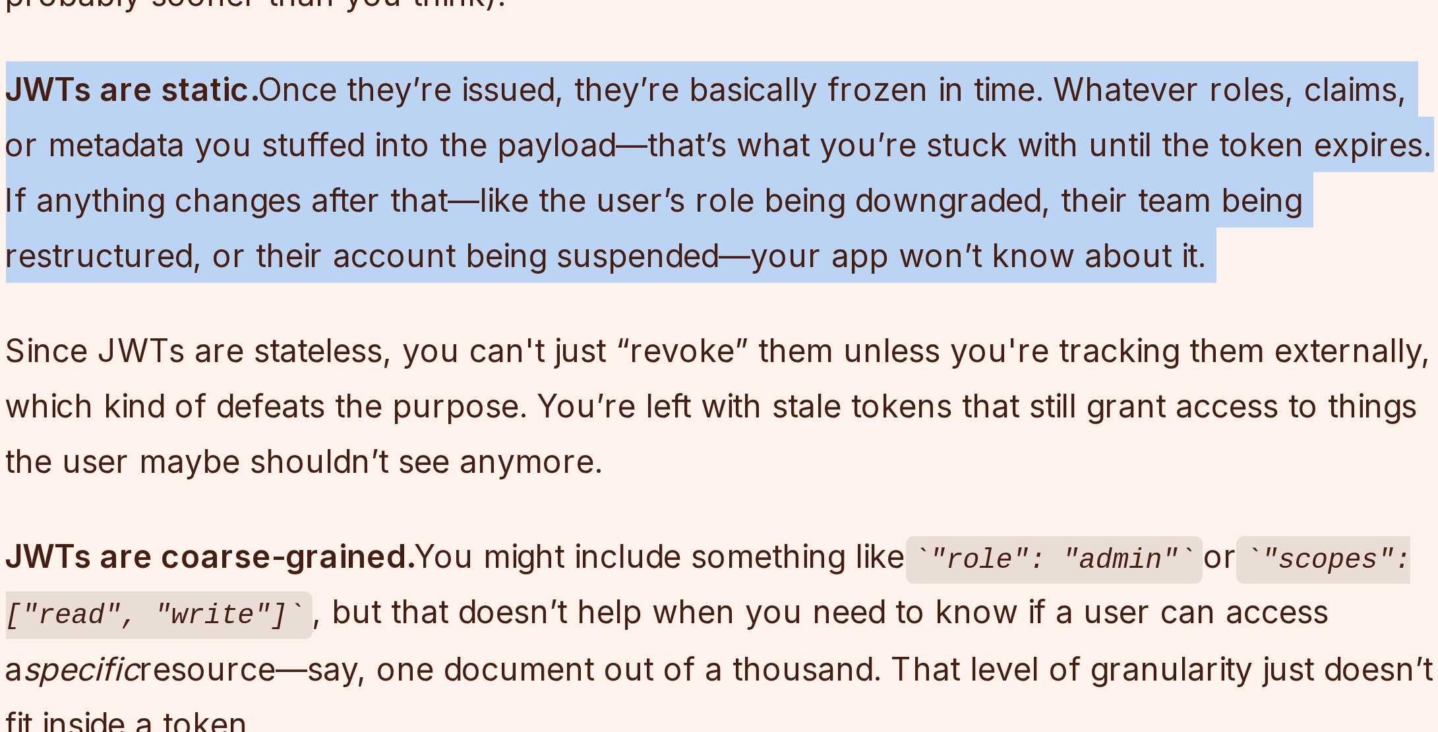
click at [613, 157] on p "JWTs are static. Once they’re issued, they’re basically frozen in time. Whateve…" at bounding box center [620, 150] width 476 height 74
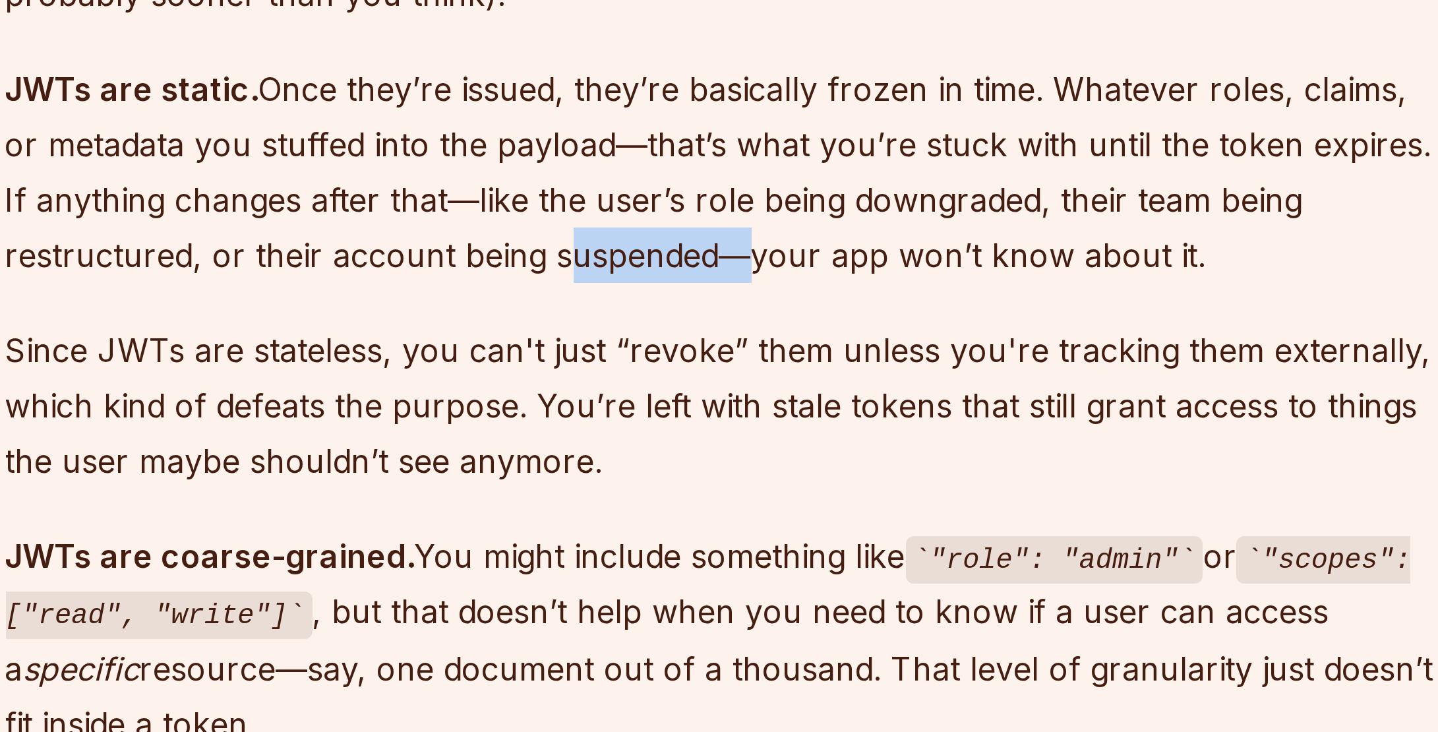
click at [613, 157] on p "JWTs are static. Once they’re issued, they’re basically frozen in time. Whateve…" at bounding box center [620, 150] width 476 height 74
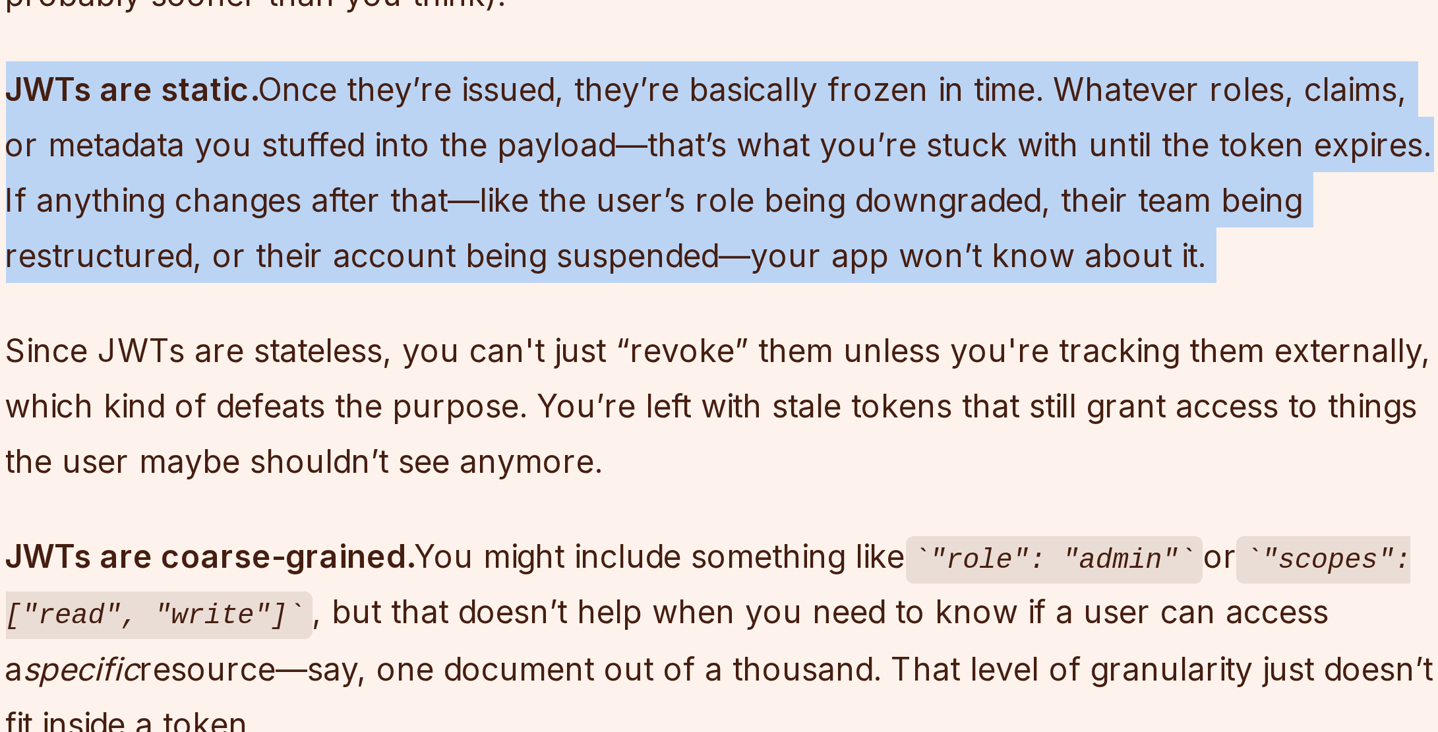
click at [613, 157] on p "JWTs are static. Once they’re issued, they’re basically frozen in time. Whateve…" at bounding box center [620, 150] width 476 height 74
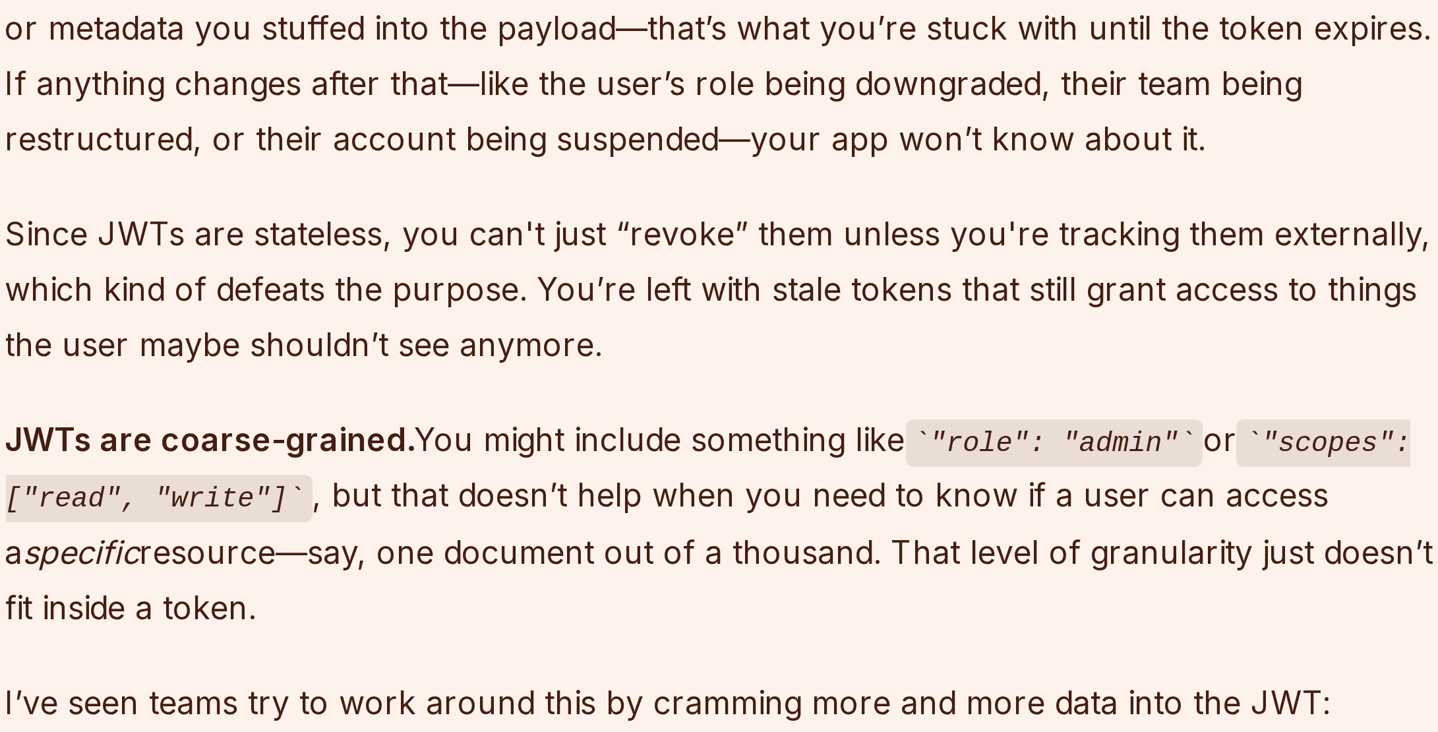
click at [543, 231] on p "Since JWTs are stateless, you can't just “revoke” them unless you're tracking t…" at bounding box center [620, 227] width 476 height 55
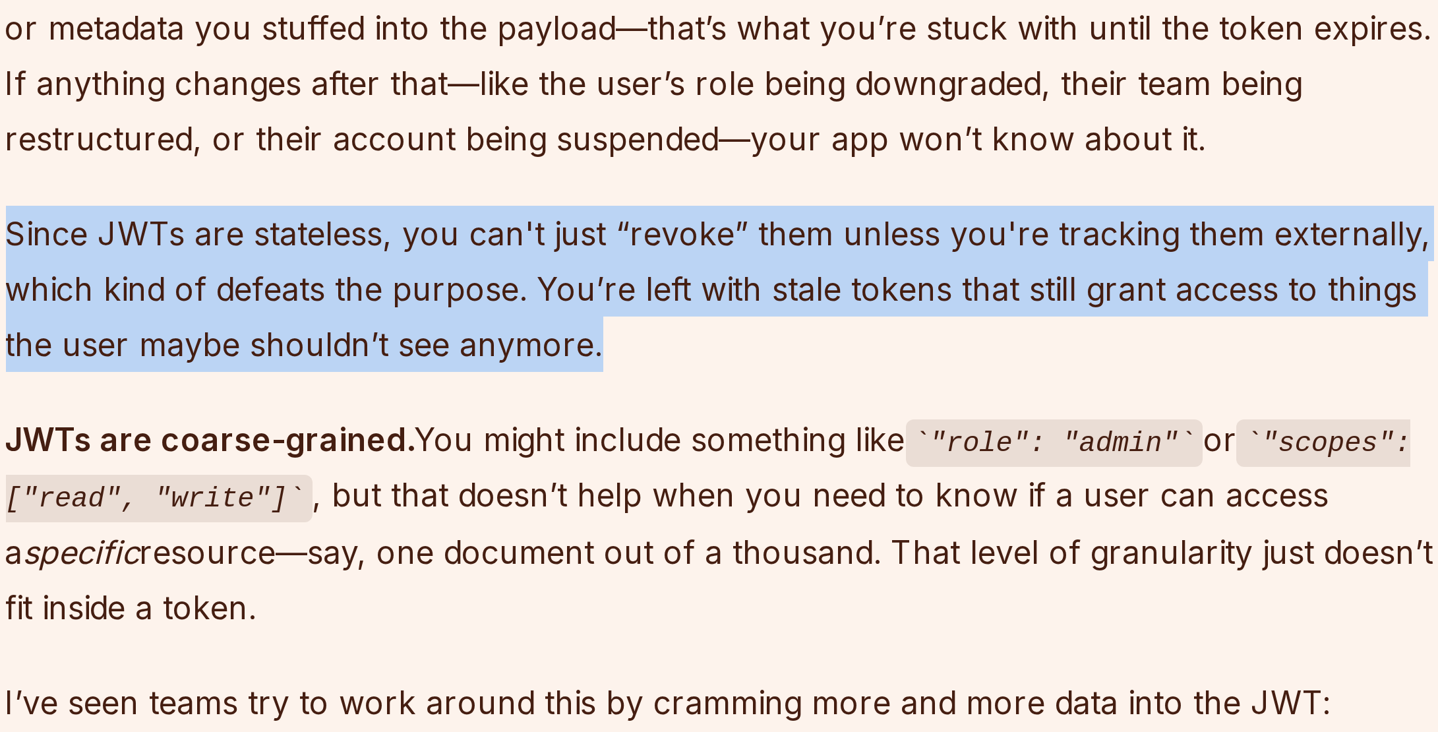
click at [582, 233] on p "Since JWTs are stateless, you can't just “revoke” them unless you're tracking t…" at bounding box center [620, 227] width 476 height 55
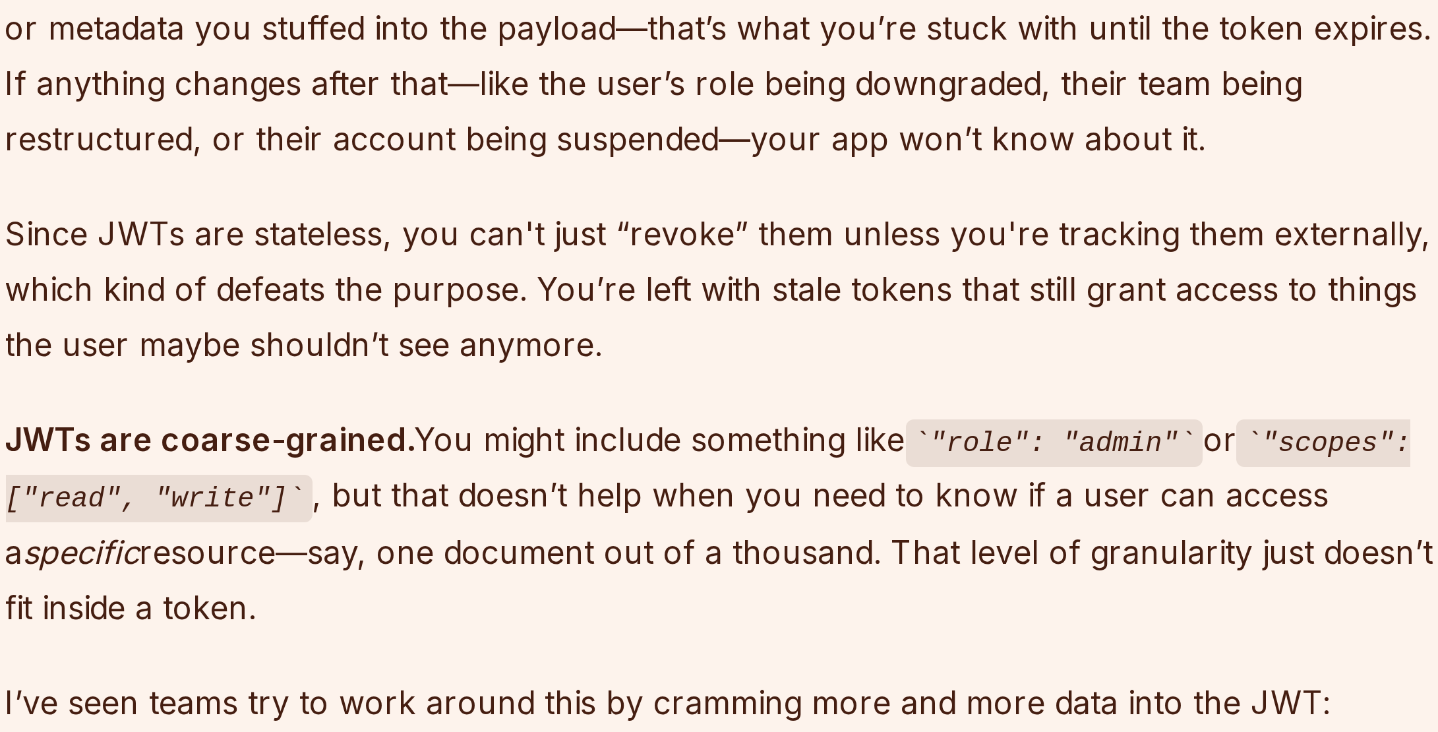
click at [582, 233] on p "Since JWTs are stateless, you can't just “revoke” them unless you're tracking t…" at bounding box center [620, 227] width 476 height 55
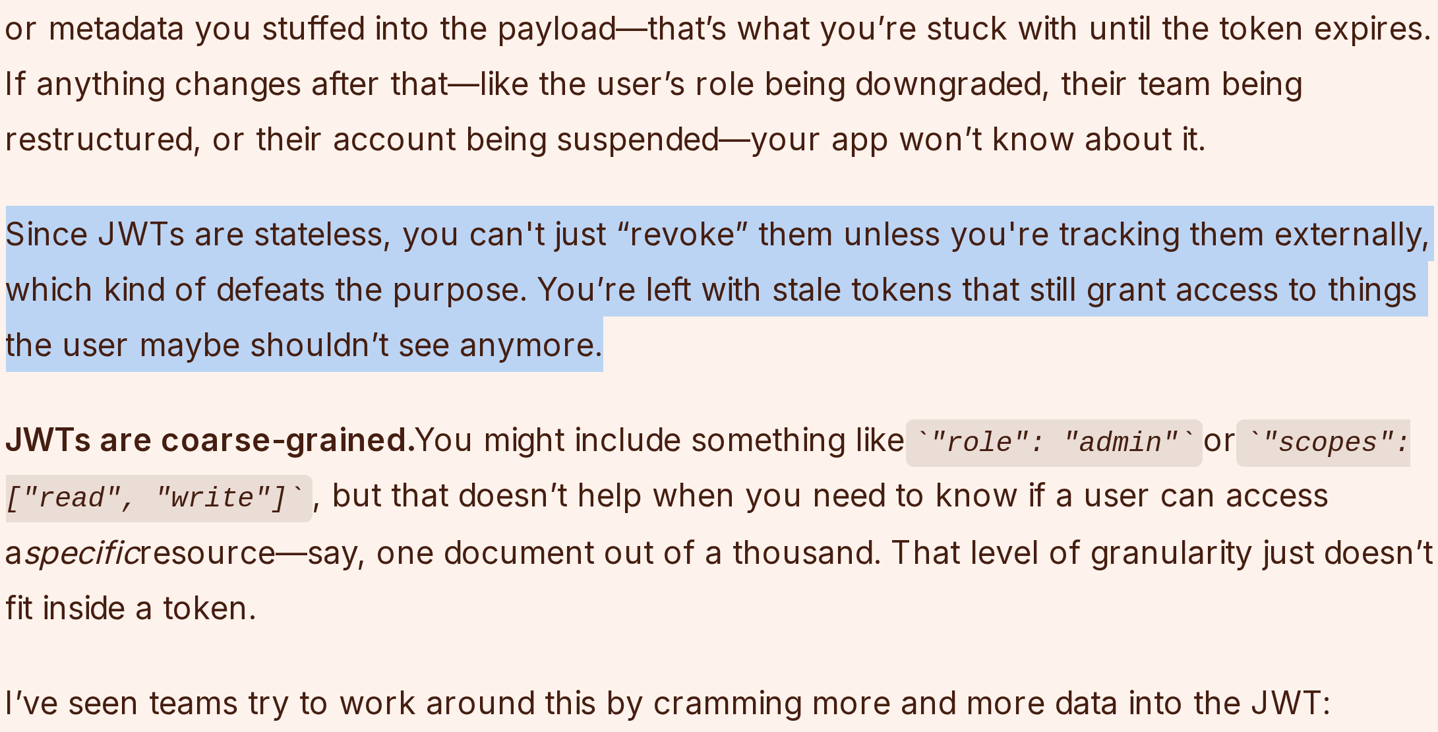
click at [582, 233] on p "Since JWTs are stateless, you can't just “revoke” them unless you're tracking t…" at bounding box center [620, 227] width 476 height 55
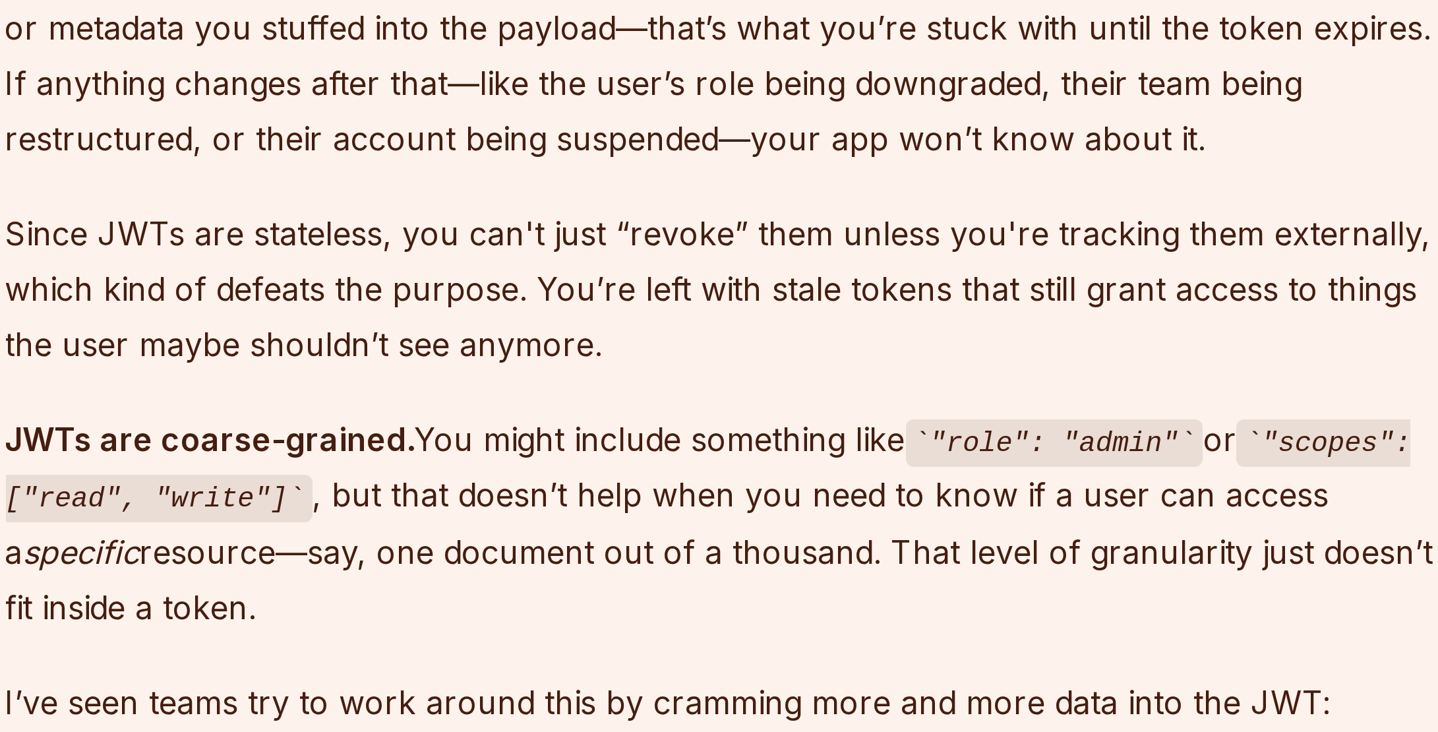
click at [582, 233] on p "Since JWTs are stateless, you can't just “revoke” them unless you're tracking t…" at bounding box center [620, 227] width 476 height 55
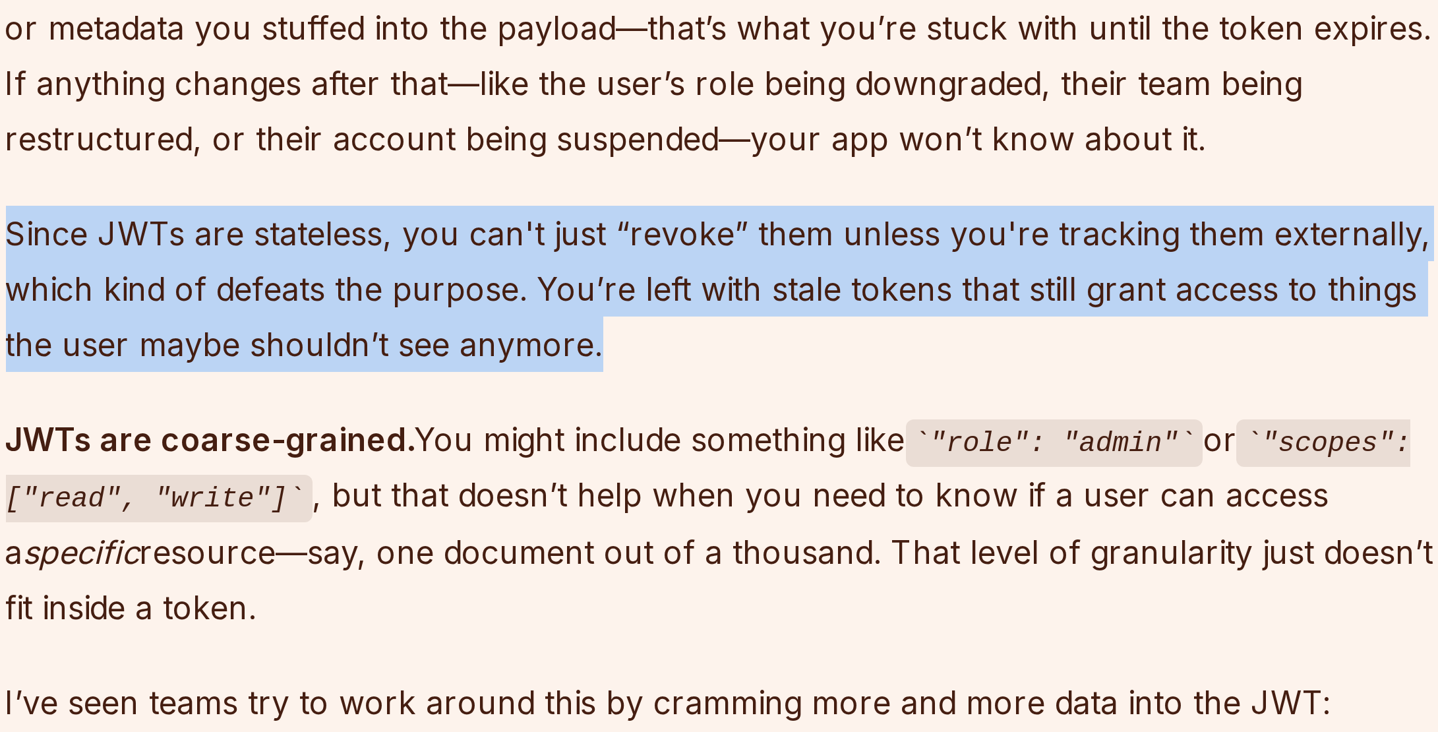
click at [582, 233] on p "Since JWTs are stateless, you can't just “revoke” them unless you're tracking t…" at bounding box center [620, 227] width 476 height 55
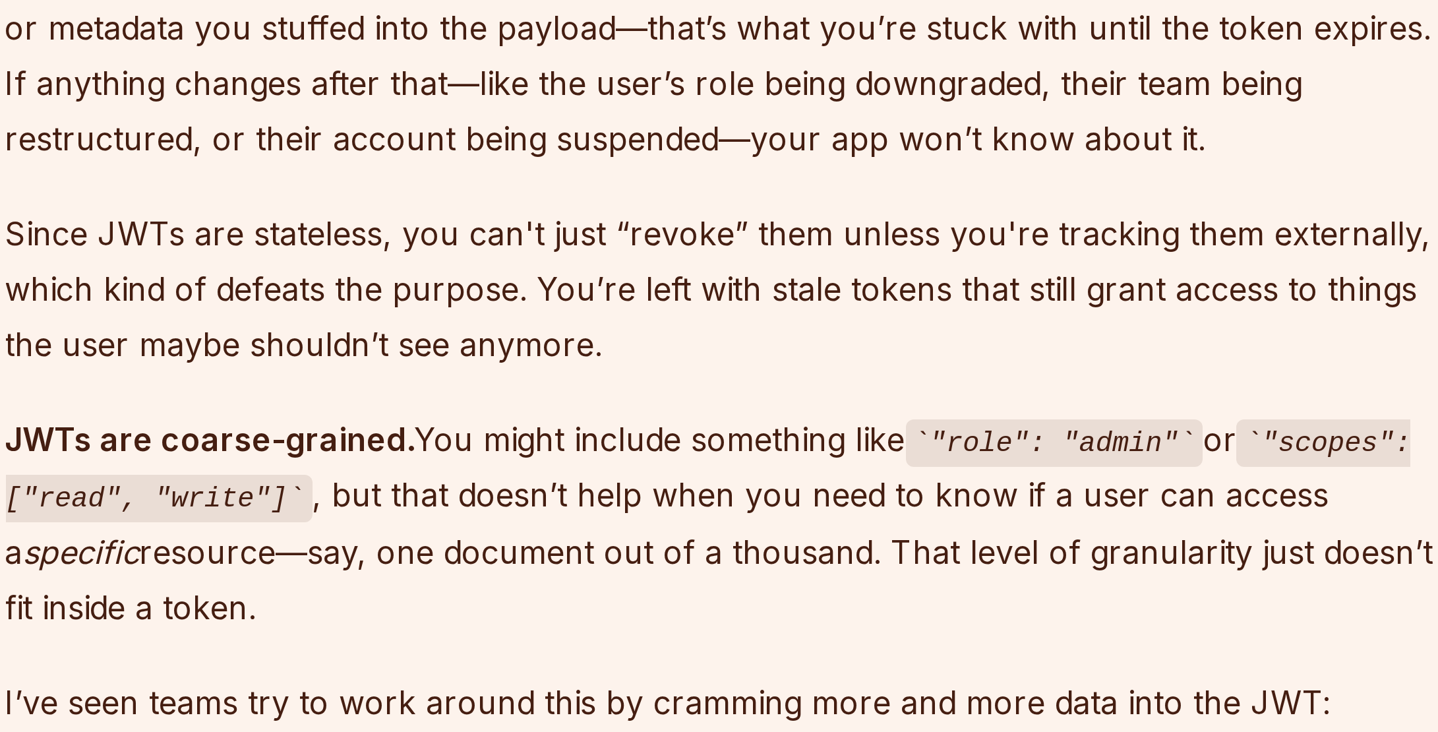
click at [582, 233] on p "Since JWTs are stateless, you can't just “revoke” them unless you're tracking t…" at bounding box center [620, 227] width 476 height 55
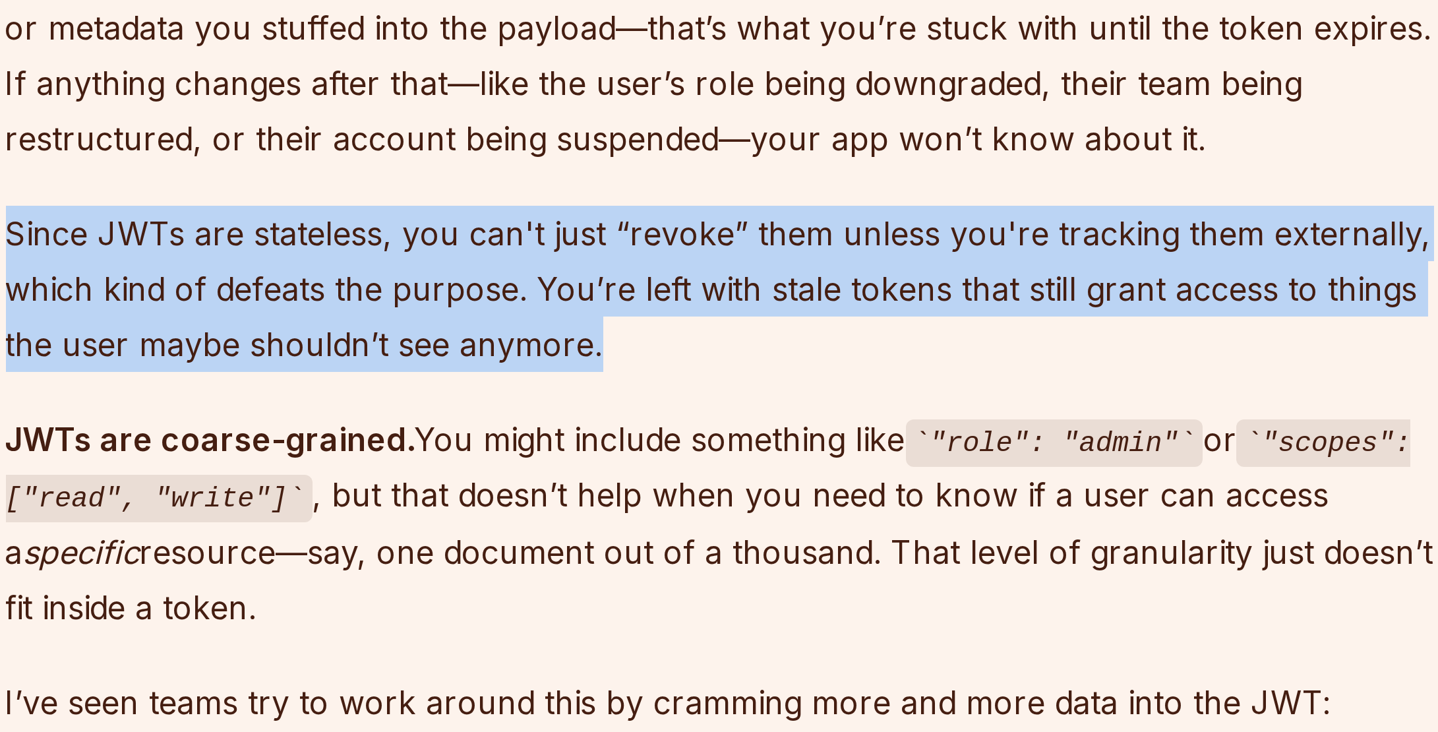
click at [582, 233] on p "Since JWTs are stateless, you can't just “revoke” them unless you're tracking t…" at bounding box center [620, 227] width 476 height 55
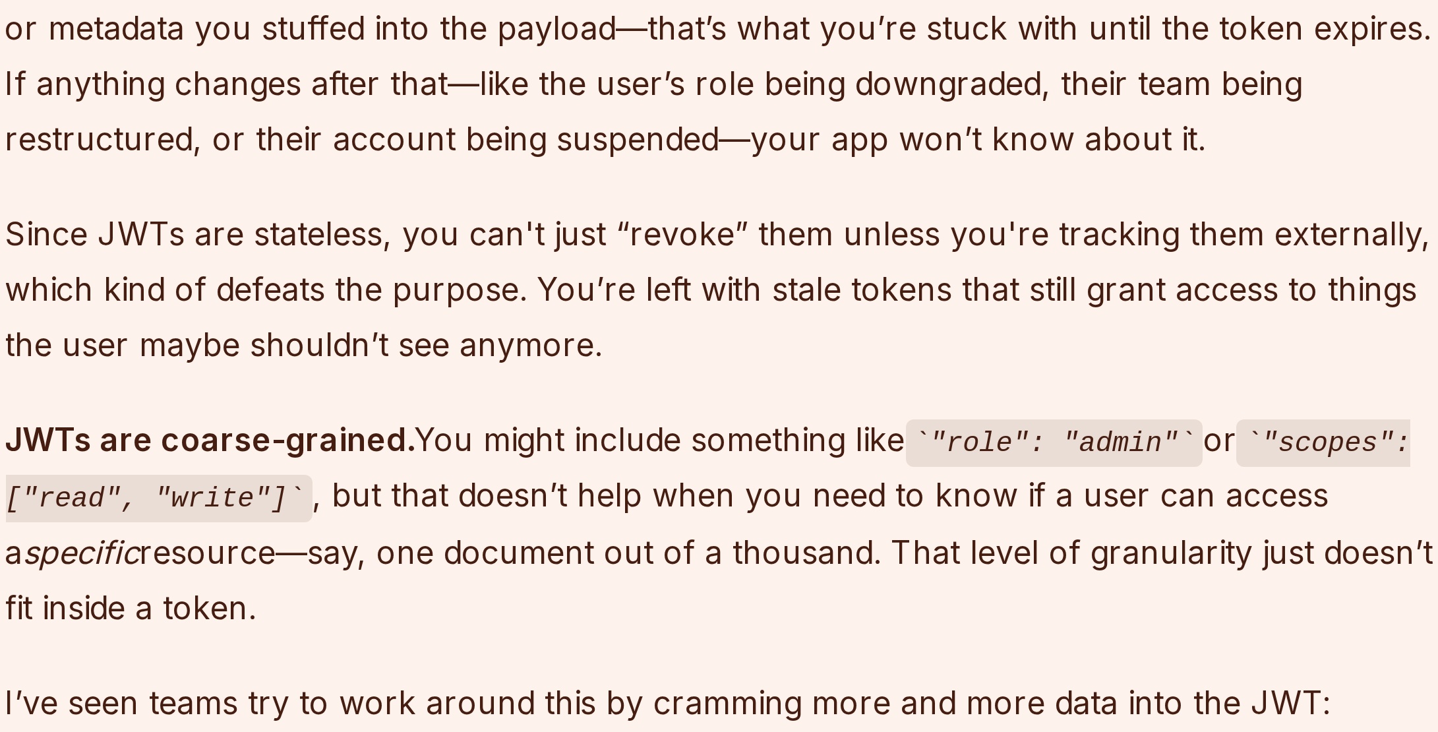
click at [582, 233] on p "Since JWTs are stateless, you can't just “revoke” them unless you're tracking t…" at bounding box center [620, 227] width 476 height 55
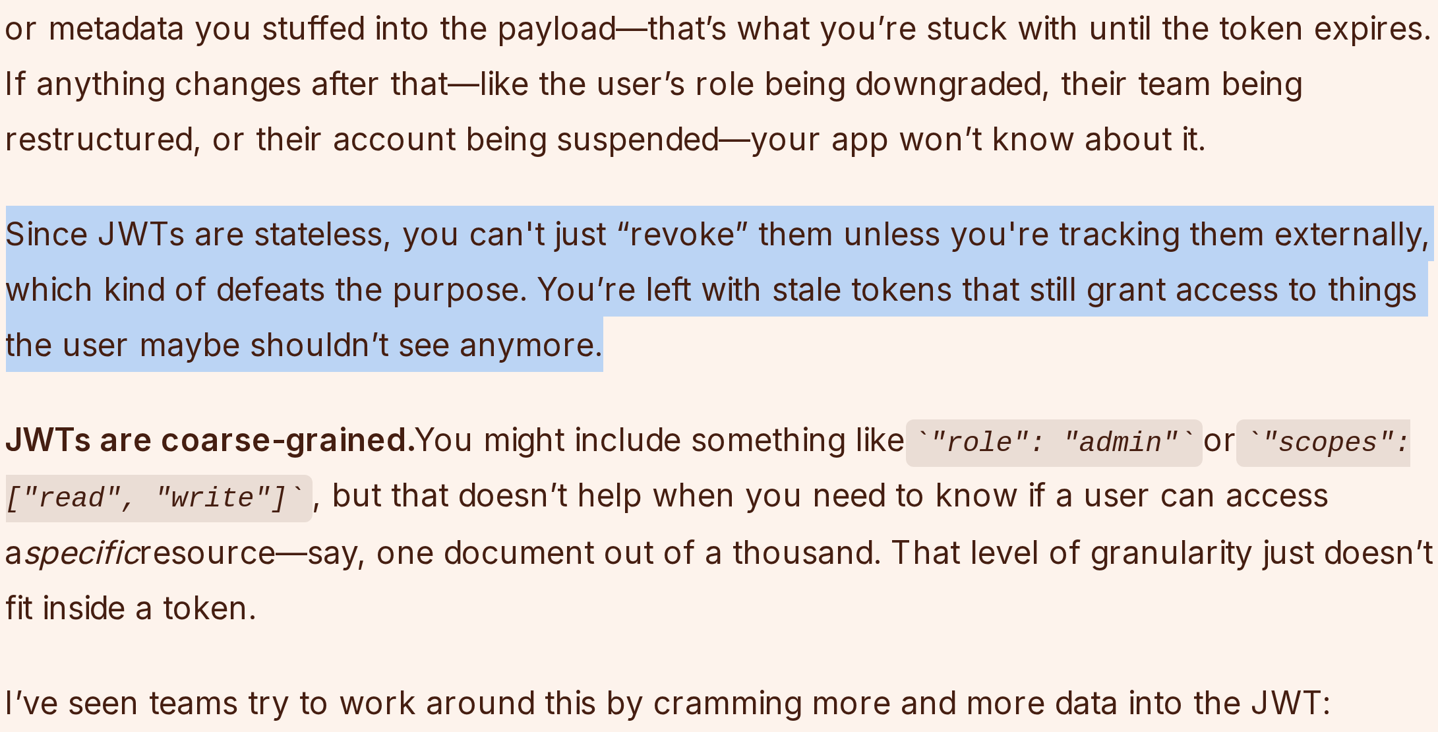
click at [582, 233] on p "Since JWTs are stateless, you can't just “revoke” them unless you're tracking t…" at bounding box center [620, 227] width 476 height 55
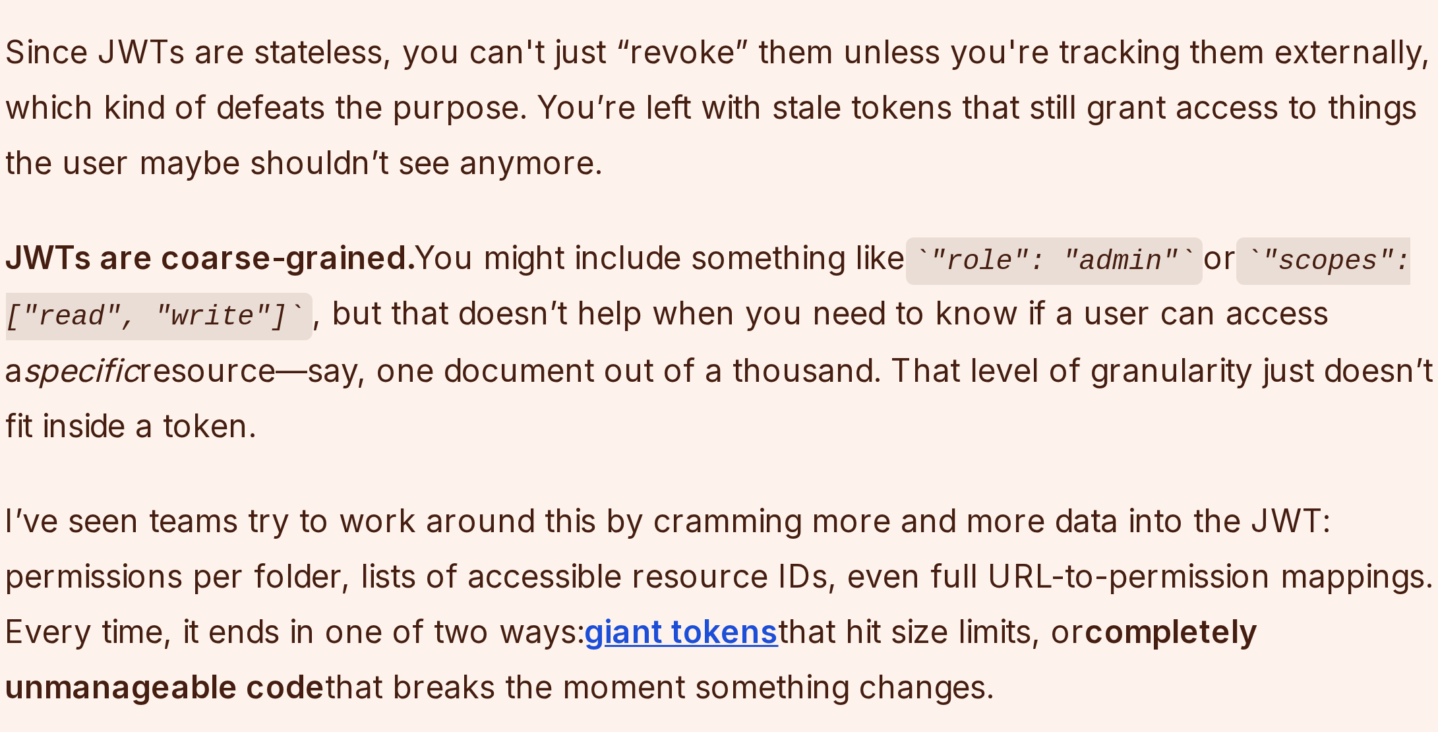
click at [582, 294] on p "JWTs are coarse-grained. You might include something like "role": "admin" or "s…" at bounding box center [620, 305] width 476 height 75
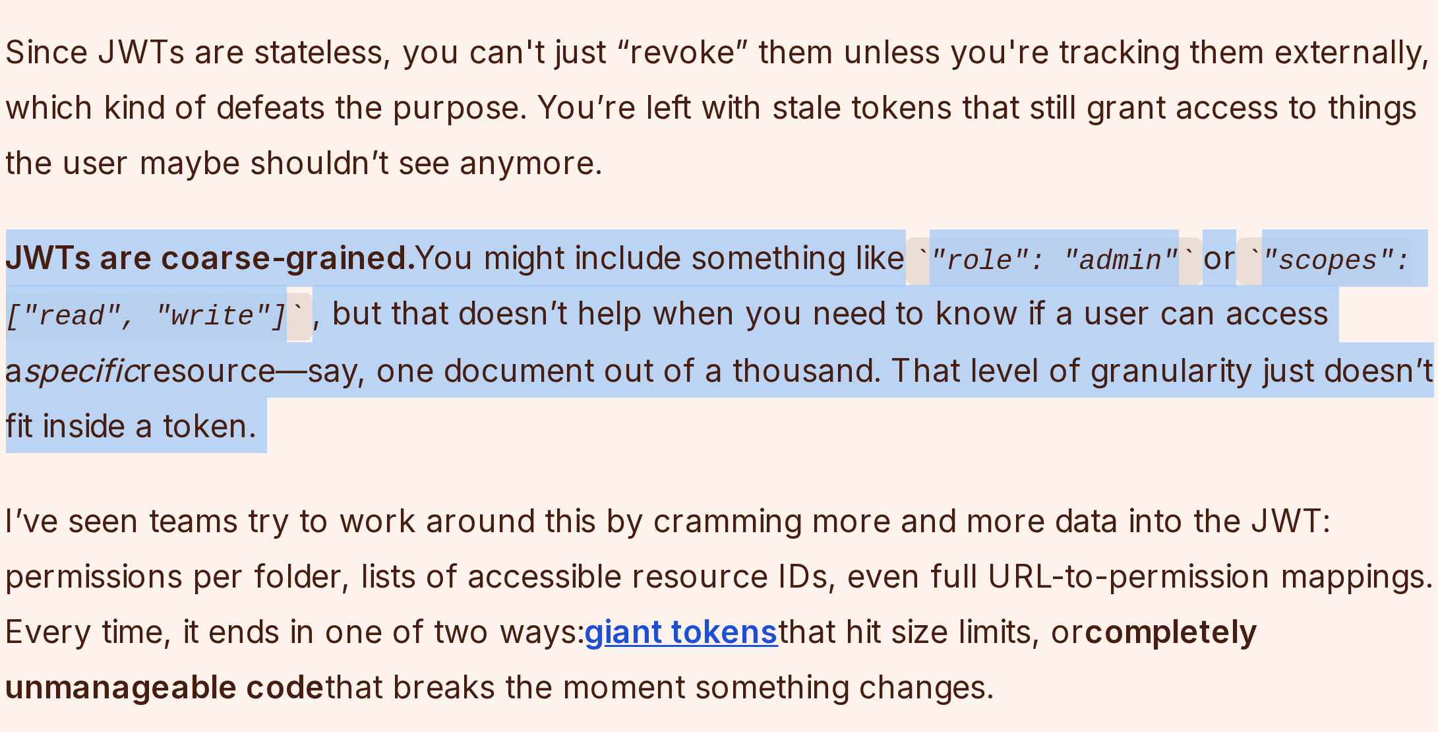
click at [582, 294] on p "JWTs are coarse-grained. You might include something like "role": "admin" or "s…" at bounding box center [620, 305] width 476 height 75
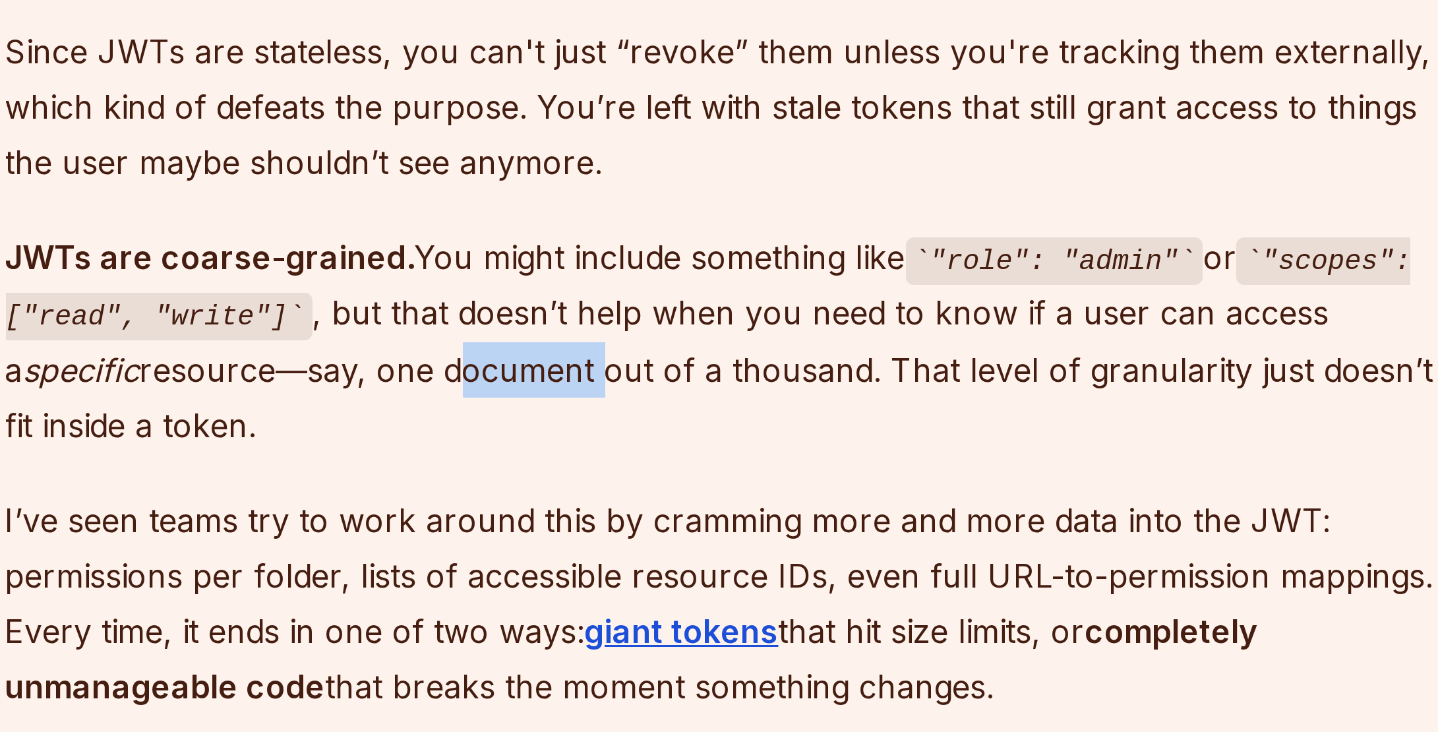
click at [582, 294] on p "JWTs are coarse-grained. You might include something like "role": "admin" or "s…" at bounding box center [620, 305] width 476 height 75
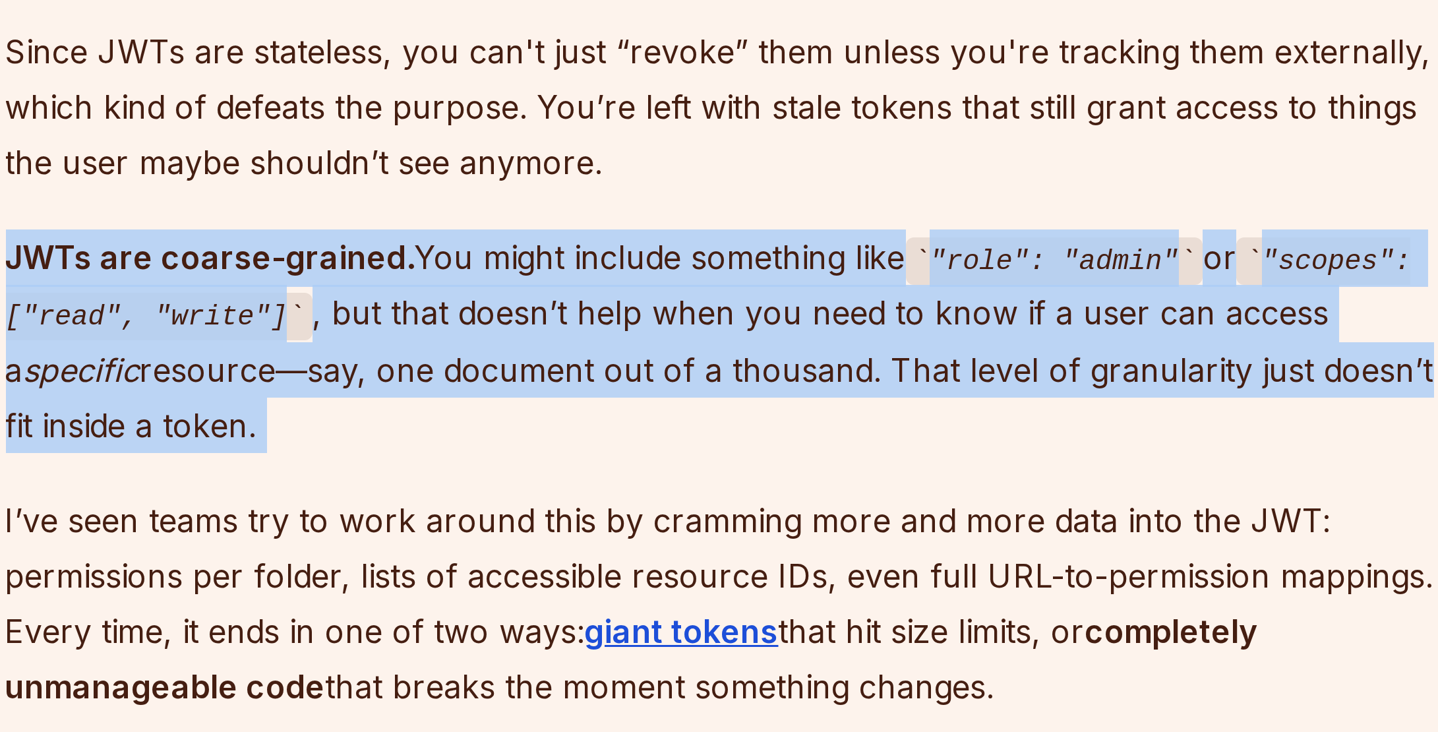
click at [582, 294] on p "JWTs are coarse-grained. You might include something like "role": "admin" or "s…" at bounding box center [620, 305] width 476 height 75
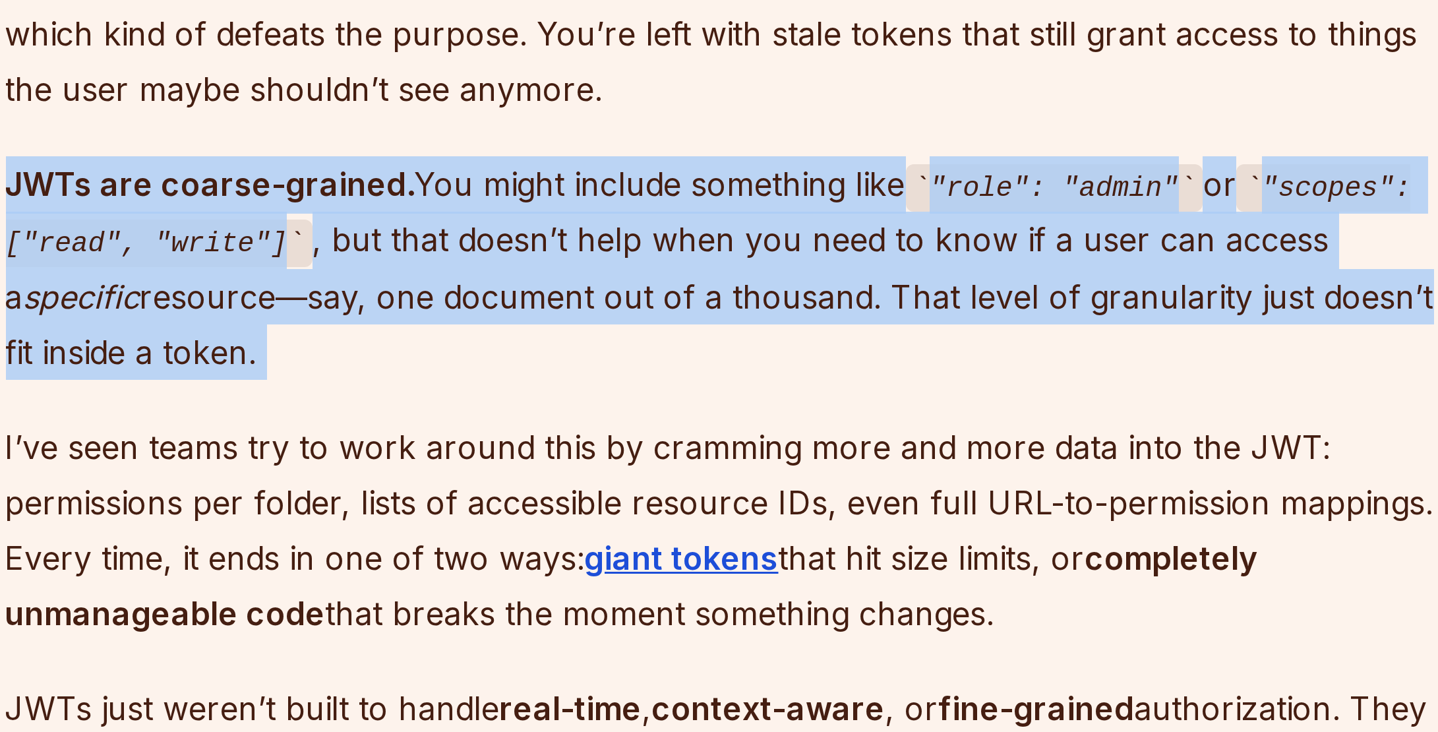
click at [594, 283] on p "JWTs are coarse-grained. You might include something like "role": "admin" or "s…" at bounding box center [620, 305] width 476 height 75
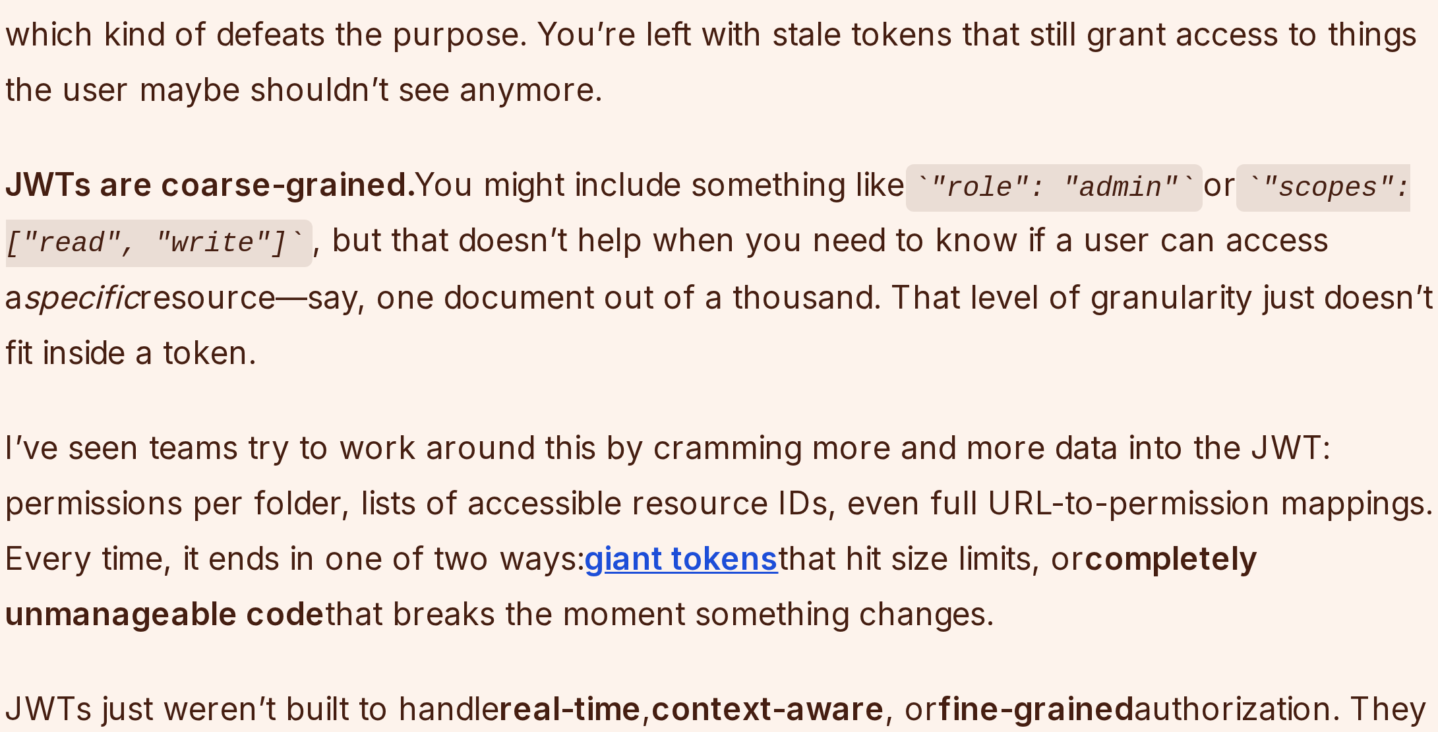
click at [587, 281] on p "JWTs are coarse-grained. You might include something like "role": "admin" or "s…" at bounding box center [620, 305] width 476 height 75
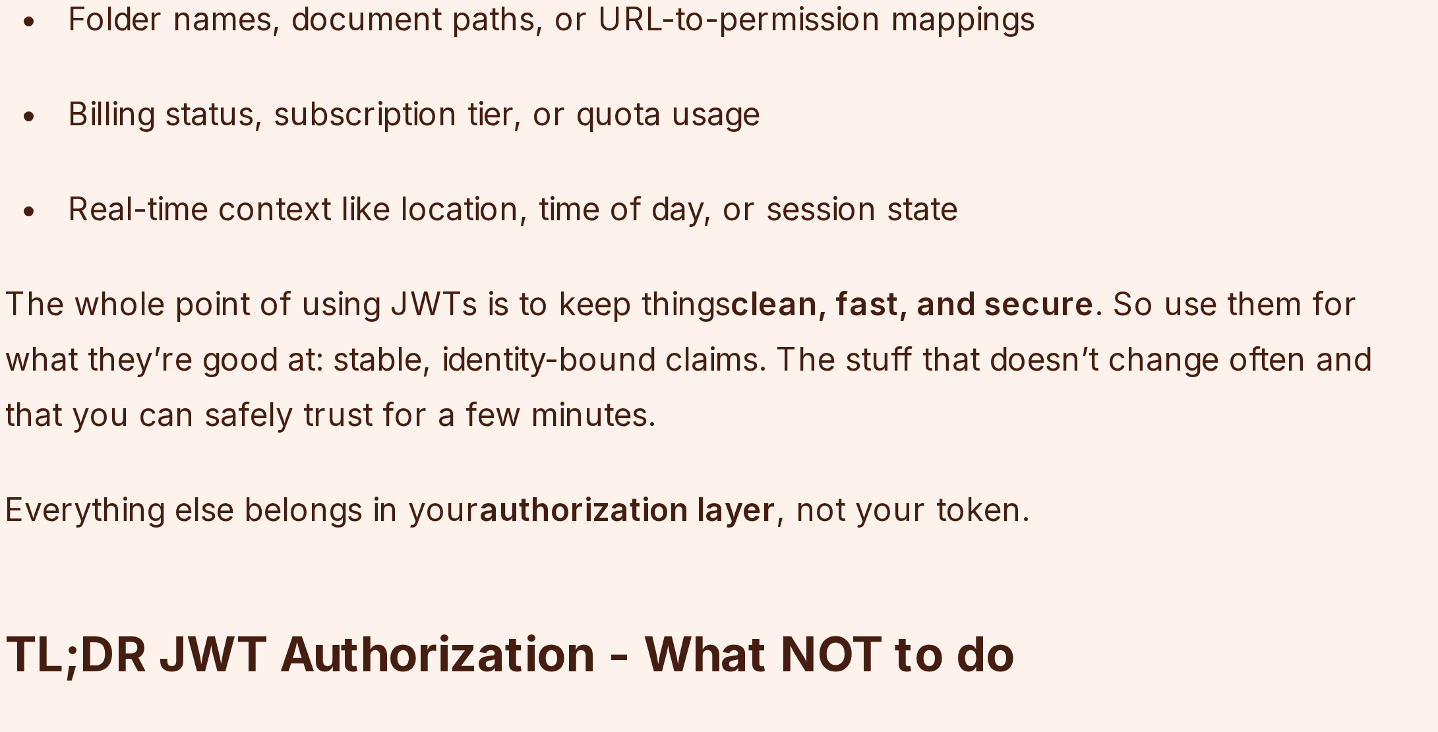
scroll to position [2800, 0]
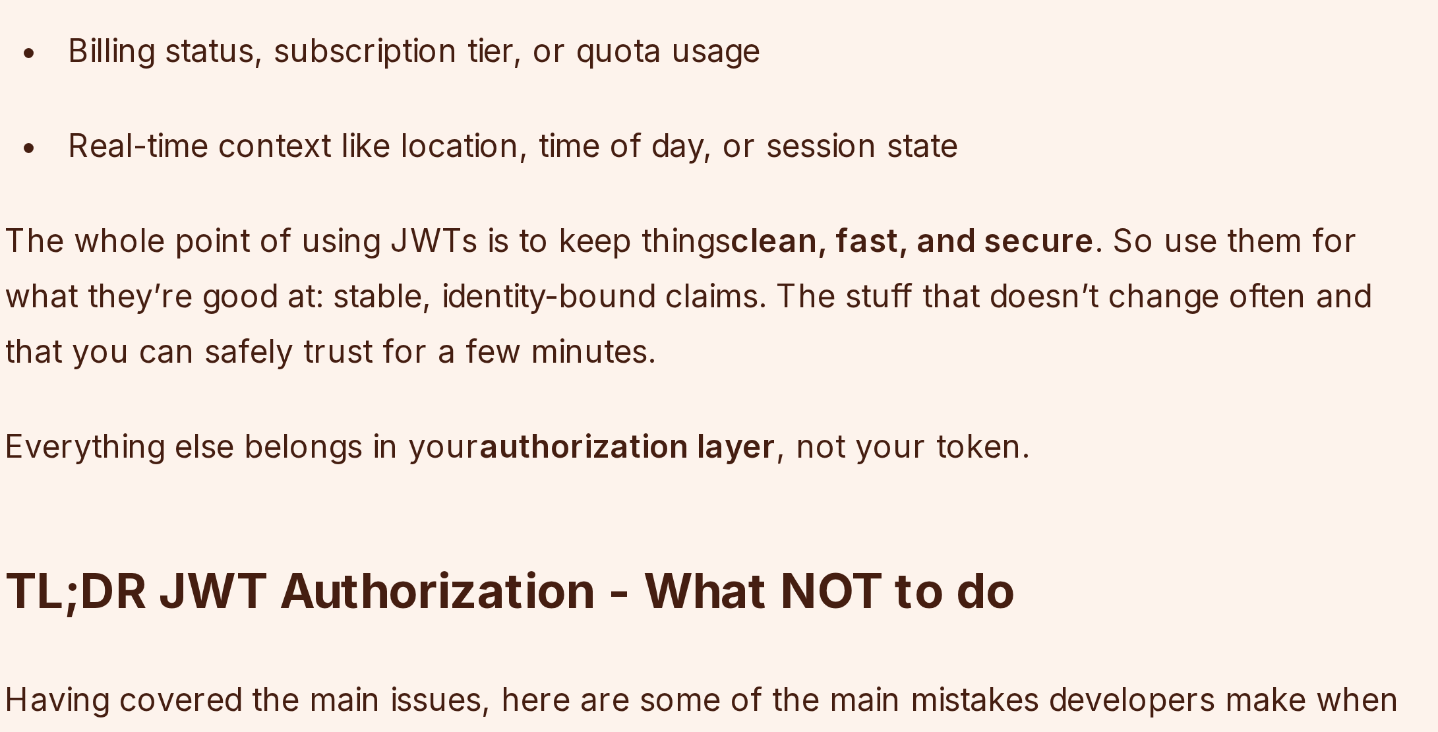
click at [587, 558] on p "The whole point of using JWTs is to keep things clean, fast, and secure . So us…" at bounding box center [620, 585] width 476 height 55
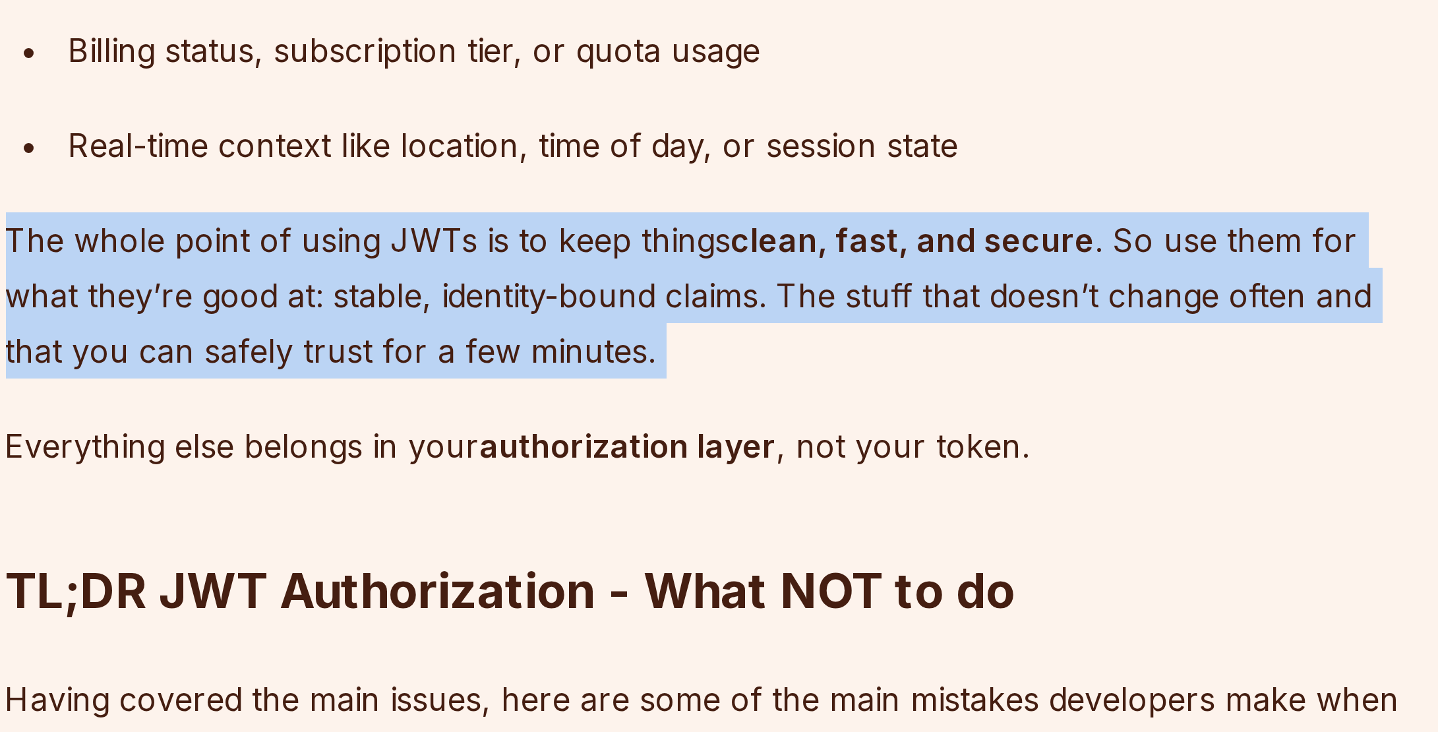
click at [587, 558] on p "The whole point of using JWTs is to keep things clean, fast, and secure . So us…" at bounding box center [620, 585] width 476 height 55
click at [628, 564] on p "The whole point of using JWTs is to keep things clean, fast, and secure . So us…" at bounding box center [620, 585] width 476 height 55
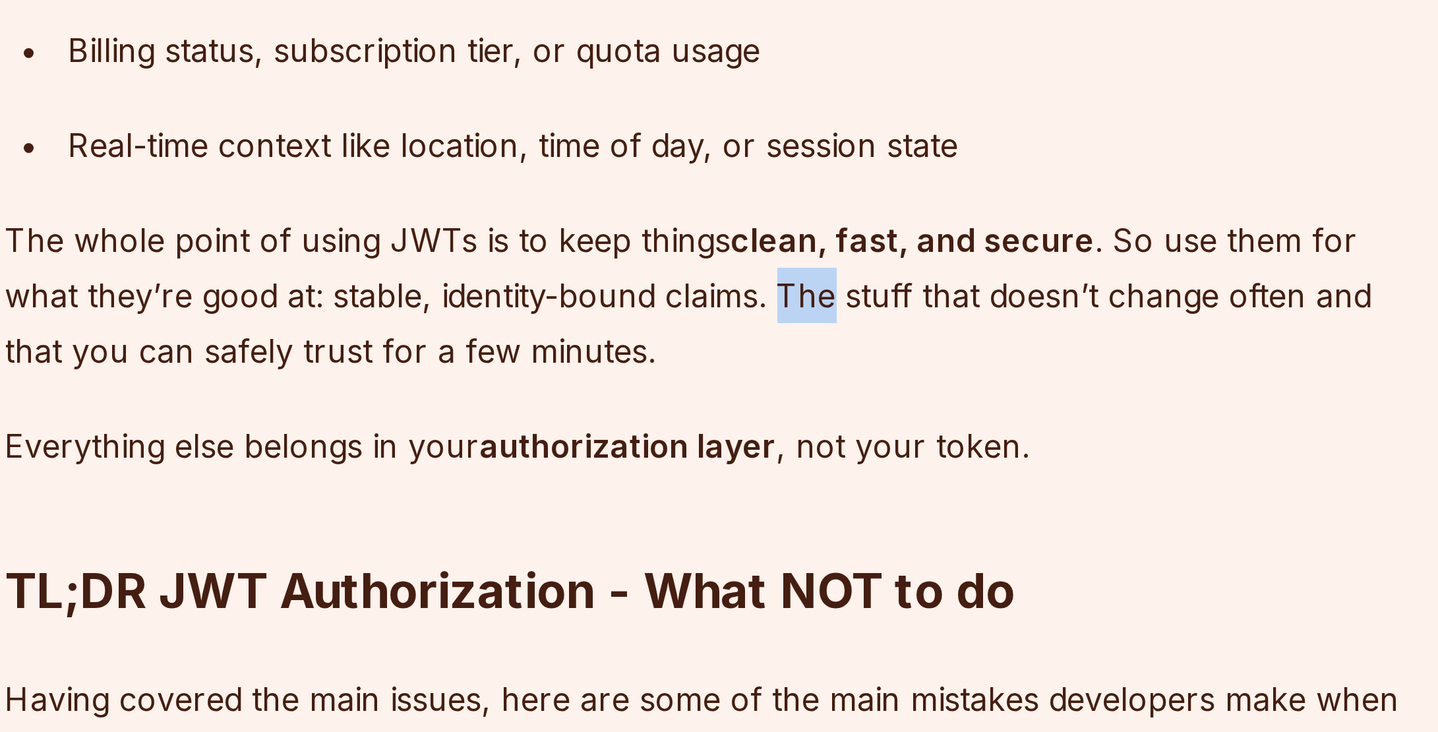
click at [628, 564] on p "The whole point of using JWTs is to keep things clean, fast, and secure . So us…" at bounding box center [620, 585] width 476 height 55
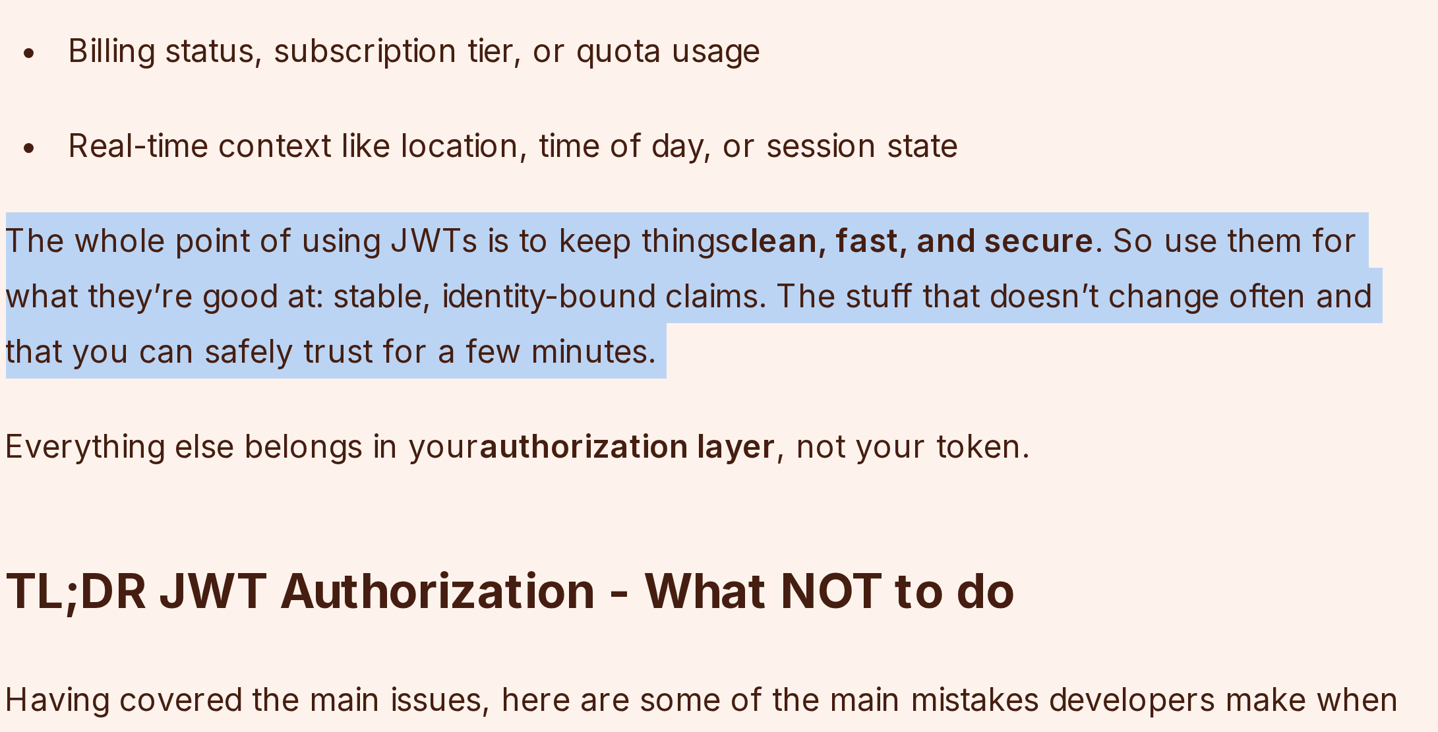
click at [628, 564] on p "The whole point of using JWTs is to keep things clean, fast, and secure . So us…" at bounding box center [620, 585] width 476 height 55
click at [574, 566] on p "The whole point of using JWTs is to keep things clean, fast, and secure . So us…" at bounding box center [620, 585] width 476 height 55
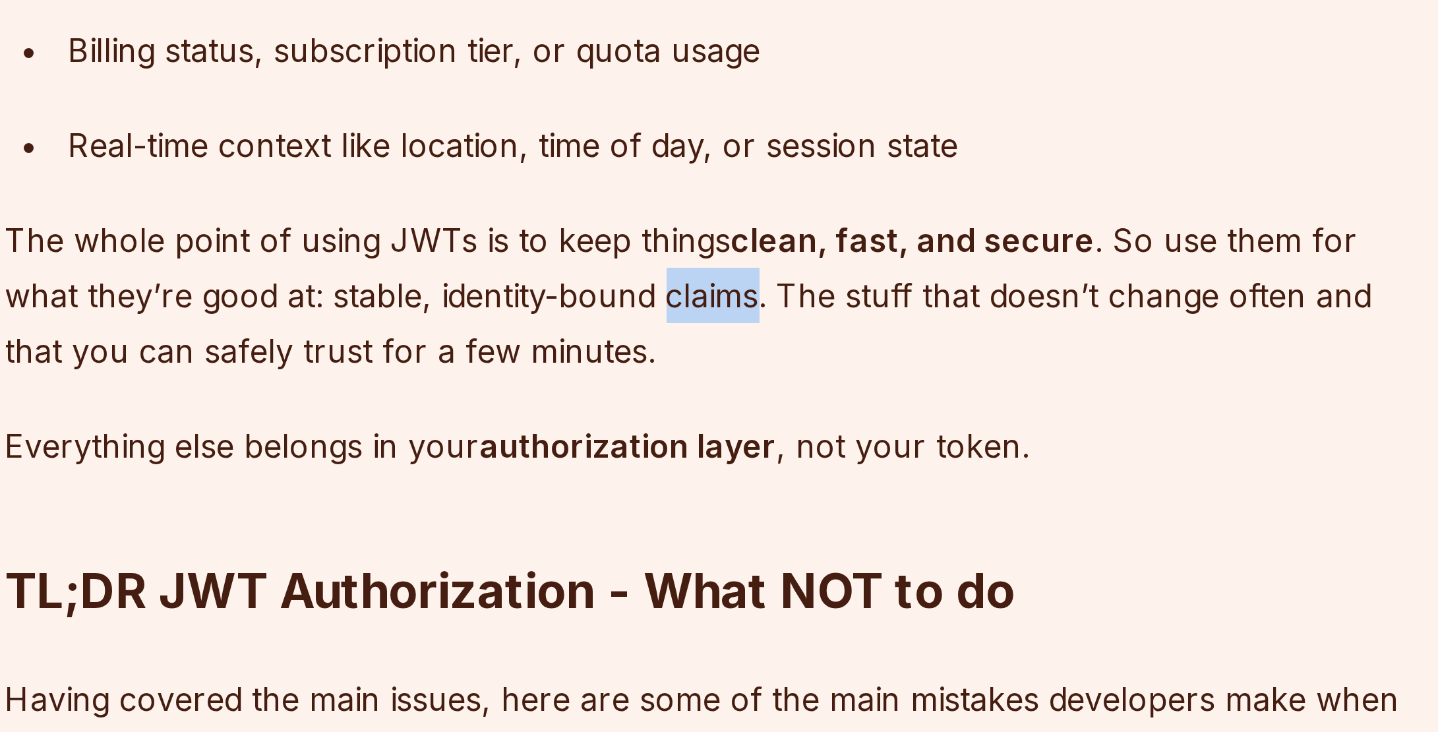
click at [574, 566] on p "The whole point of using JWTs is to keep things clean, fast, and secure . So us…" at bounding box center [620, 585] width 476 height 55
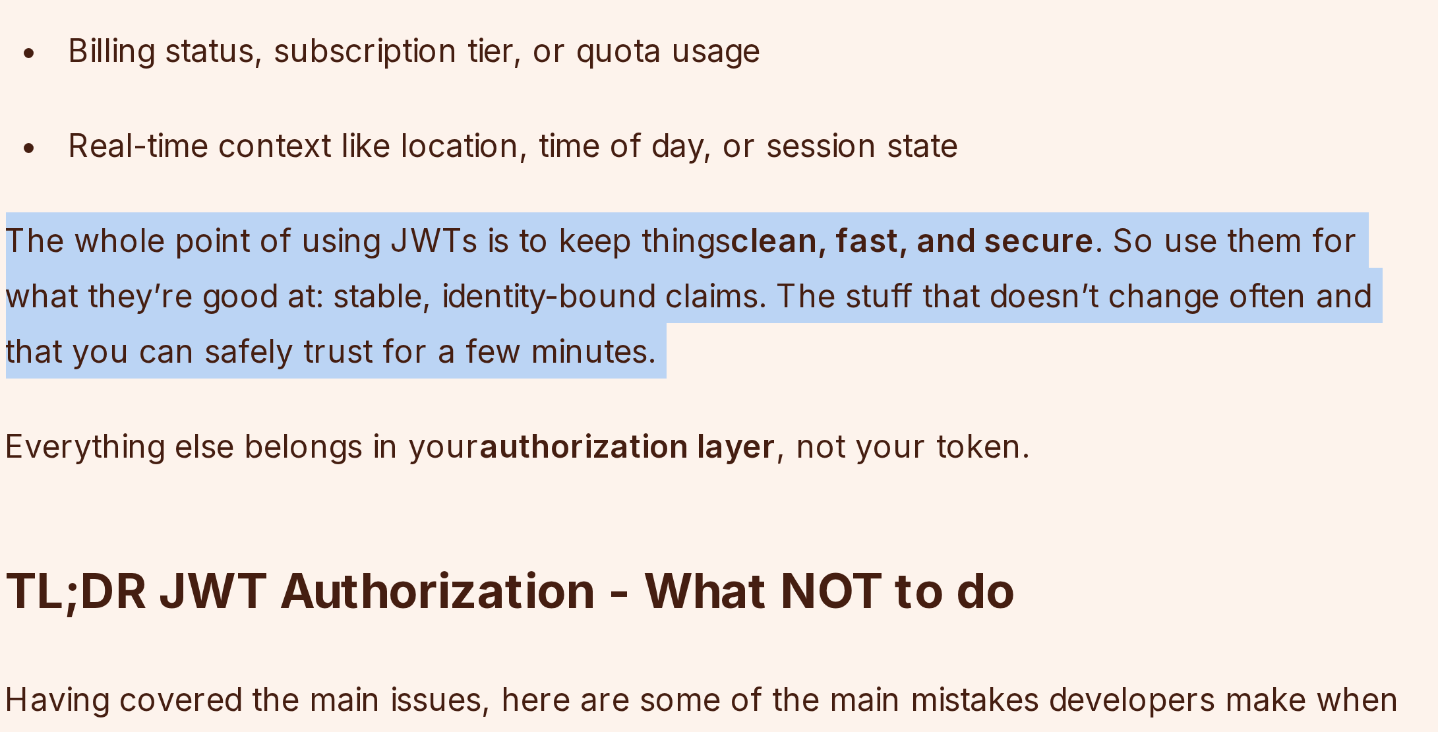
click at [574, 566] on p "The whole point of using JWTs is to keep things clean, fast, and secure . So us…" at bounding box center [620, 585] width 476 height 55
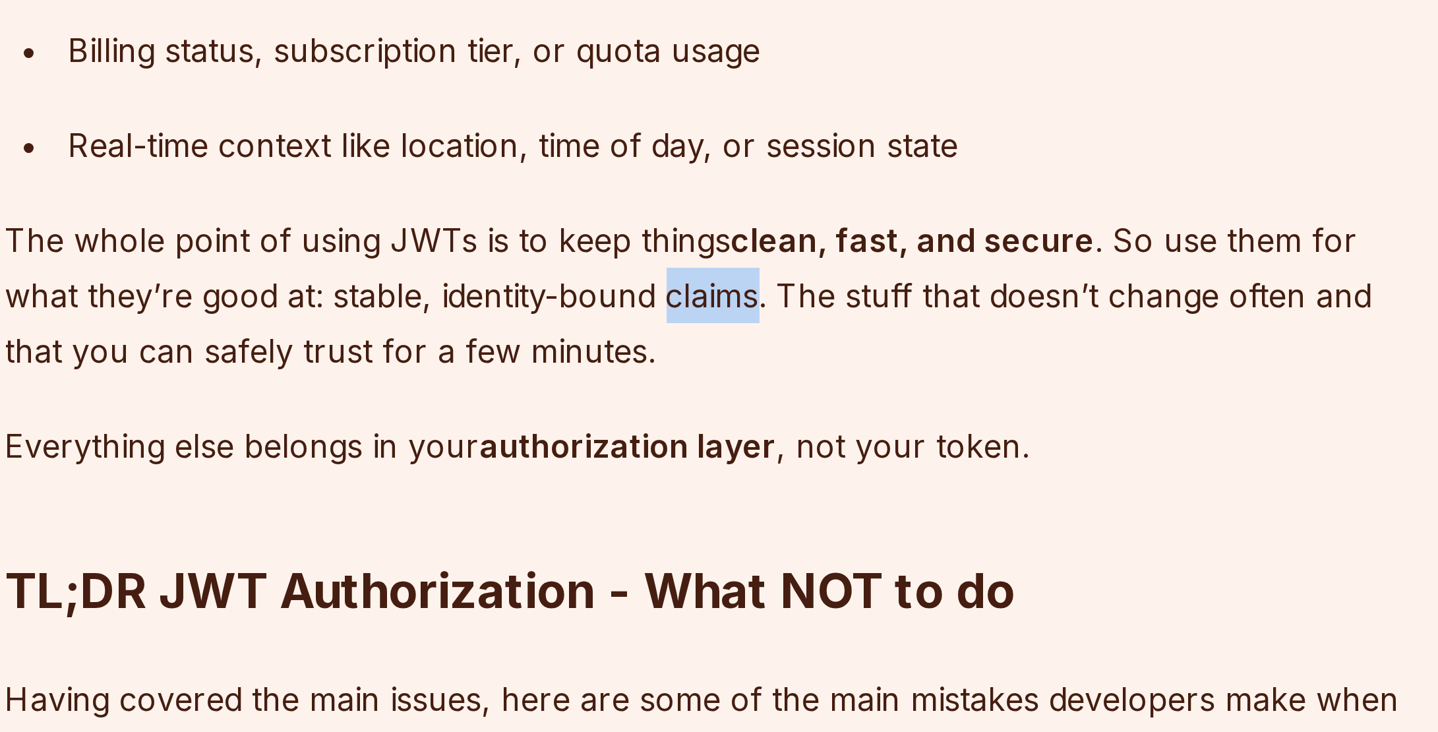
click at [574, 566] on p "The whole point of using JWTs is to keep things clean, fast, and secure . So us…" at bounding box center [620, 585] width 476 height 55
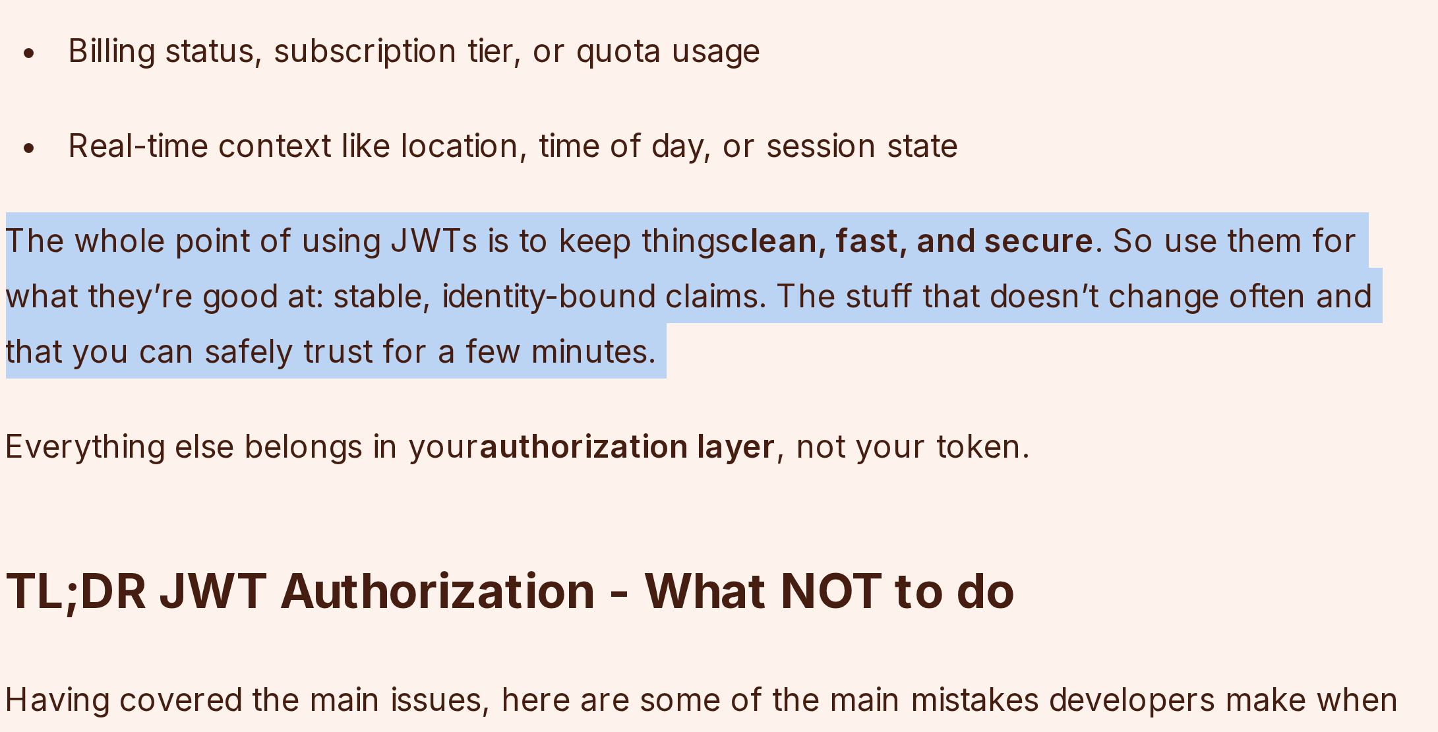
click at [574, 566] on p "The whole point of using JWTs is to keep things clean, fast, and secure . So us…" at bounding box center [620, 585] width 476 height 55
click at [604, 568] on p "The whole point of using JWTs is to keep things clean, fast, and secure . So us…" at bounding box center [620, 585] width 476 height 55
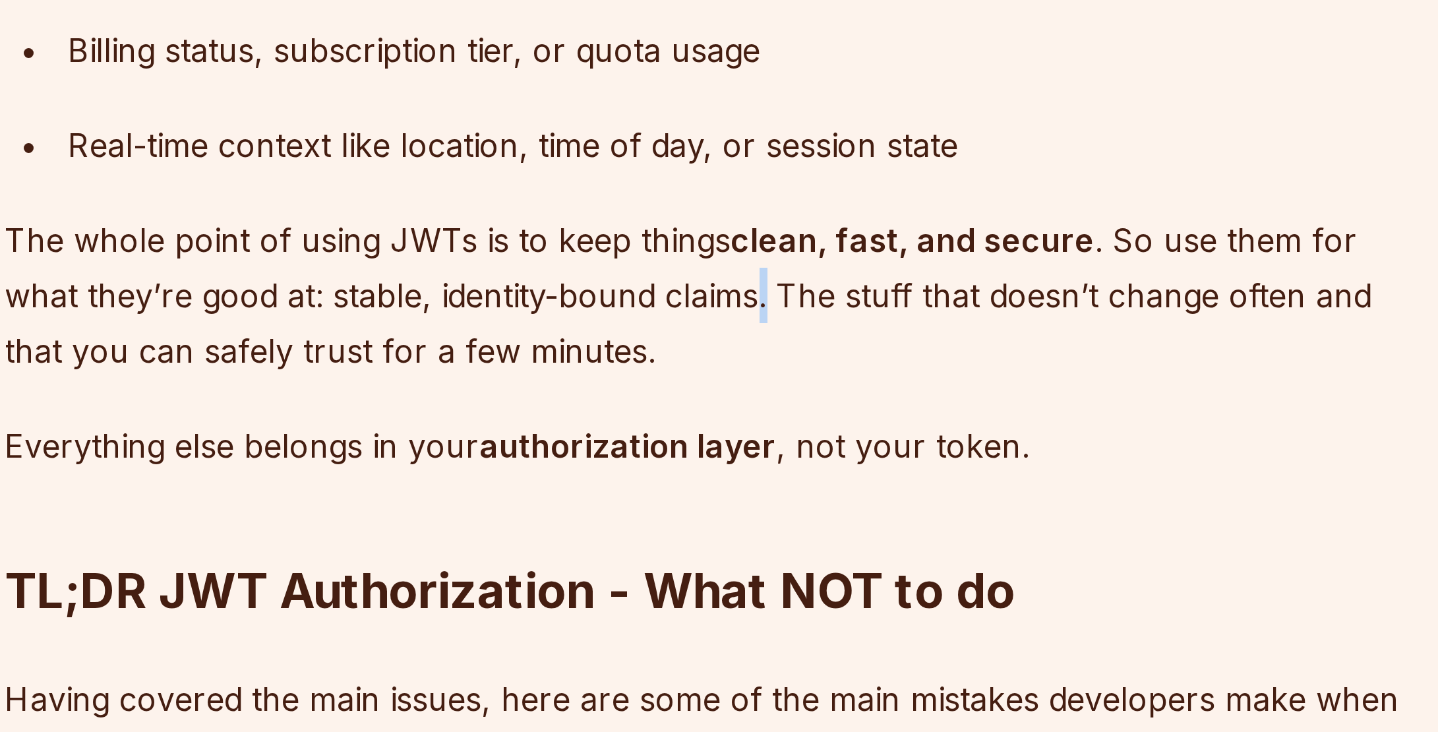
click at [604, 568] on p "The whole point of using JWTs is to keep things clean, fast, and secure . So us…" at bounding box center [620, 585] width 476 height 55
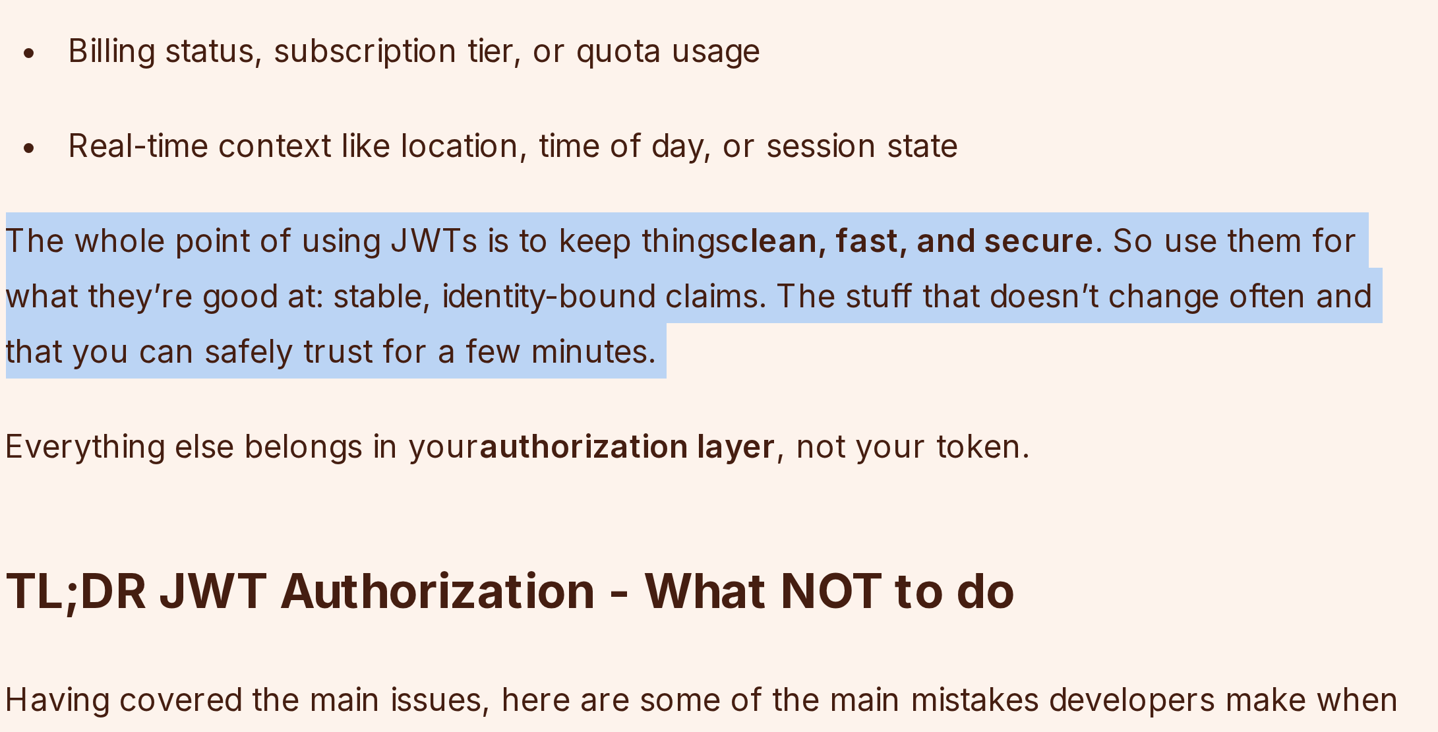
click at [604, 568] on p "The whole point of using JWTs is to keep things clean, fast, and secure . So us…" at bounding box center [620, 585] width 476 height 55
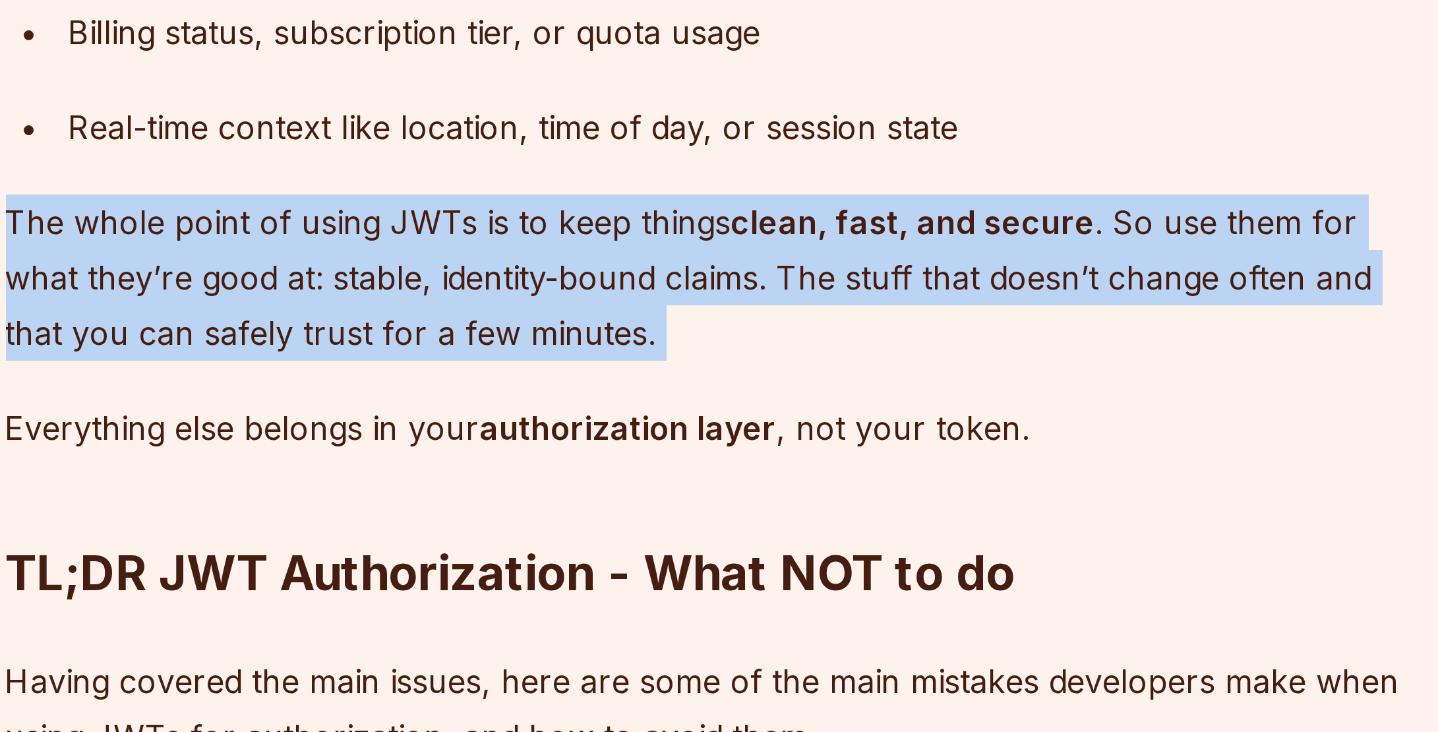
scroll to position [2807, 0]
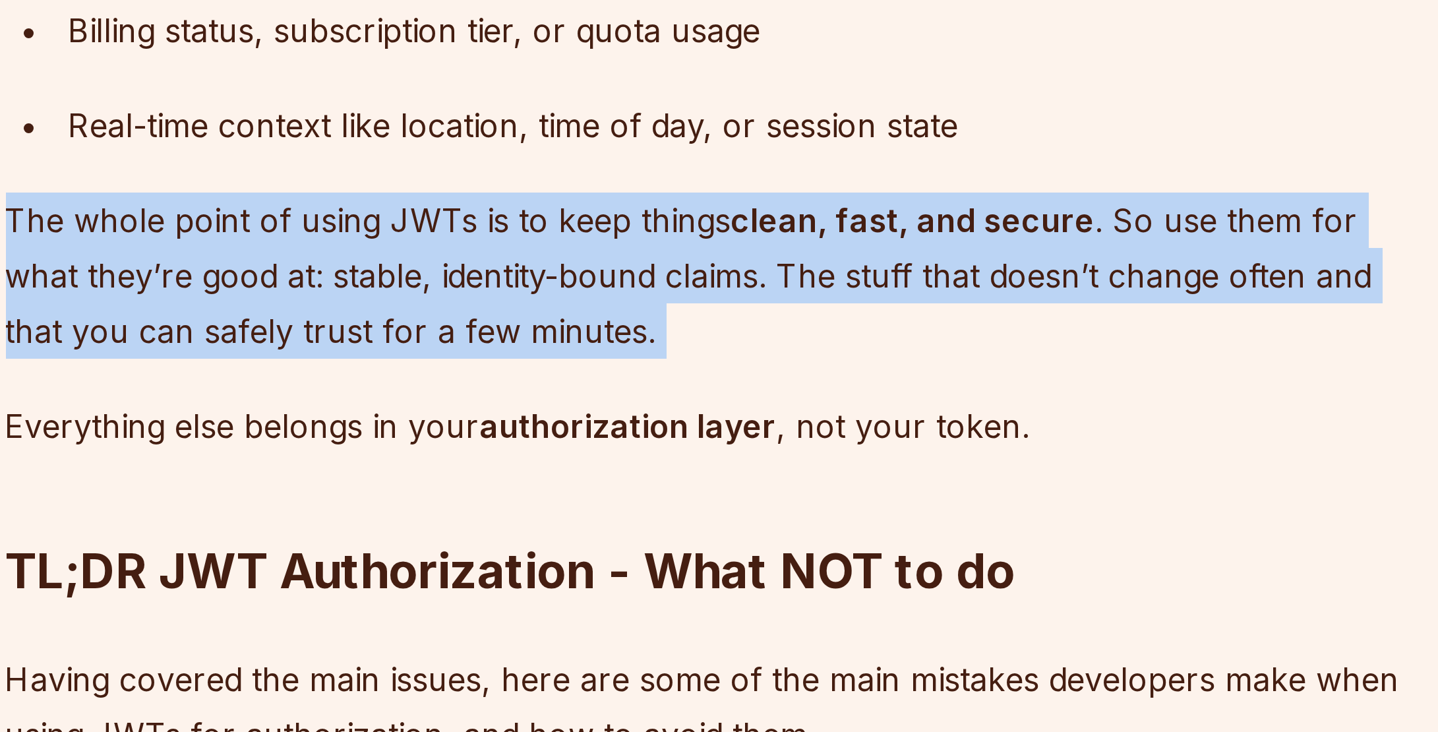
click at [604, 568] on p "The whole point of using JWTs is to keep things clean, fast, and secure . So us…" at bounding box center [620, 579] width 476 height 55
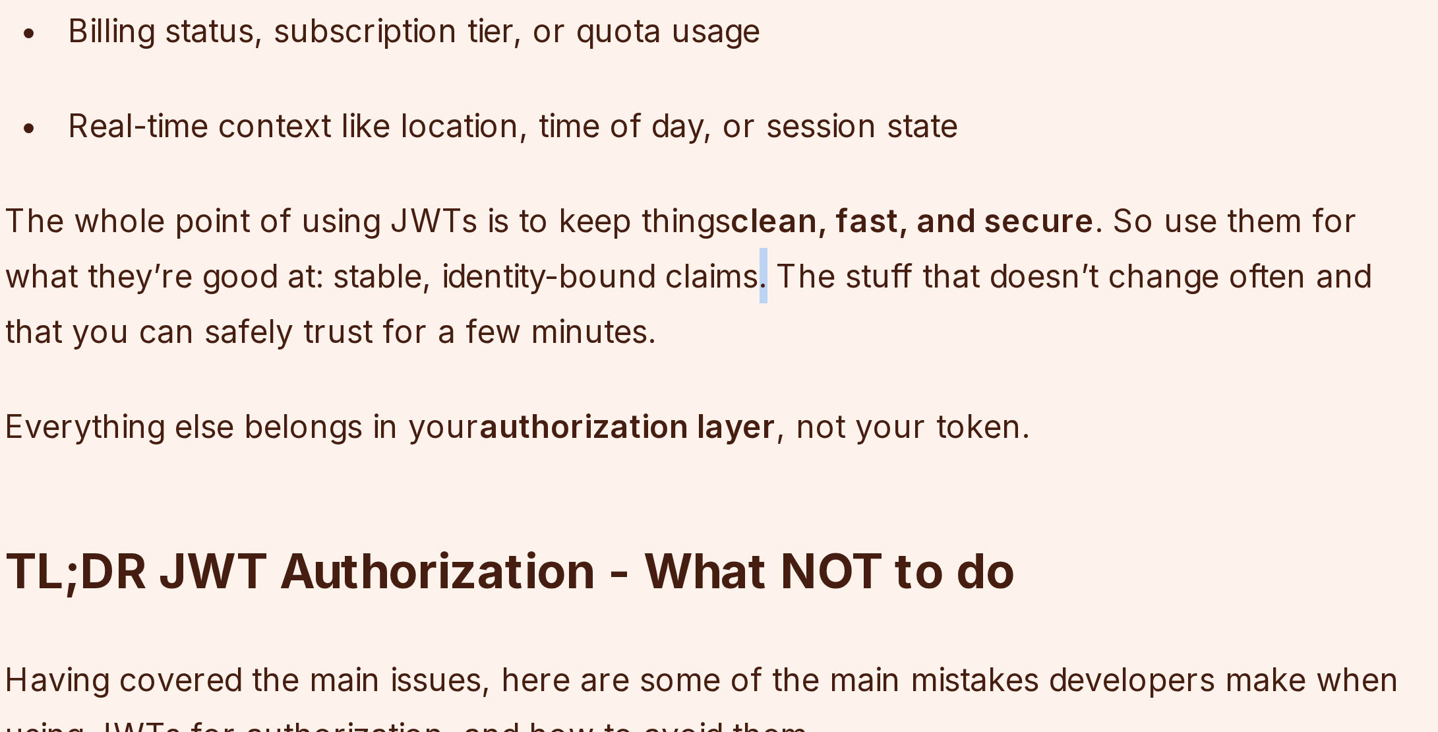
click at [604, 568] on p "The whole point of using JWTs is to keep things clean, fast, and secure . So us…" at bounding box center [620, 579] width 476 height 55
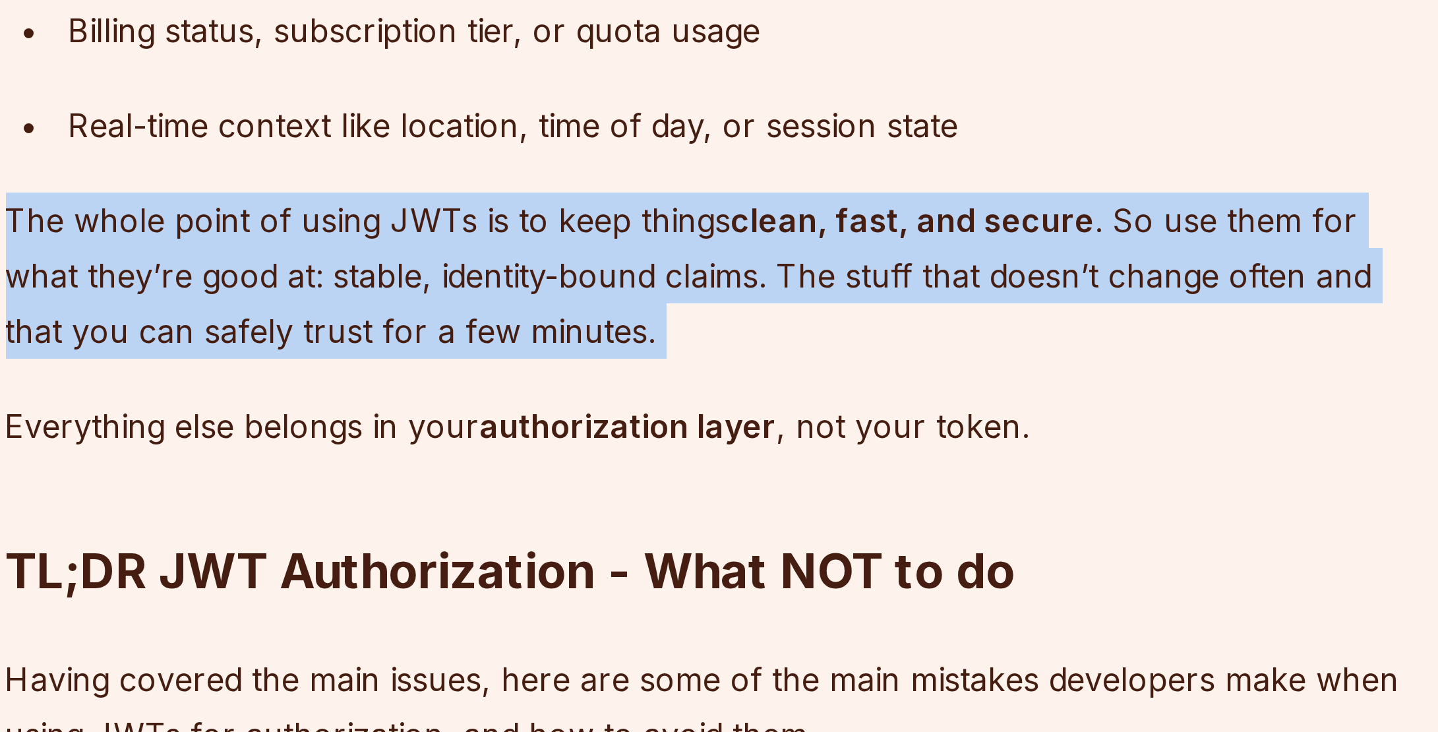
click at [604, 568] on p "The whole point of using JWTs is to keep things clean, fast, and secure . So us…" at bounding box center [620, 579] width 476 height 55
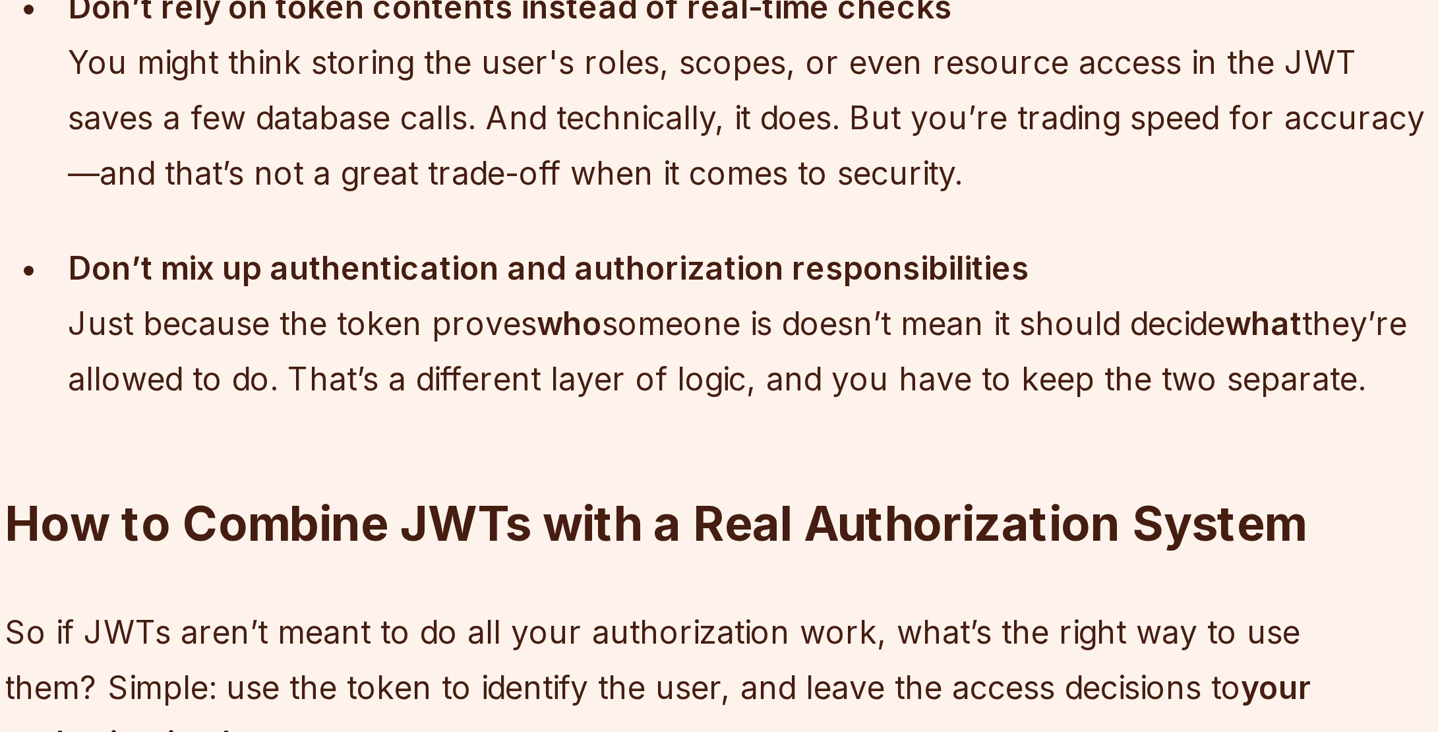
scroll to position [3416, 0]
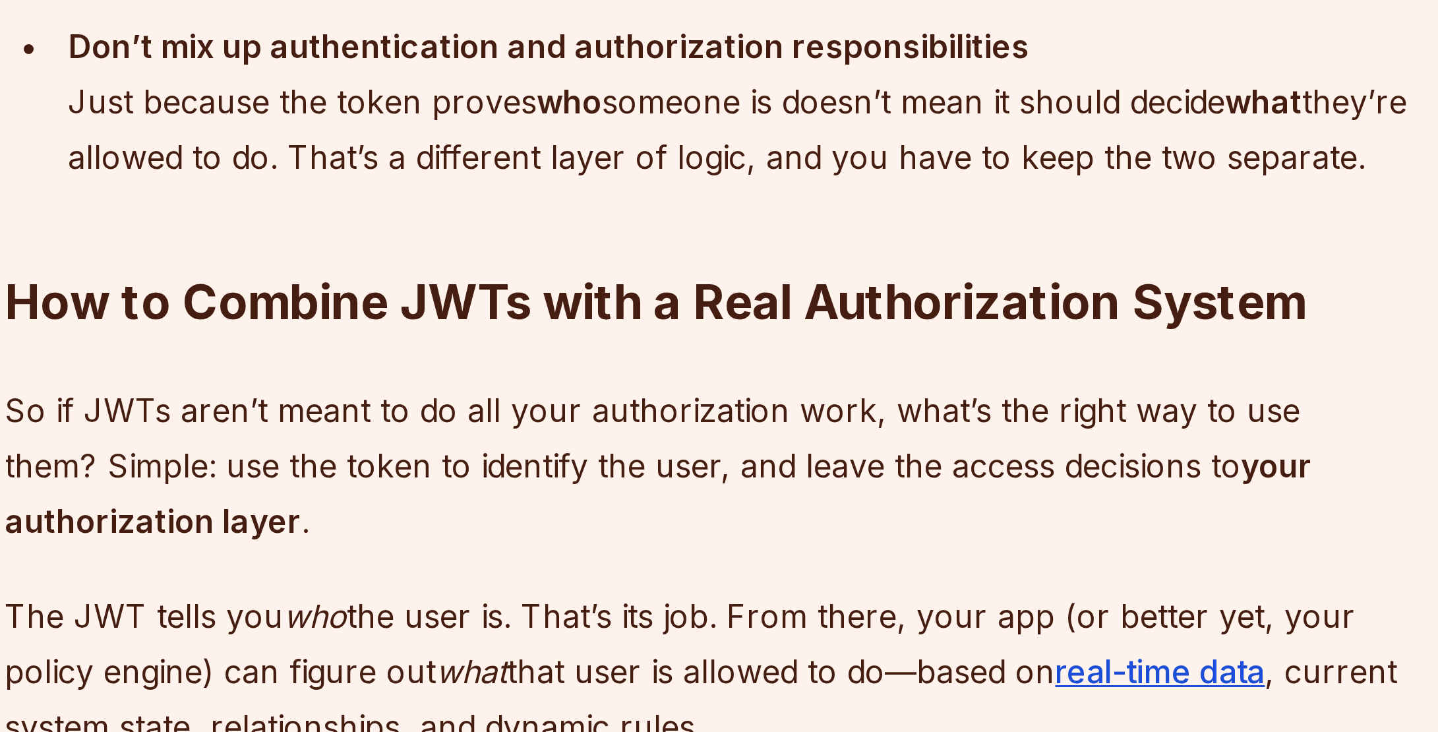
click at [549, 615] on p "So if JWTs aren’t meant to do all your authorization work, what’s the right way…" at bounding box center [620, 642] width 476 height 55
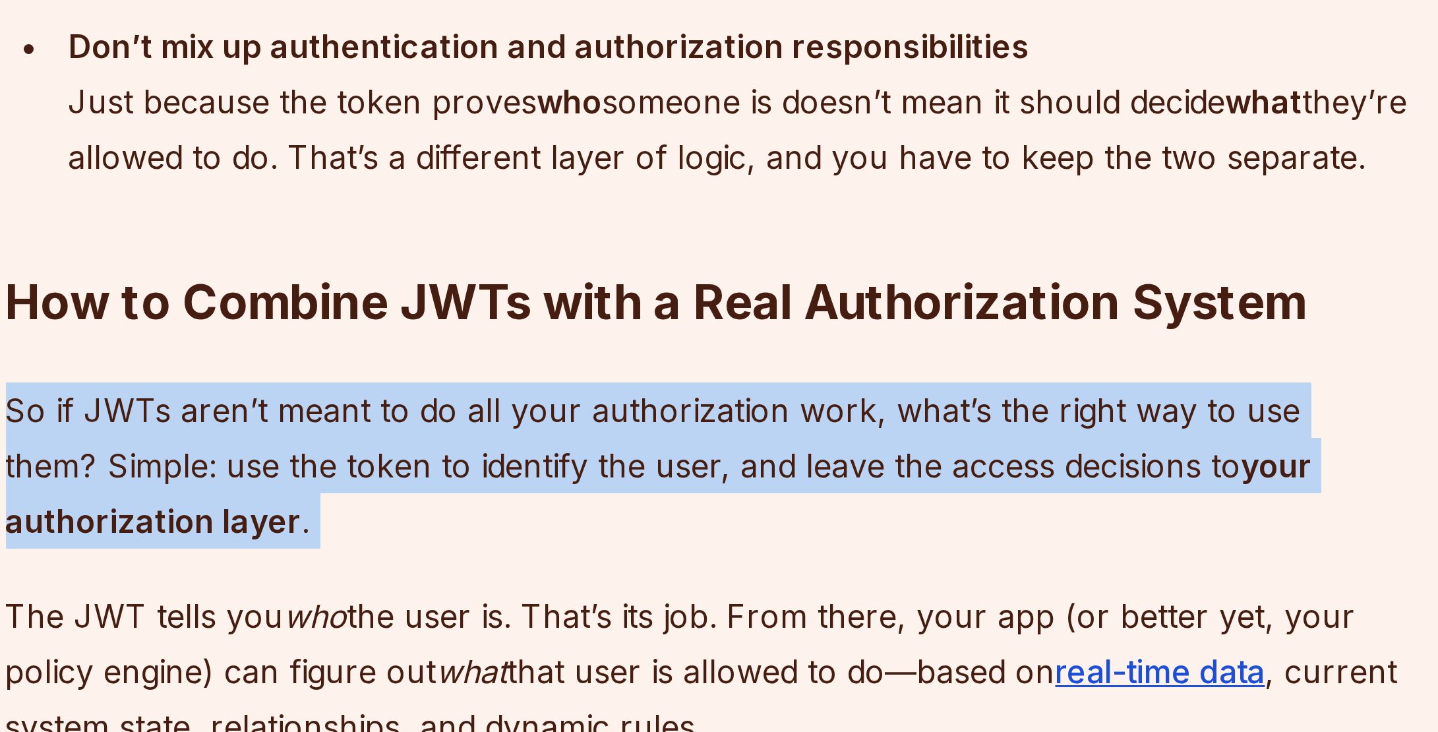
click at [549, 615] on p "So if JWTs aren’t meant to do all your authorization work, what’s the right way…" at bounding box center [620, 642] width 476 height 55
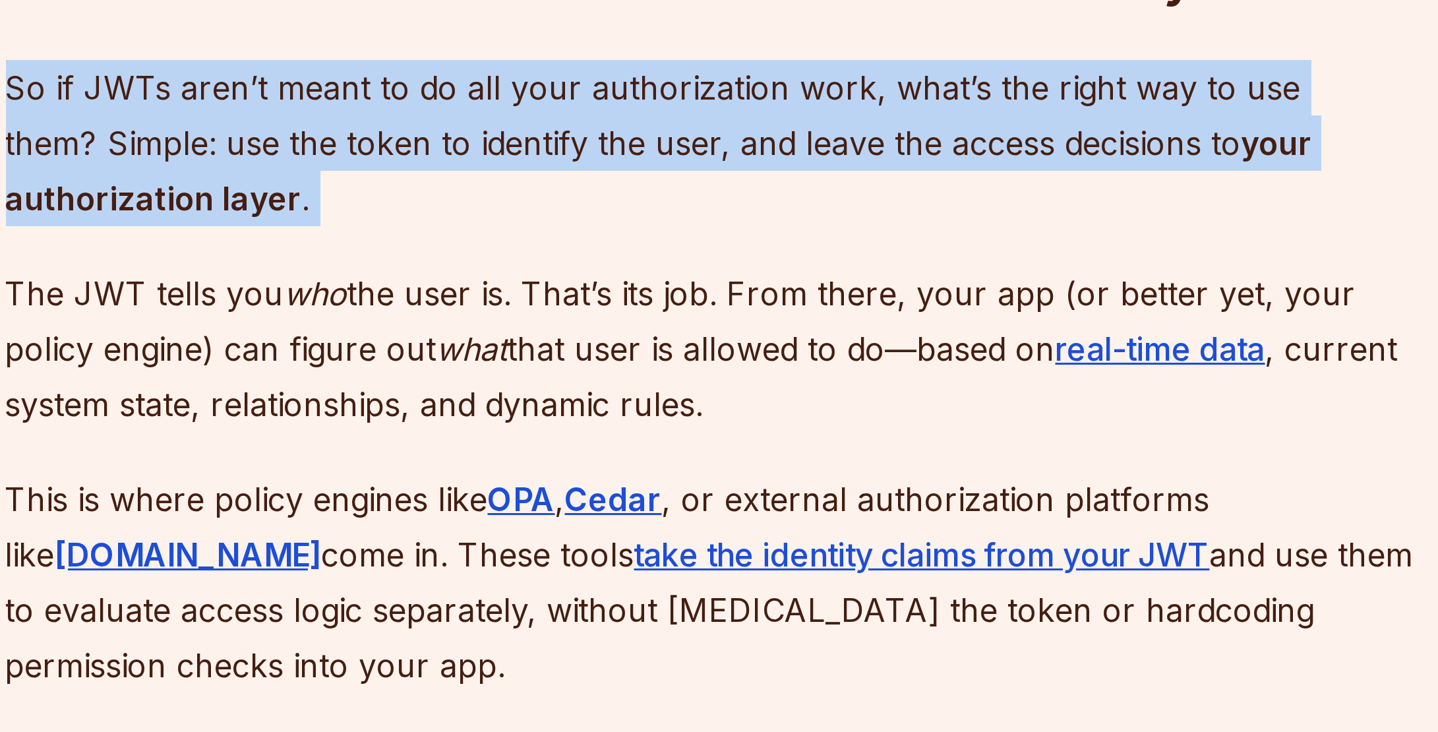
scroll to position [3522, 0]
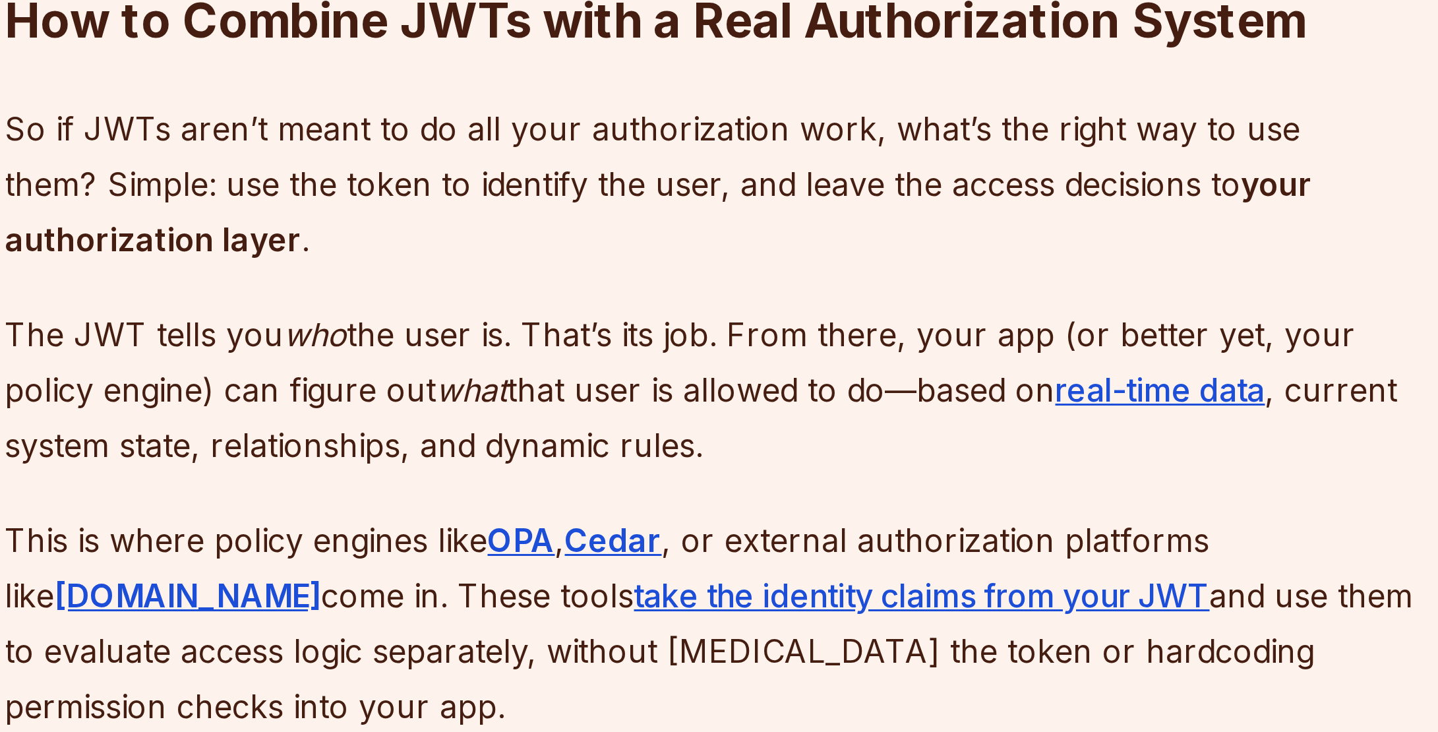
click at [549, 594] on p "The JWT tells you who the user is. That’s its job. From there, your app (or bet…" at bounding box center [620, 605] width 476 height 55
